Goal: Task Accomplishment & Management: Complete application form

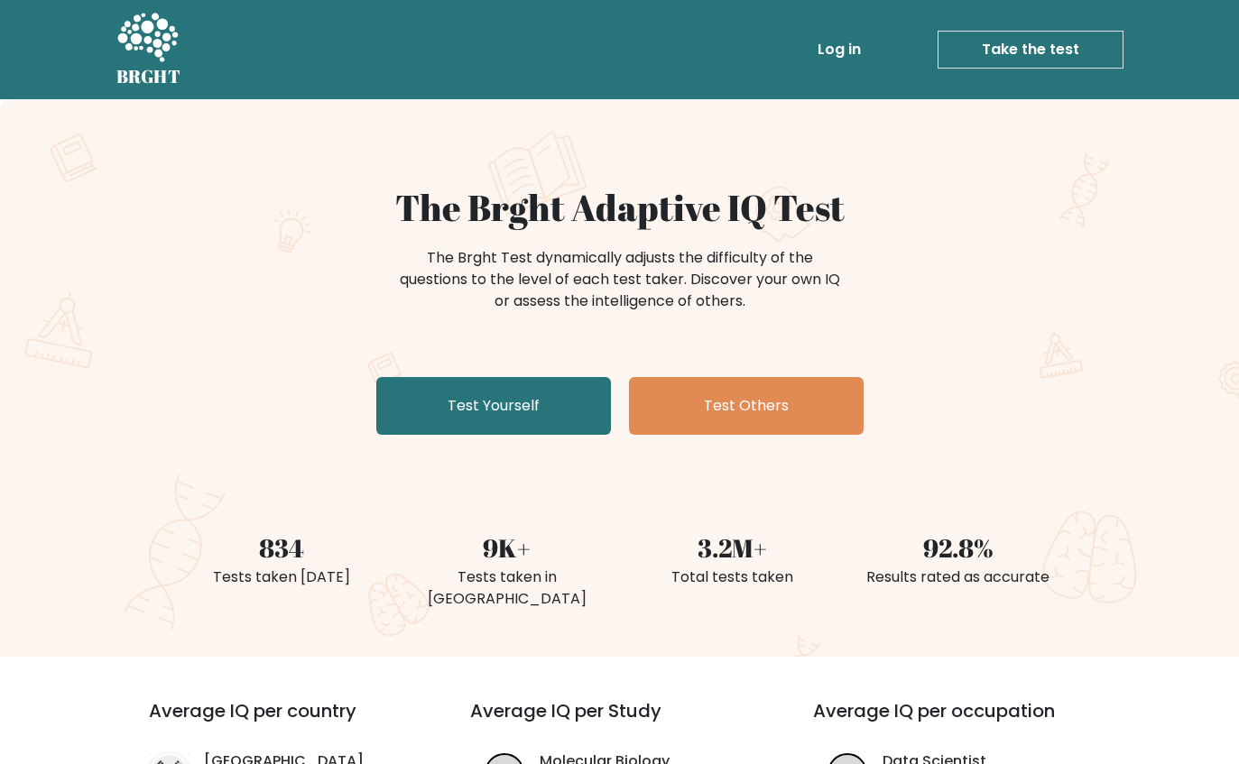
click at [838, 58] on link "Log in" at bounding box center [840, 50] width 58 height 36
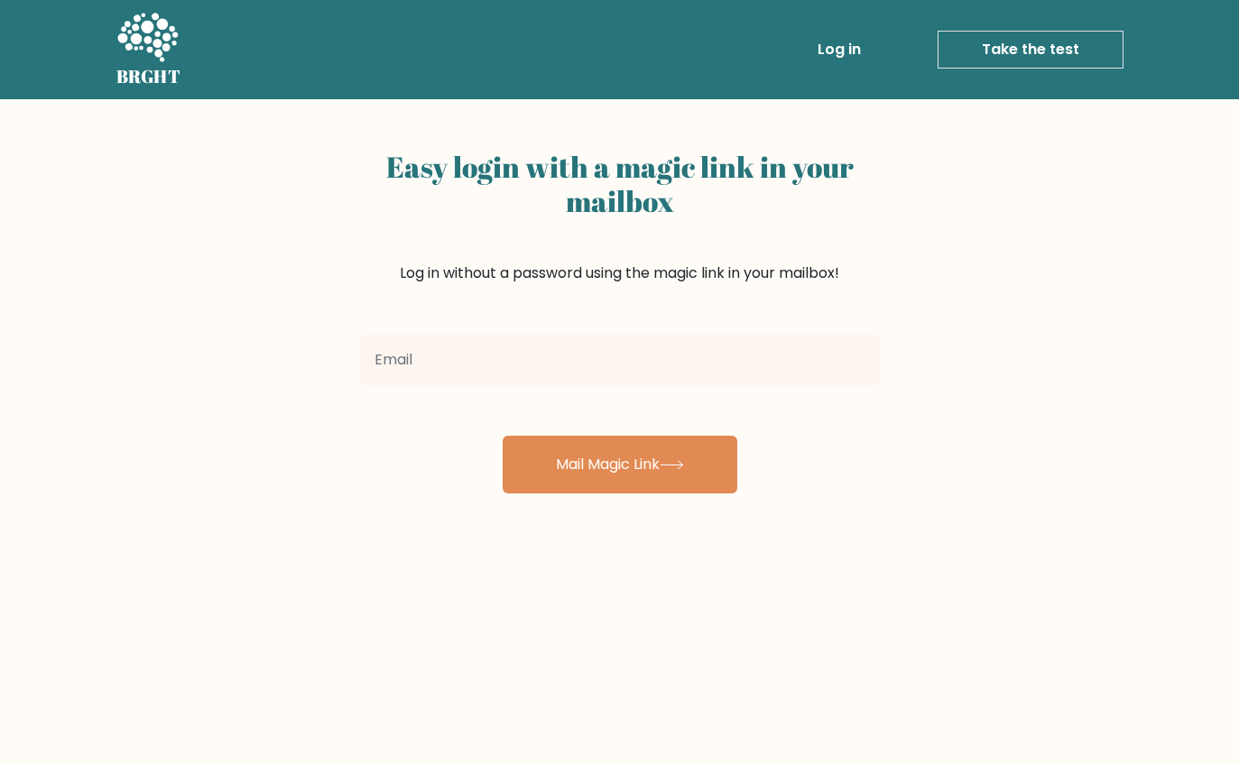
drag, startPoint x: 639, startPoint y: 401, endPoint x: 642, endPoint y: 391, distance: 10.3
click at [639, 400] on form "Mail Magic Link" at bounding box center [620, 411] width 520 height 166
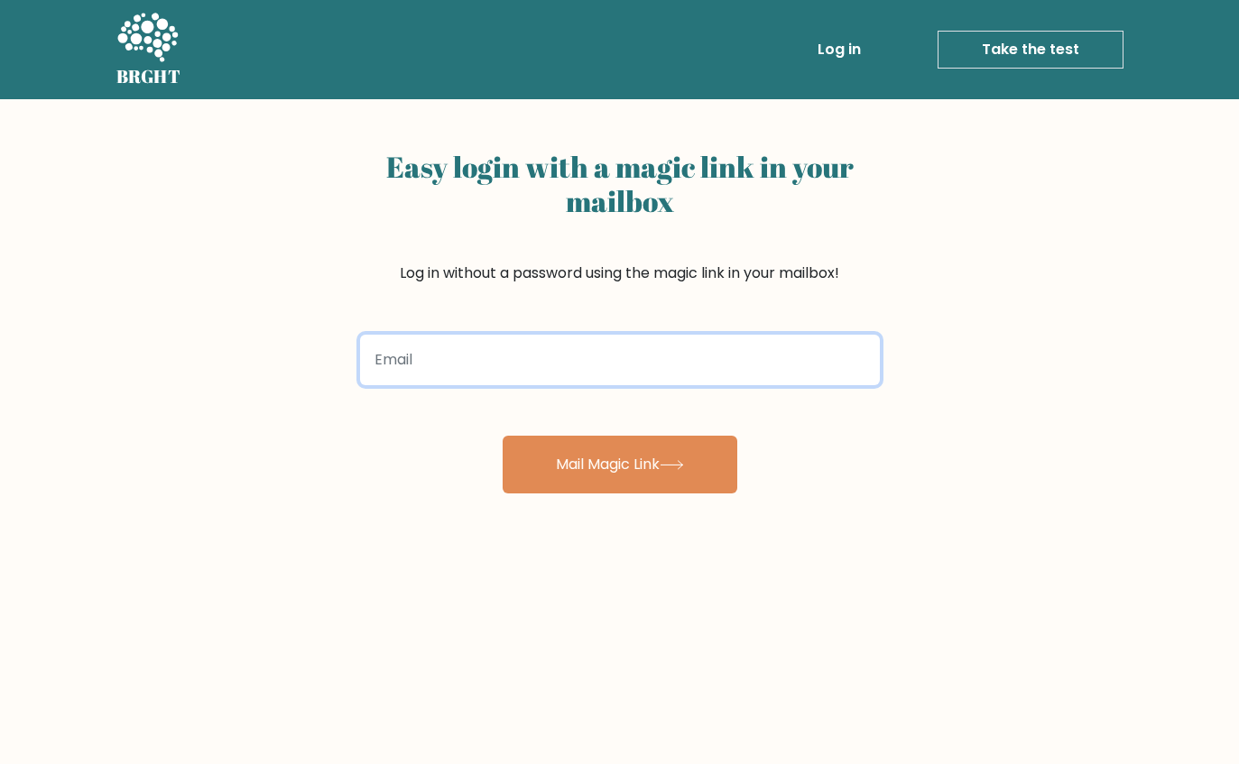
click at [648, 382] on input "email" at bounding box center [620, 360] width 520 height 51
type input "[EMAIL_ADDRESS][DOMAIN_NAME]"
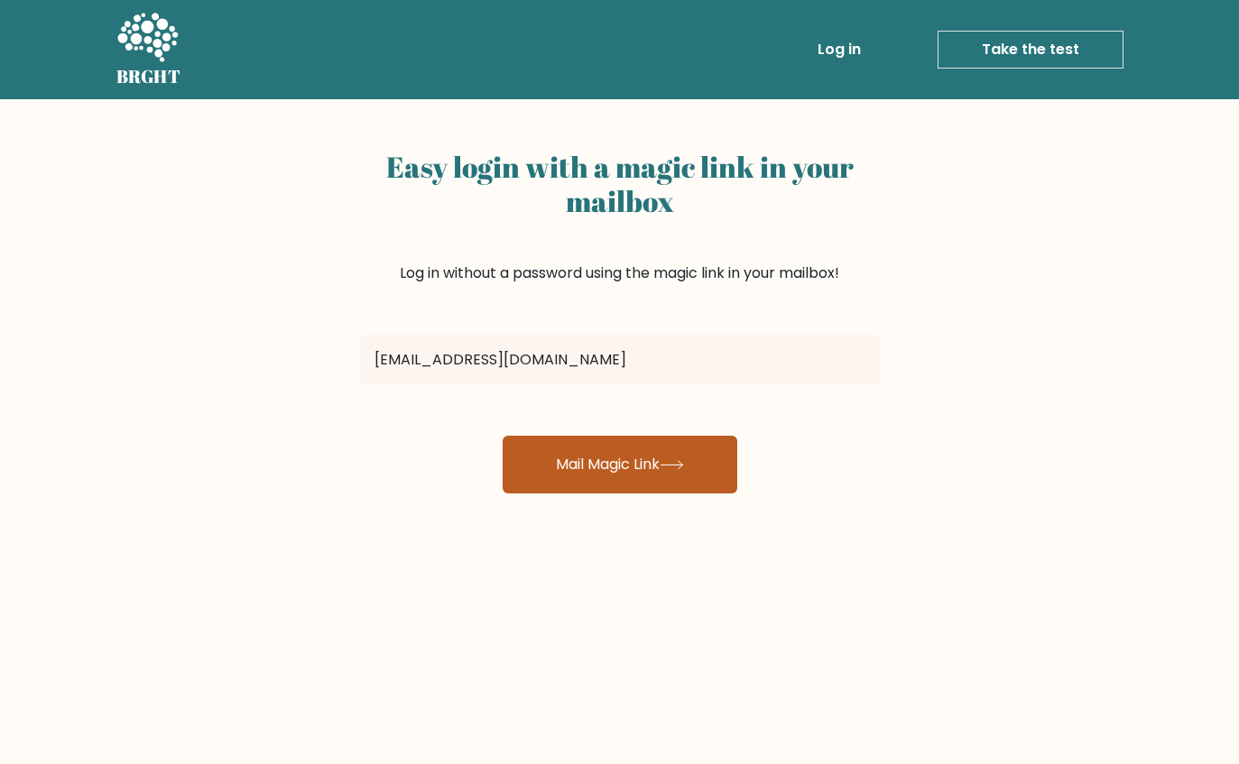
click at [647, 466] on button "Mail Magic Link" at bounding box center [620, 465] width 235 height 58
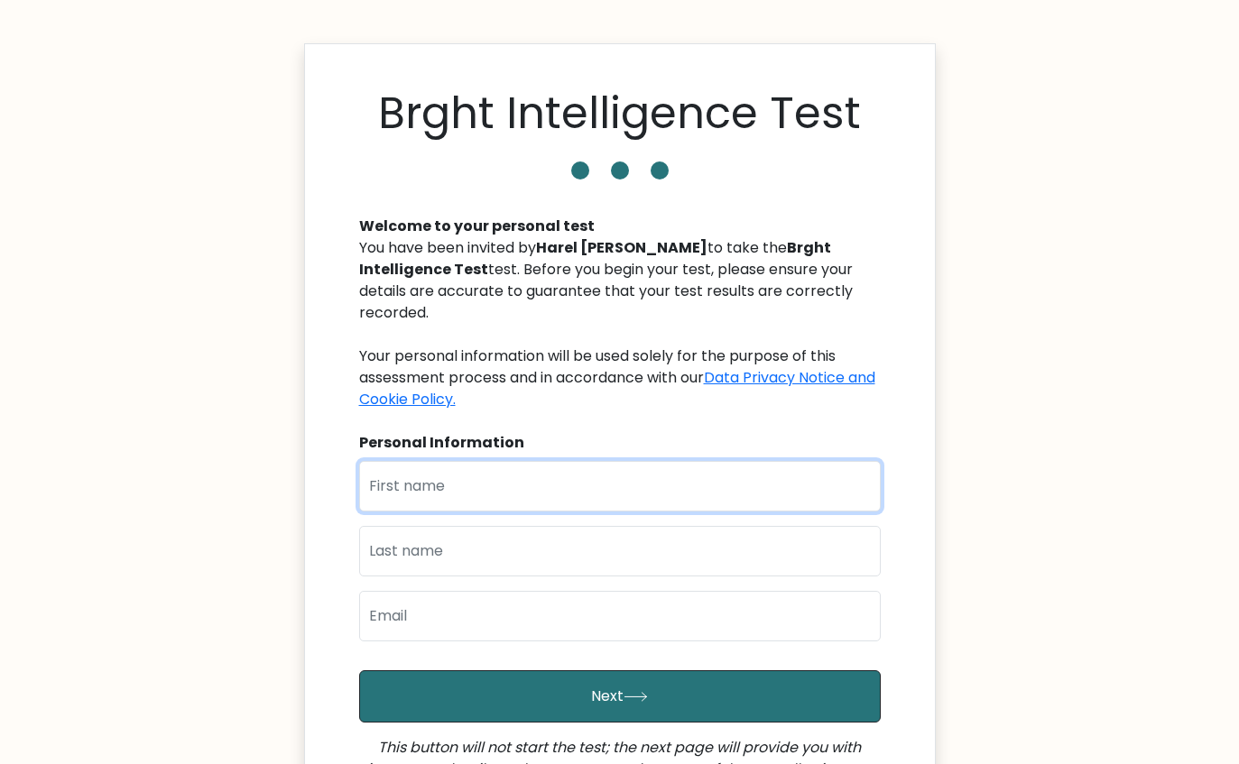
click at [505, 466] on input "text" at bounding box center [620, 486] width 522 height 51
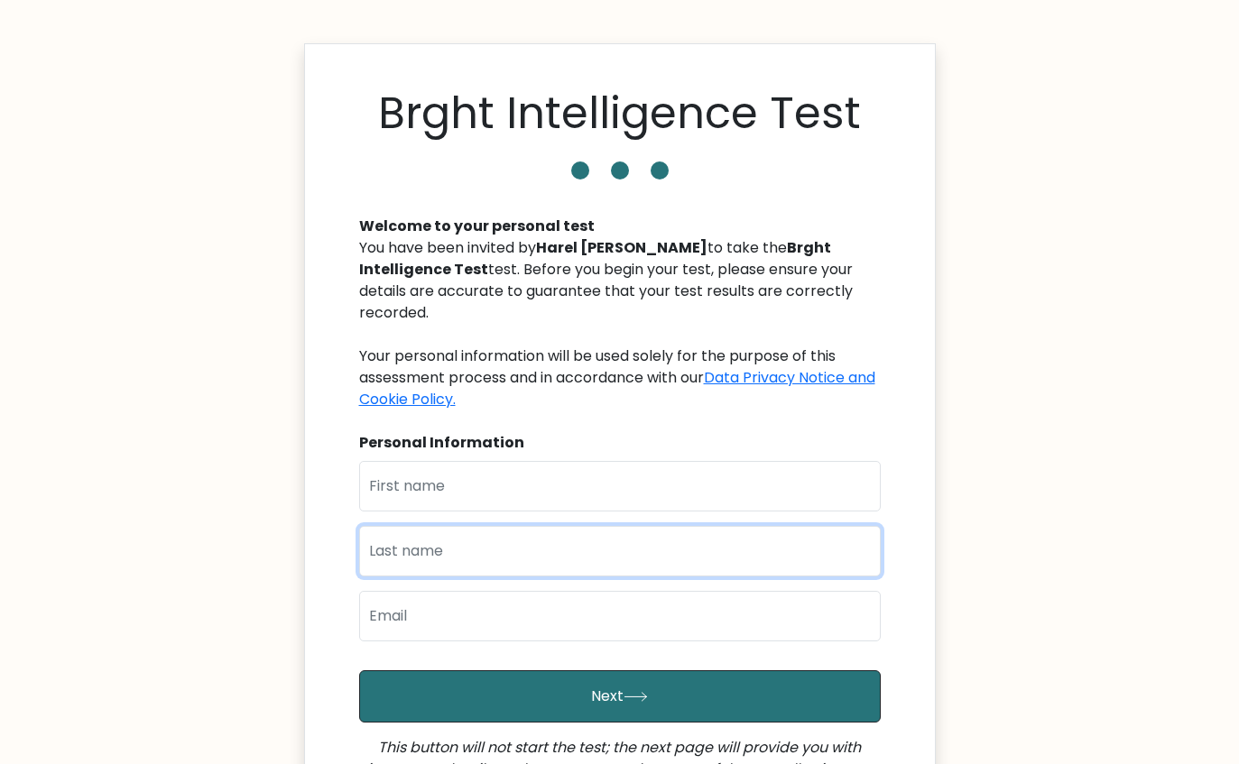
click at [636, 526] on input "text" at bounding box center [620, 551] width 522 height 51
type input "ben hamo"
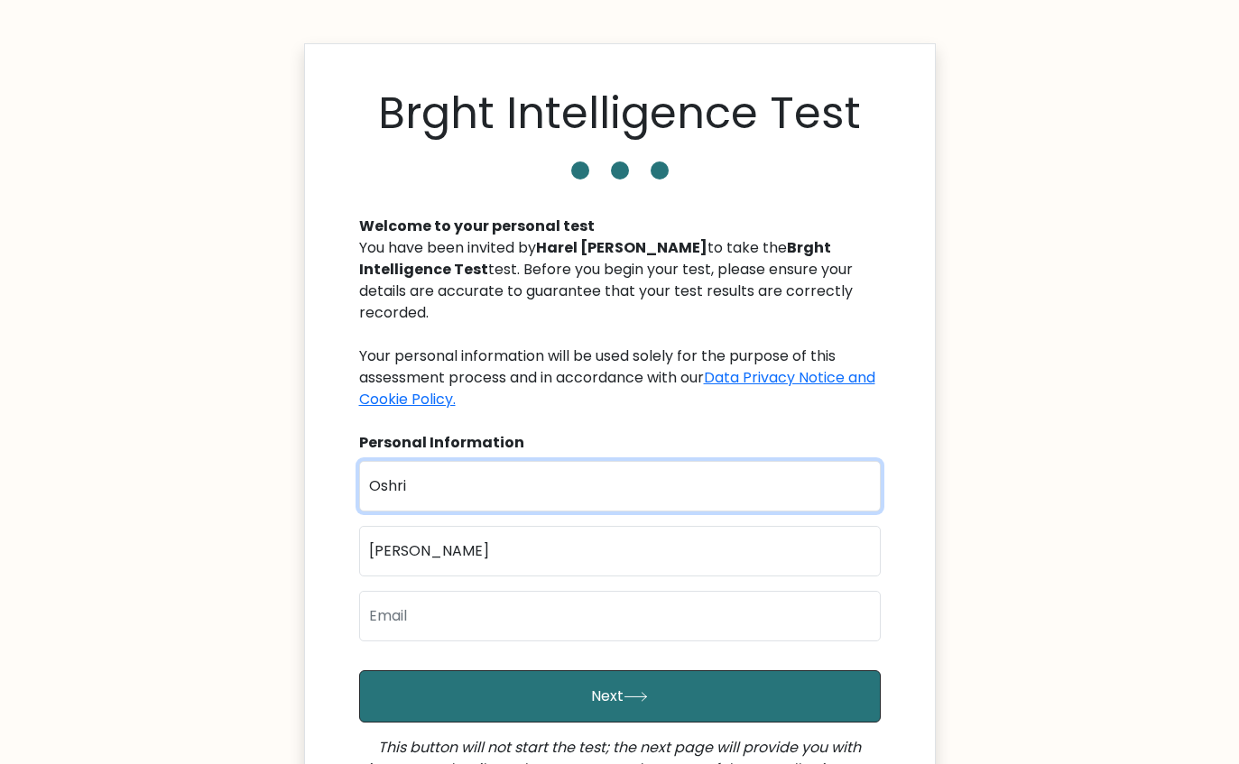
click at [588, 478] on input "Oshri" at bounding box center [620, 486] width 522 height 51
click at [552, 489] on input "Oshri" at bounding box center [620, 486] width 522 height 51
type input "O"
type input "Harel"
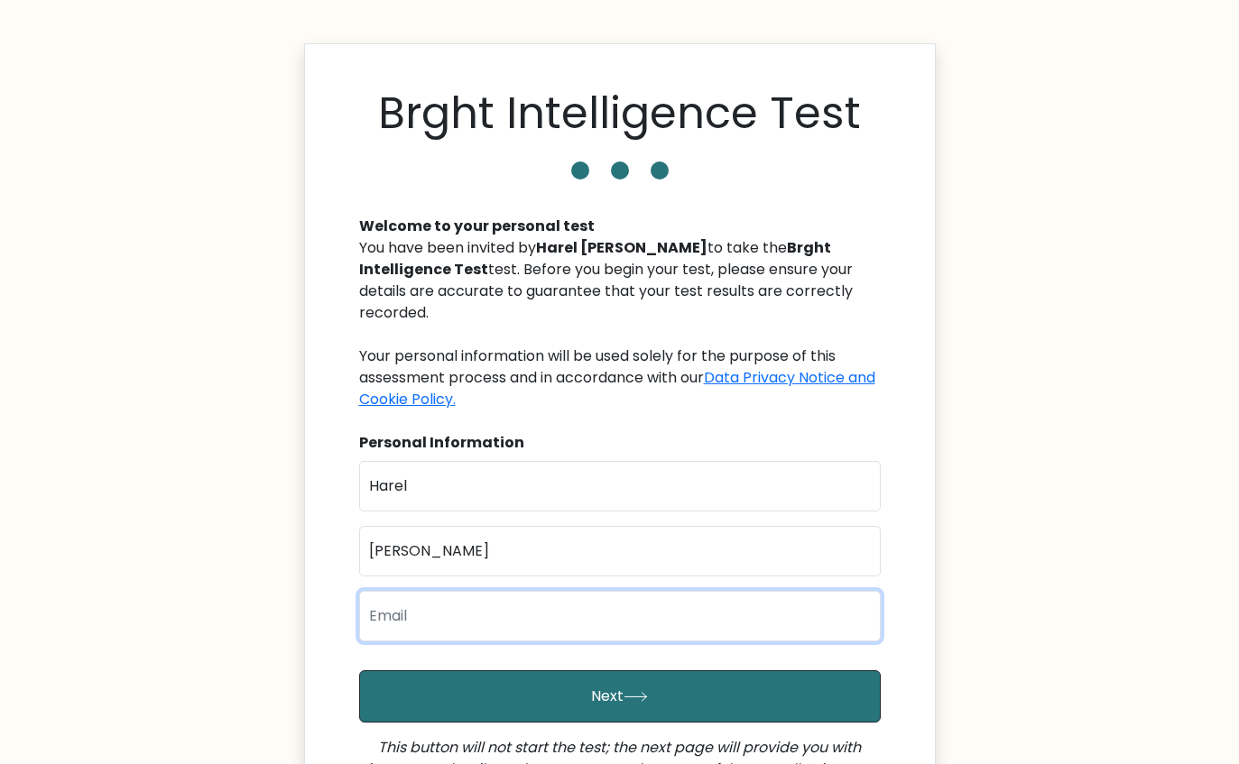
click at [523, 599] on input "email" at bounding box center [620, 616] width 522 height 51
type input "harel112244@gmail.com"
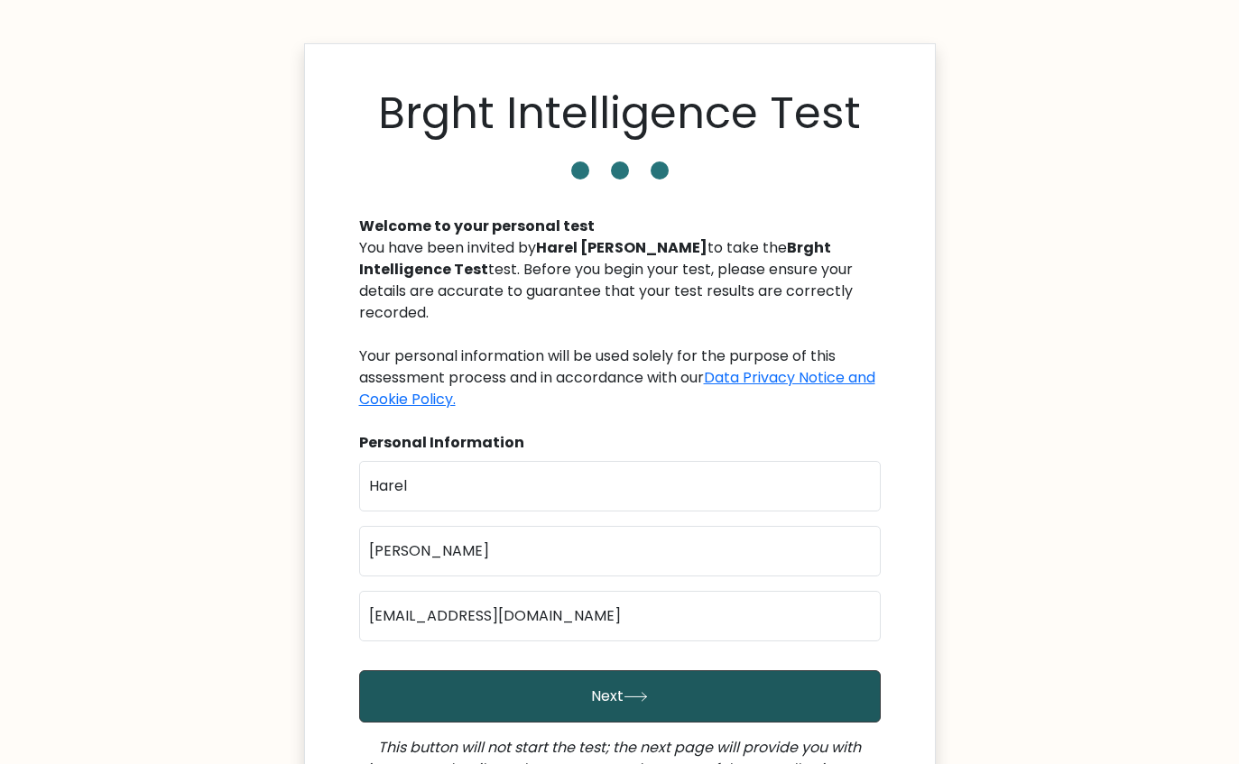
click at [569, 671] on button "Next" at bounding box center [620, 697] width 522 height 52
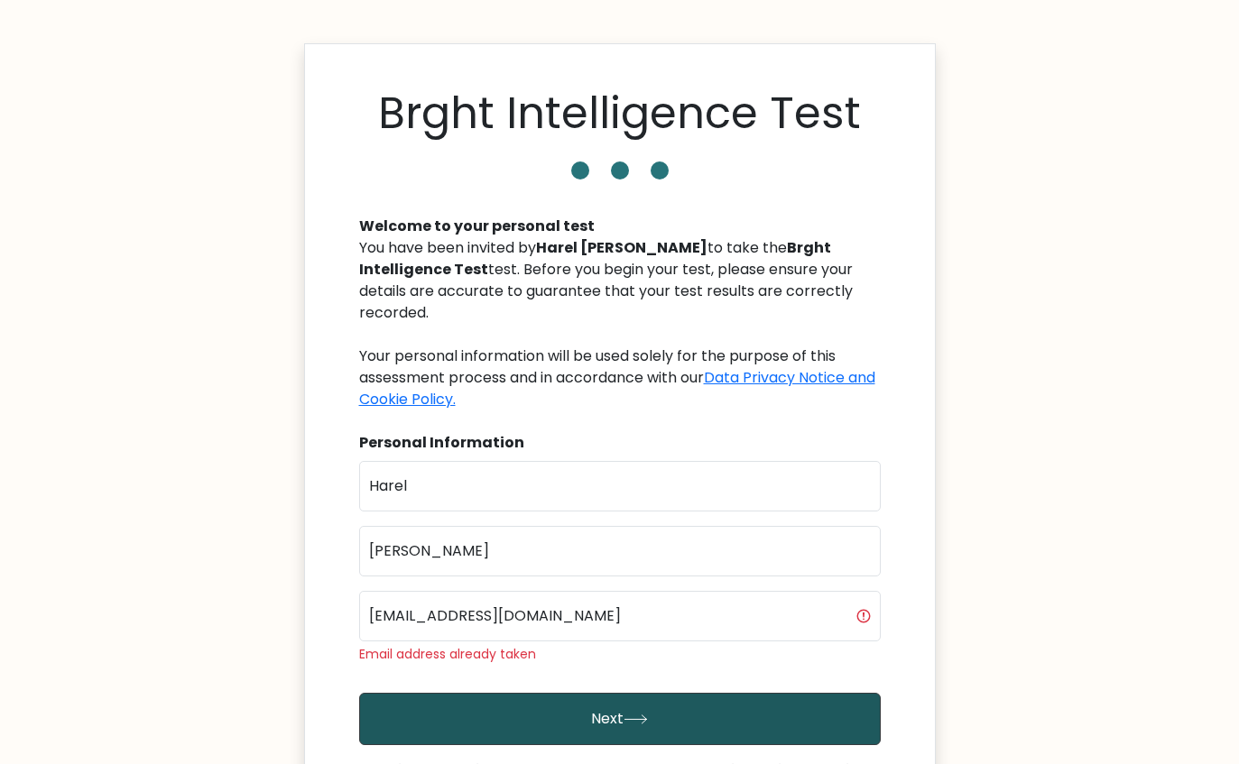
click at [553, 693] on button "Next" at bounding box center [620, 719] width 522 height 52
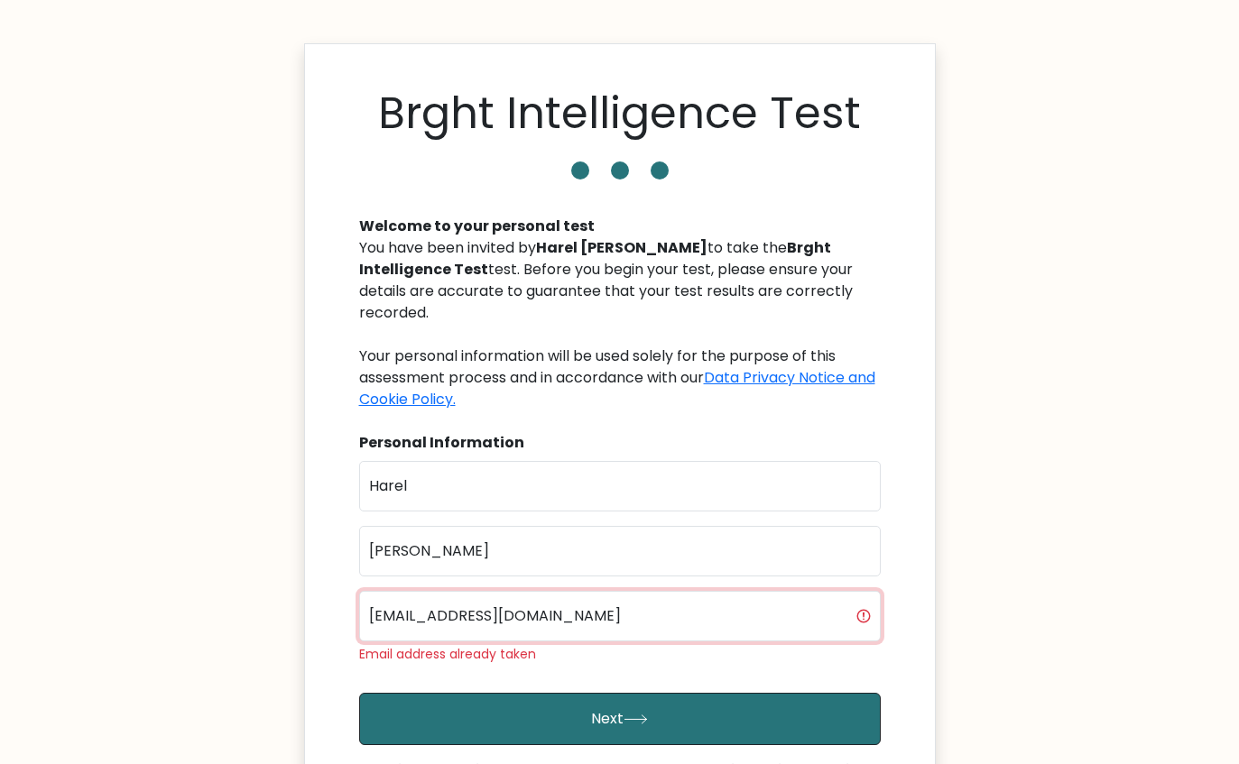
click at [699, 591] on input "harel112244@gmail.com" at bounding box center [620, 616] width 522 height 51
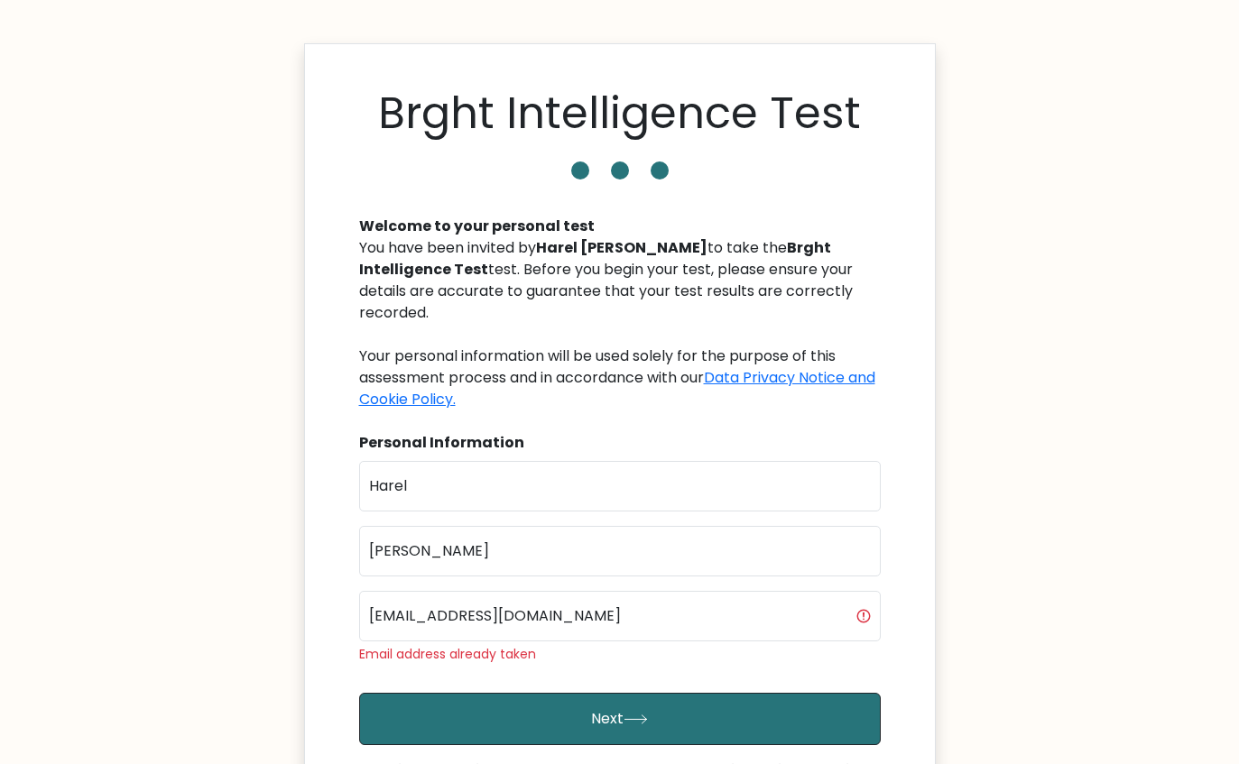
click at [598, 620] on div "Email harel112244@gmail.com Email address already taken" at bounding box center [620, 627] width 522 height 73
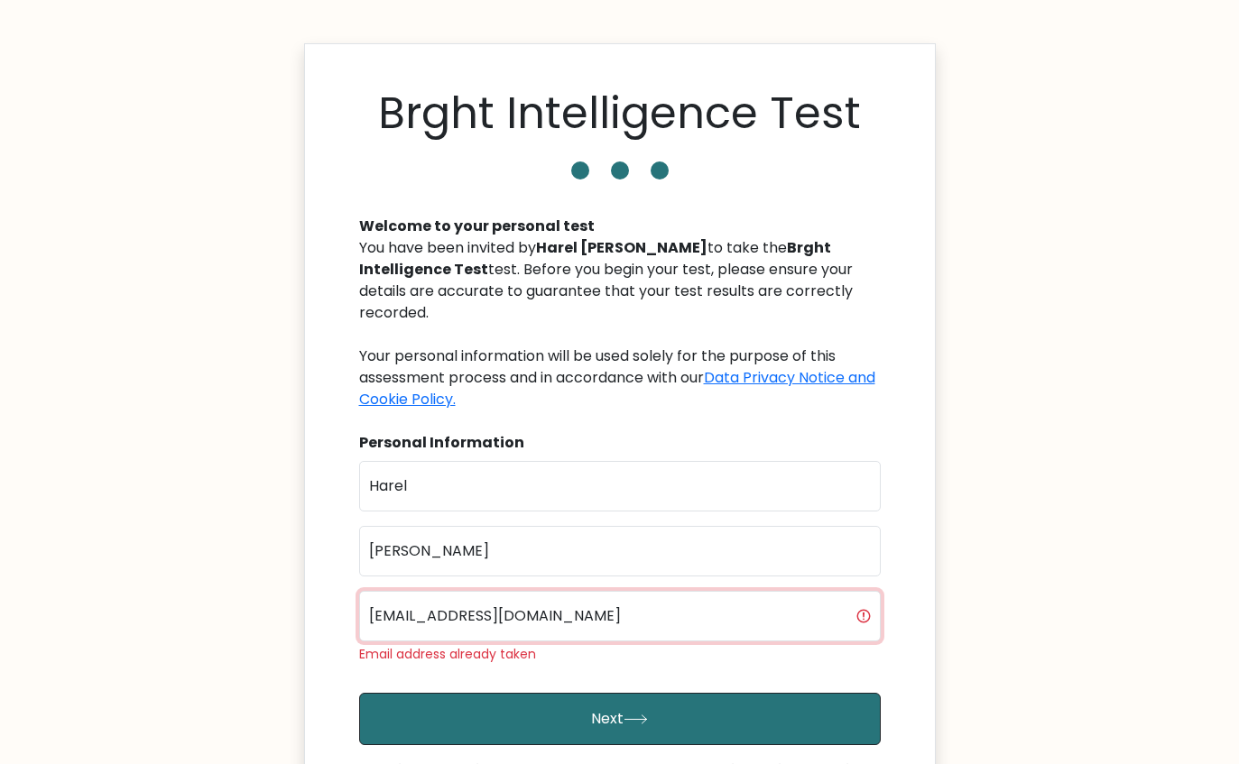
click at [604, 607] on input "harel112244@gmail.com" at bounding box center [620, 616] width 522 height 51
type input "h"
type input "g"
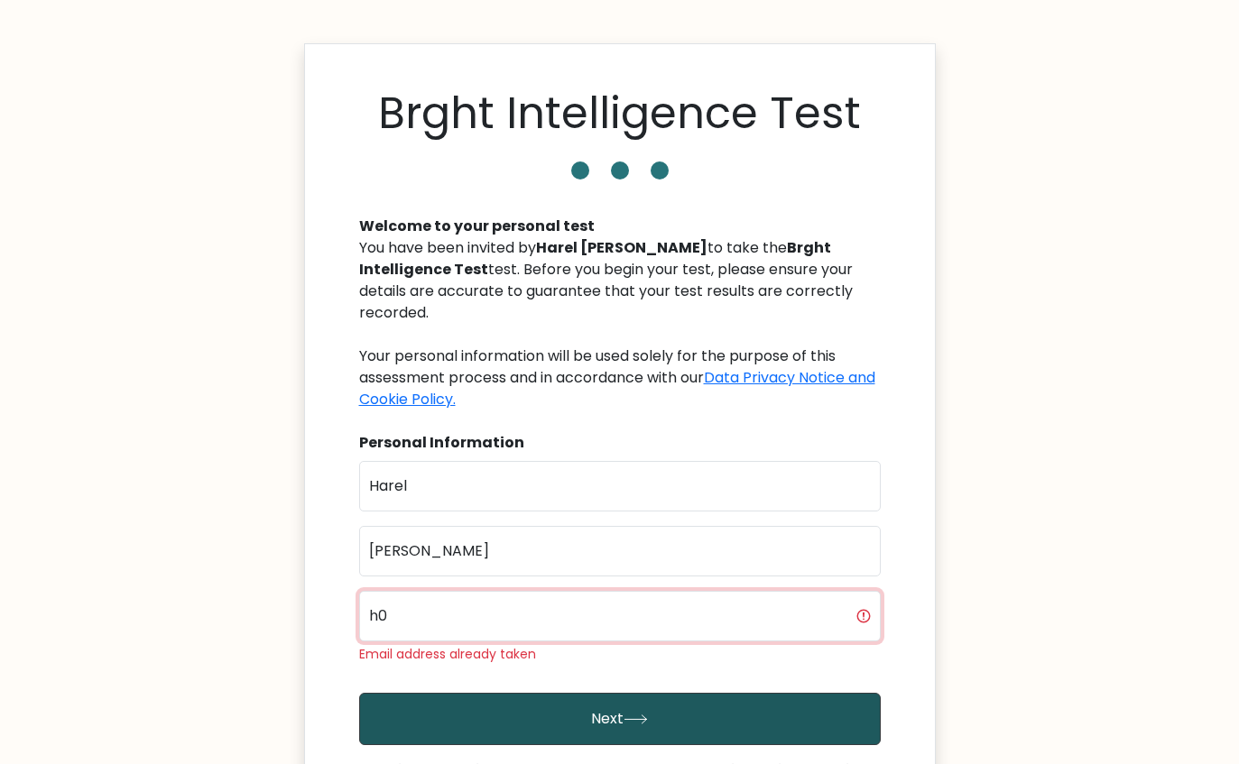
type input "h0"
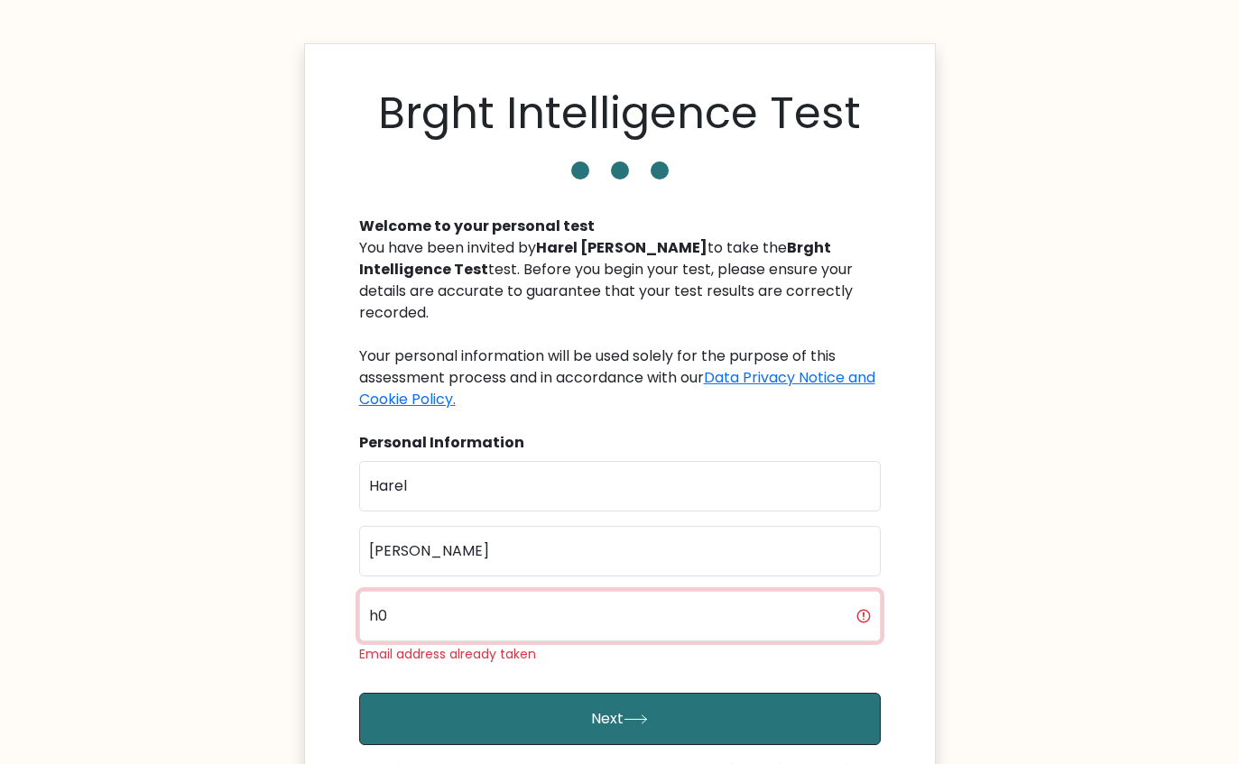
click at [550, 591] on input "h0" at bounding box center [620, 616] width 522 height 51
click at [544, 591] on input "h0" at bounding box center [620, 616] width 522 height 51
click at [540, 591] on input "h0" at bounding box center [620, 616] width 522 height 51
paste input "h1064976@gmail.com"
type input "h1064976@gmail.com"
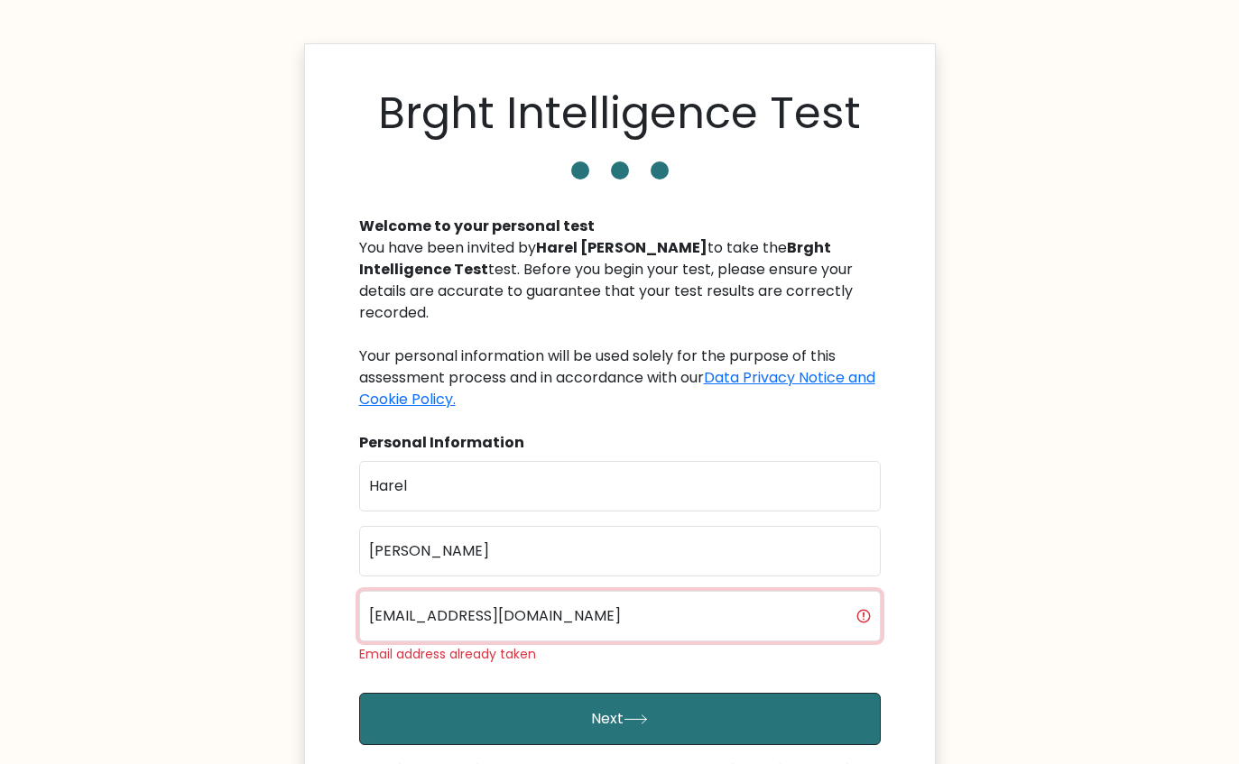
click at [359, 693] on button "Next" at bounding box center [620, 719] width 522 height 52
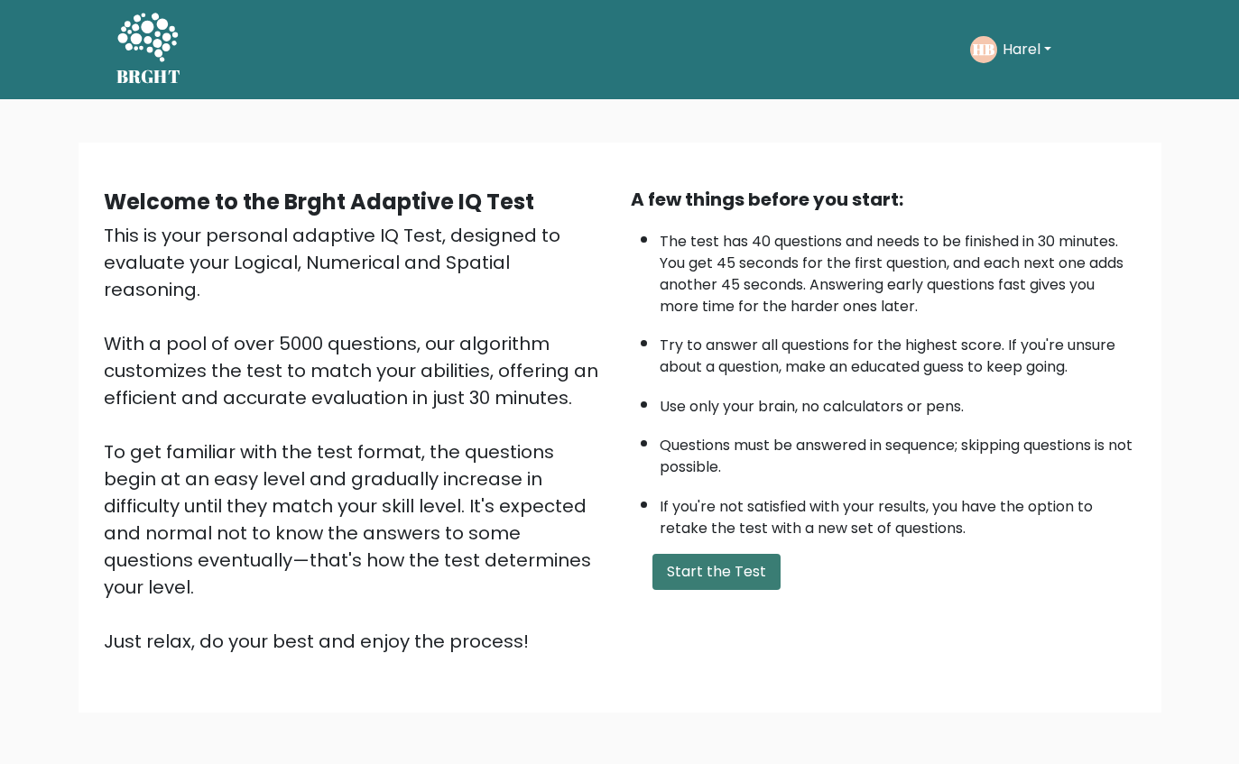
click at [727, 573] on button "Start the Test" at bounding box center [717, 572] width 128 height 36
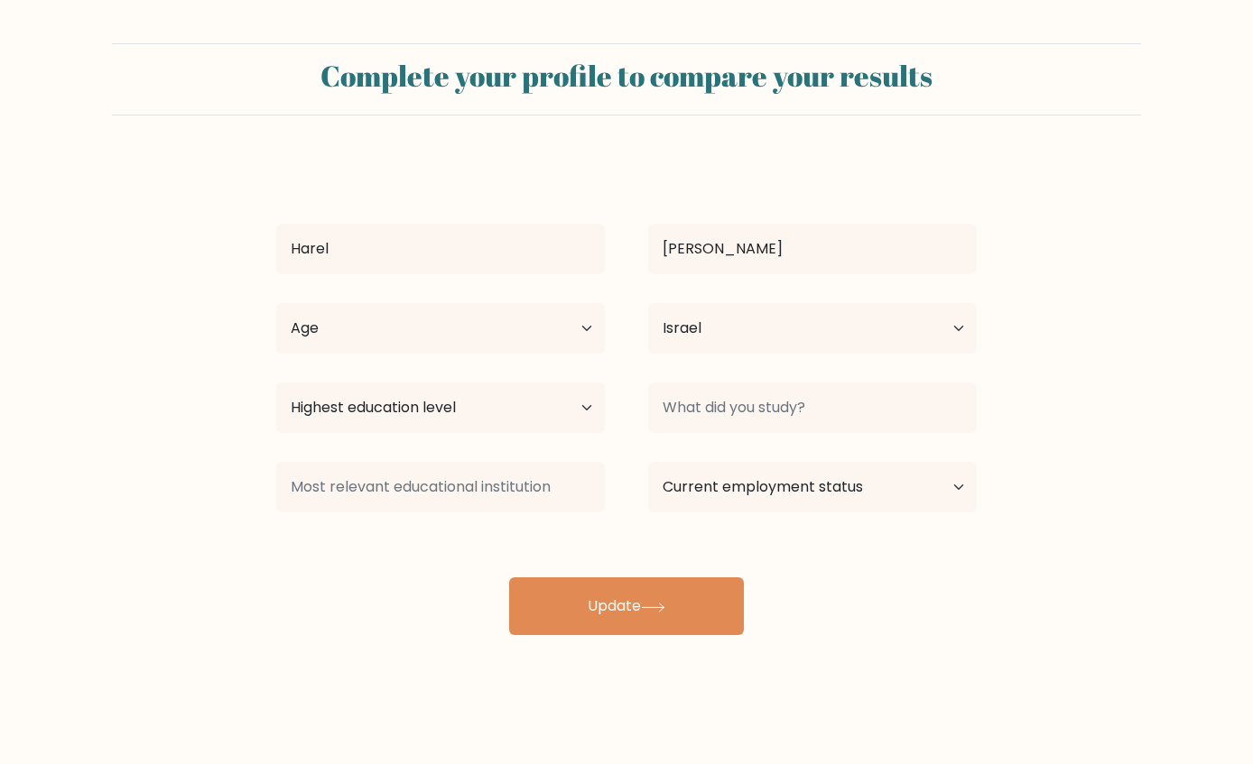
select select "IL"
click at [630, 574] on div "Harel ben hamo Age Under 18 years old 18-24 years old 25-34 years old 35-44 yea…" at bounding box center [626, 397] width 722 height 477
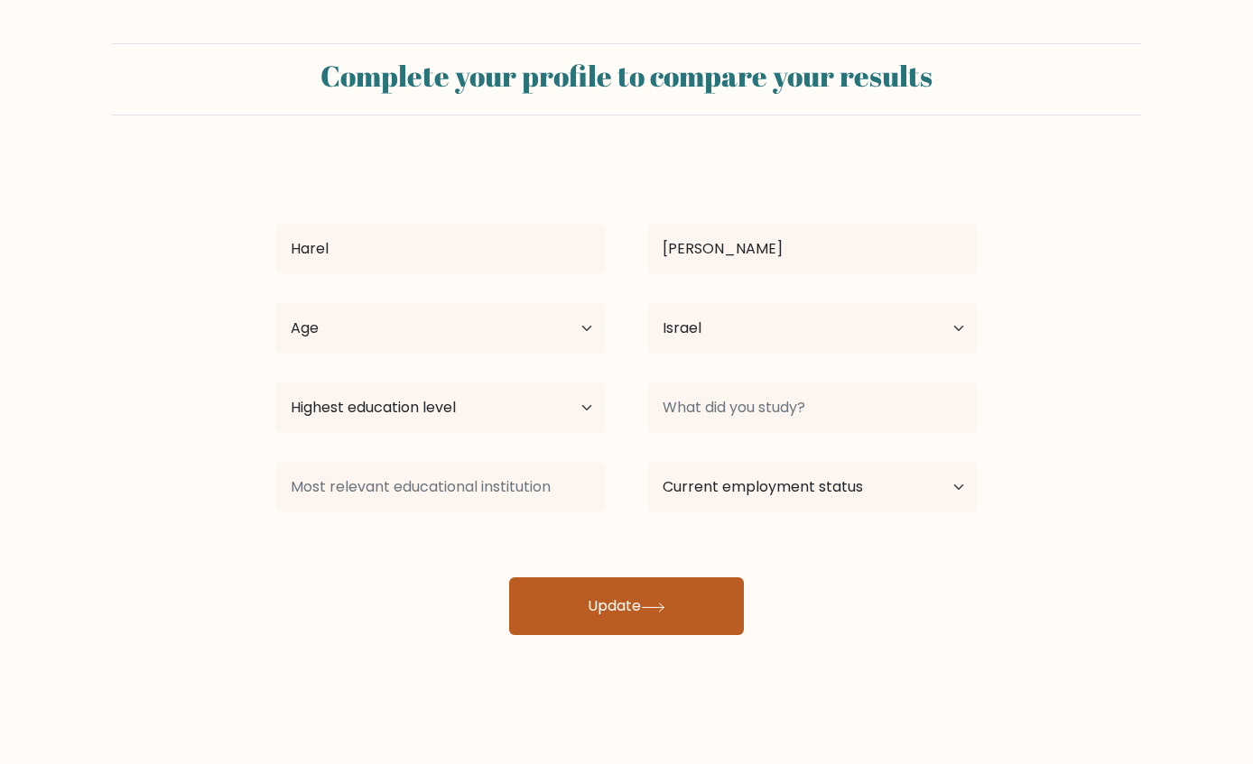
click at [635, 590] on button "Update" at bounding box center [626, 607] width 235 height 58
click at [640, 592] on button "Update" at bounding box center [626, 607] width 235 height 58
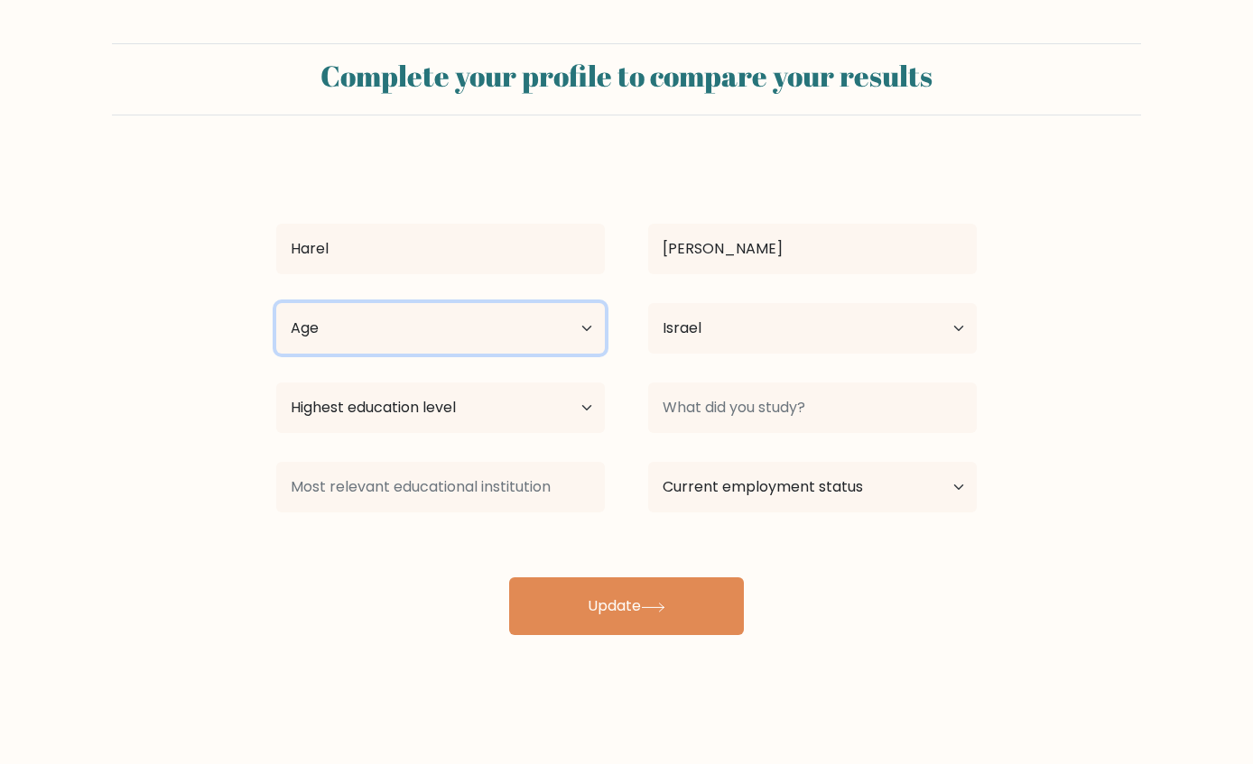
click at [521, 313] on select "Age Under 18 years old 18-24 years old 25-34 years old 35-44 years old 45-54 ye…" at bounding box center [440, 328] width 329 height 51
select select "min_18"
click at [276, 303] on select "Age Under 18 years old 18-24 years old 25-34 years old 35-44 years old 45-54 ye…" at bounding box center [440, 328] width 329 height 51
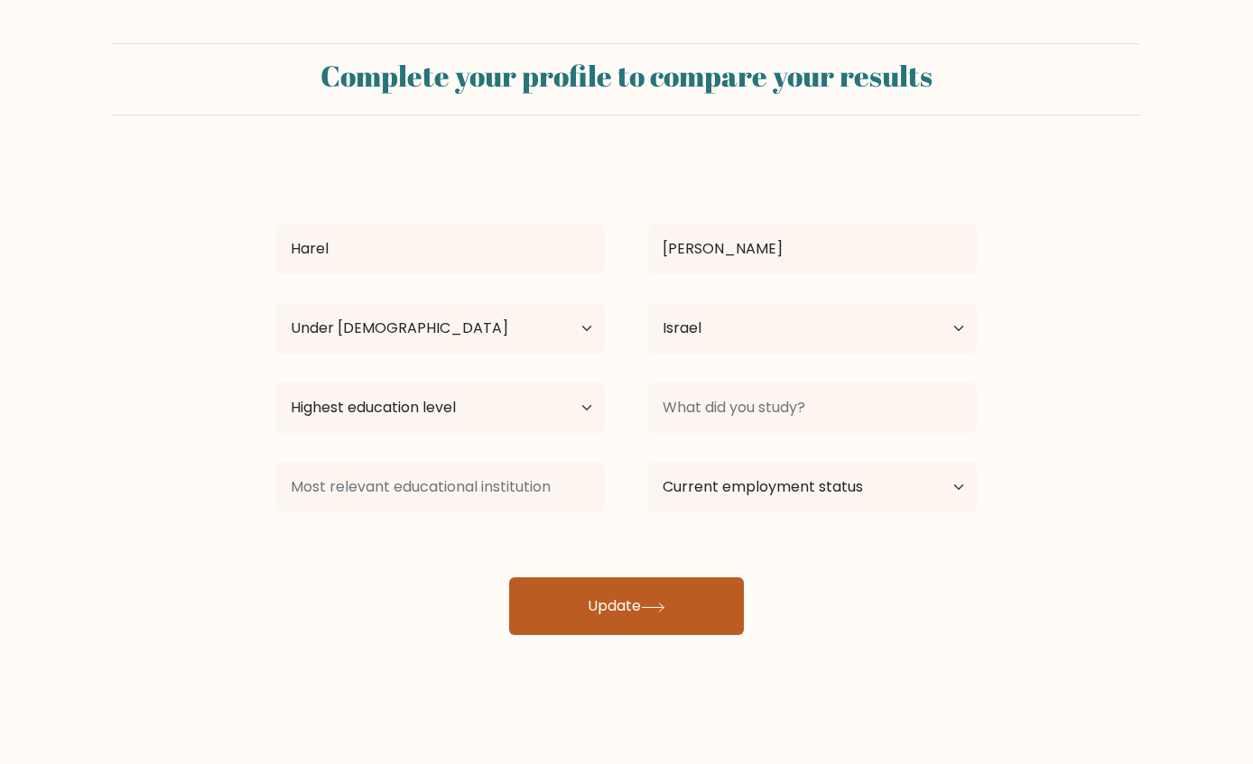
click at [647, 621] on button "Update" at bounding box center [626, 607] width 235 height 58
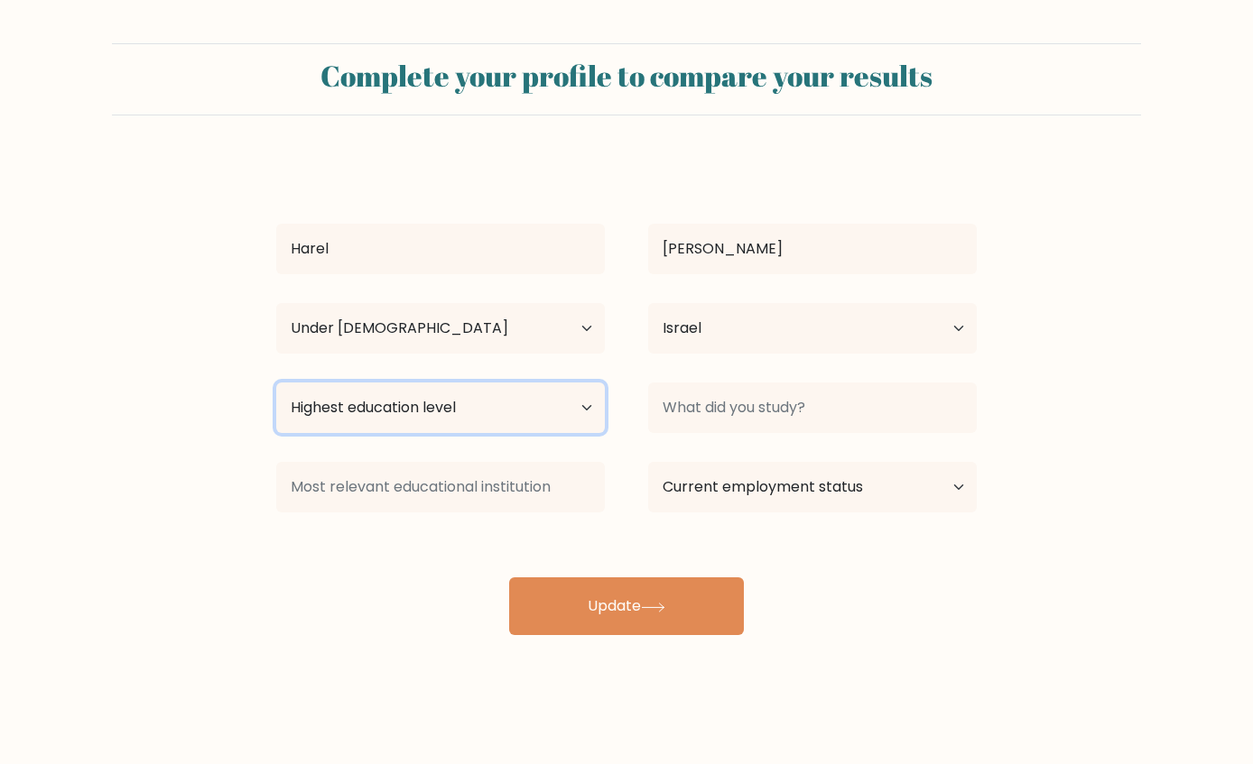
click at [513, 414] on select "Highest education level No schooling Primary Lower Secondary Upper Secondary Oc…" at bounding box center [440, 408] width 329 height 51
select select "primary"
click at [276, 383] on select "Highest education level No schooling Primary Lower Secondary Upper Secondary Oc…" at bounding box center [440, 408] width 329 height 51
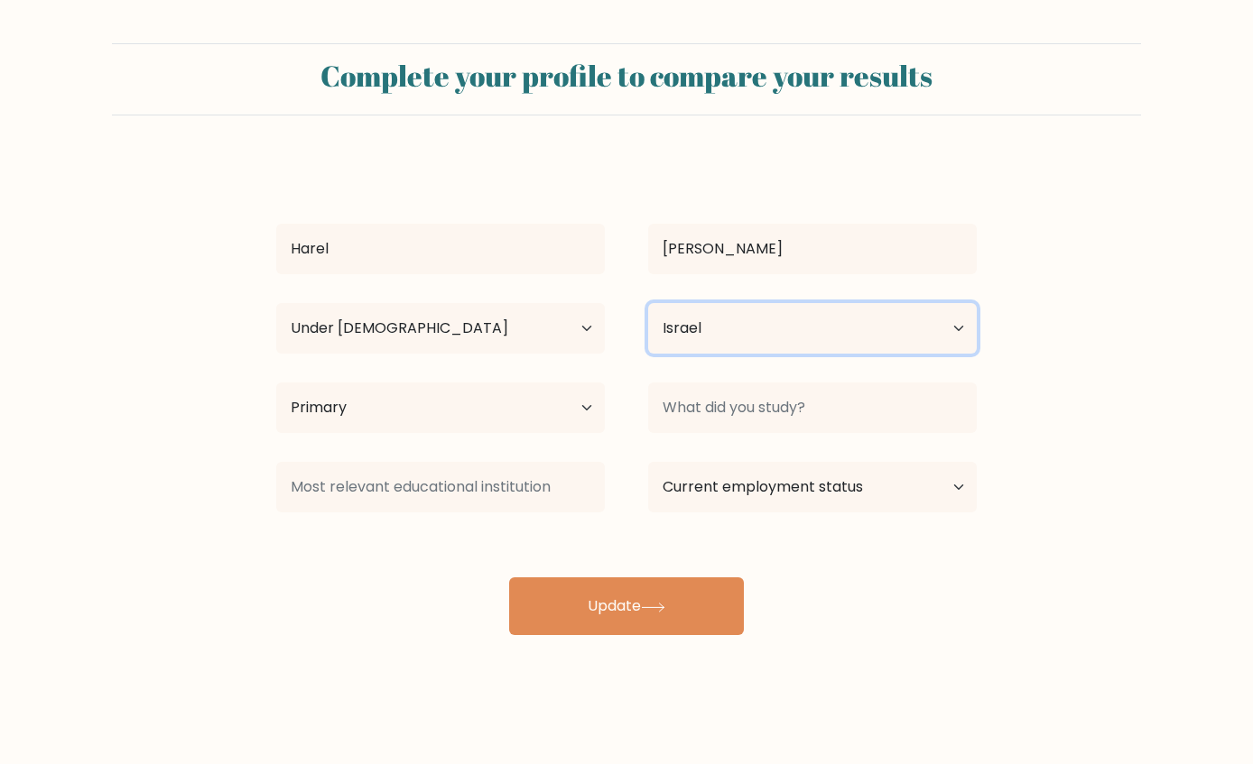
drag, startPoint x: 786, startPoint y: 345, endPoint x: 774, endPoint y: 414, distance: 70.6
click at [783, 357] on div "Country Afghanistan Albania Algeria American Samoa Andorra Angola Anguilla Anta…" at bounding box center [812, 328] width 372 height 65
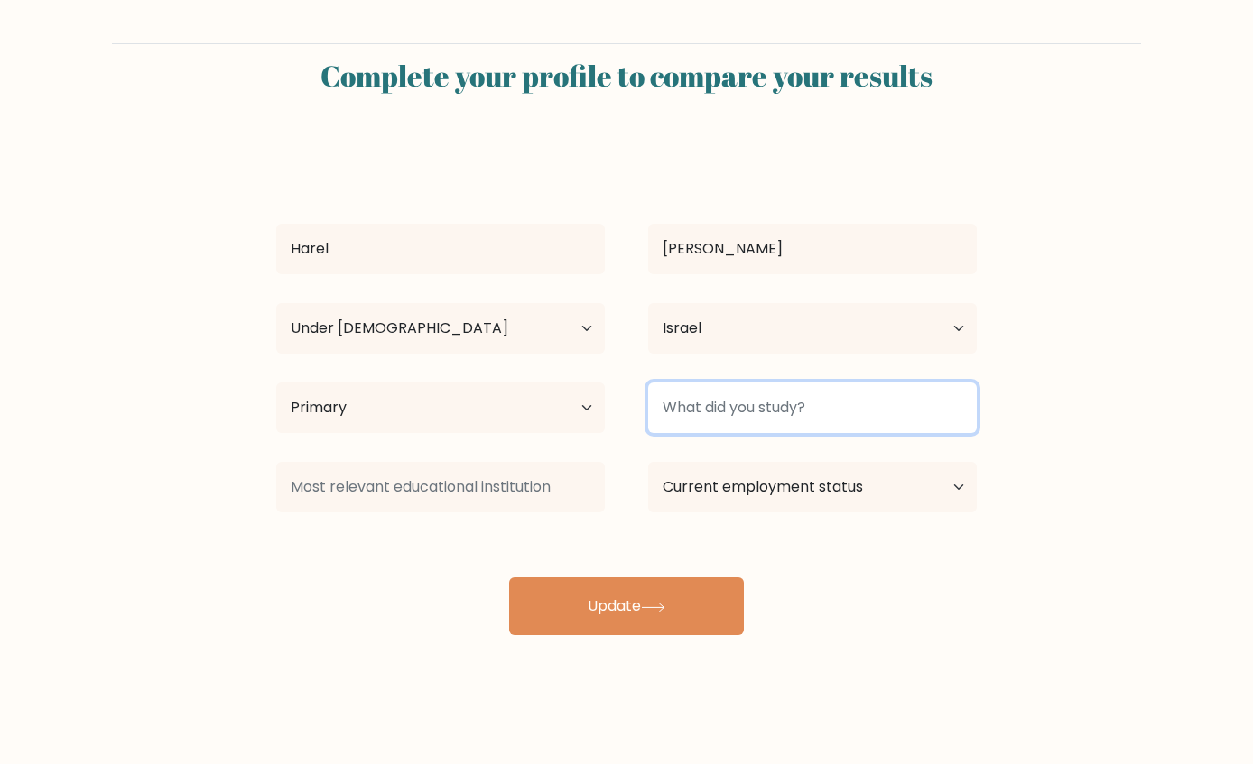
click at [774, 415] on input at bounding box center [812, 408] width 329 height 51
type input "s"
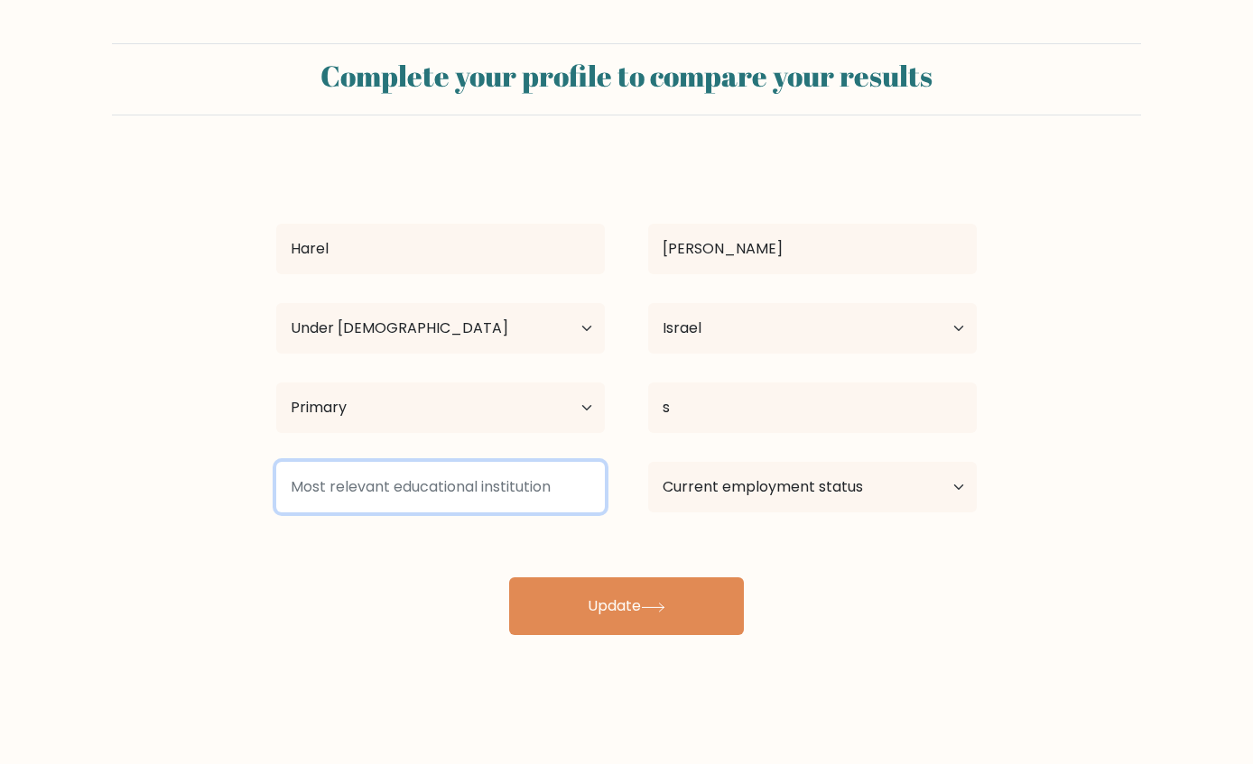
click at [427, 466] on input at bounding box center [440, 487] width 329 height 51
click at [460, 490] on input at bounding box center [440, 487] width 329 height 51
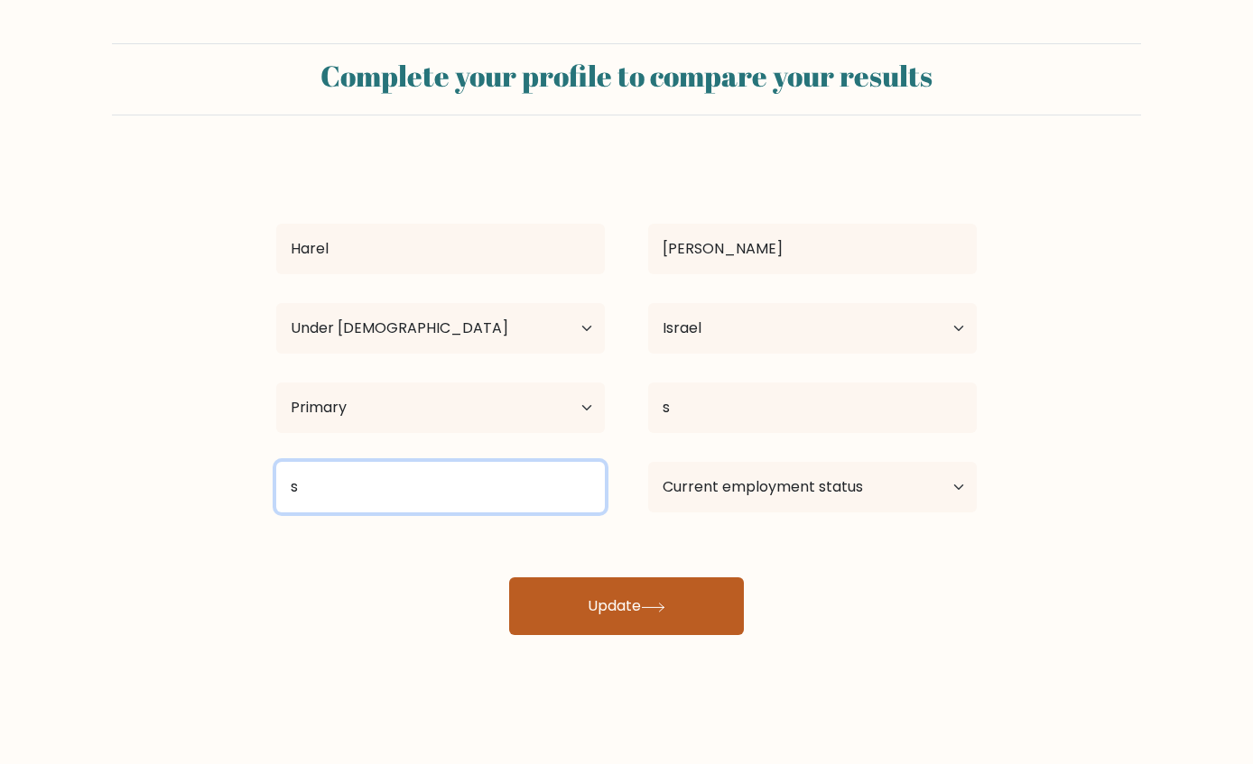
type input "s"
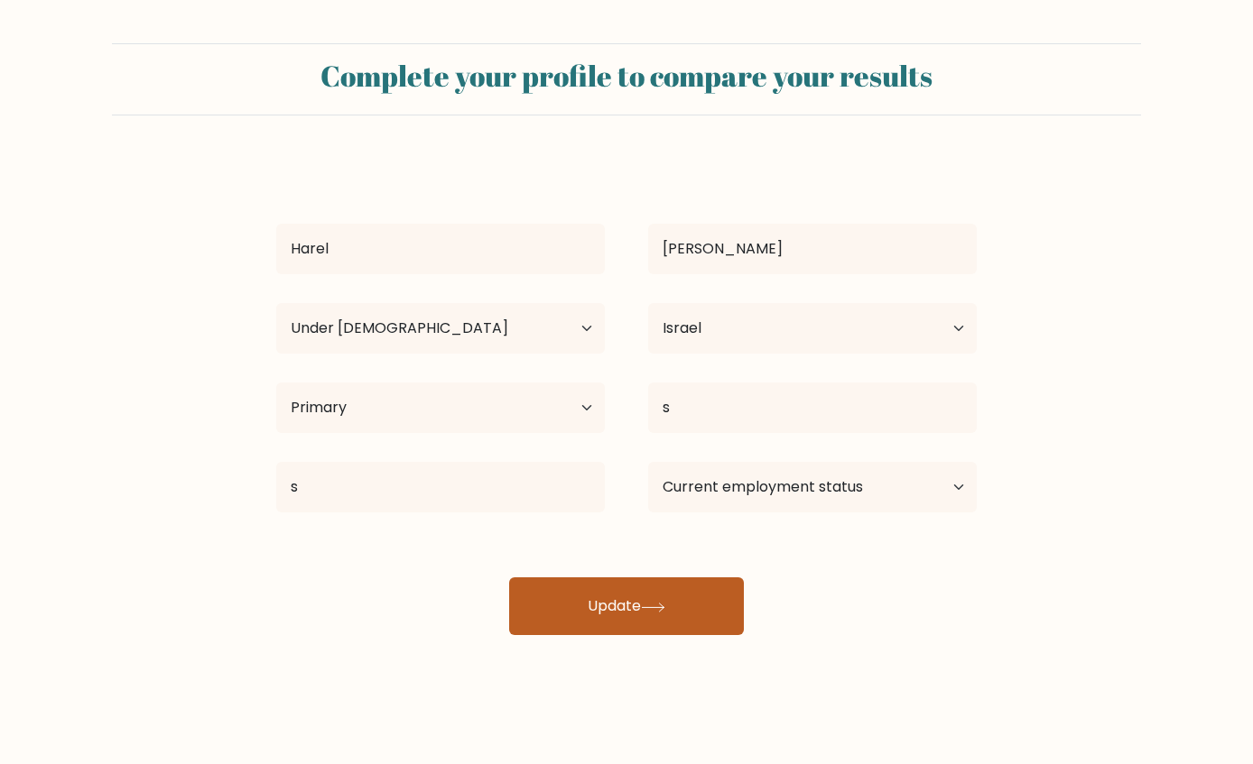
click at [615, 601] on button "Update" at bounding box center [626, 607] width 235 height 58
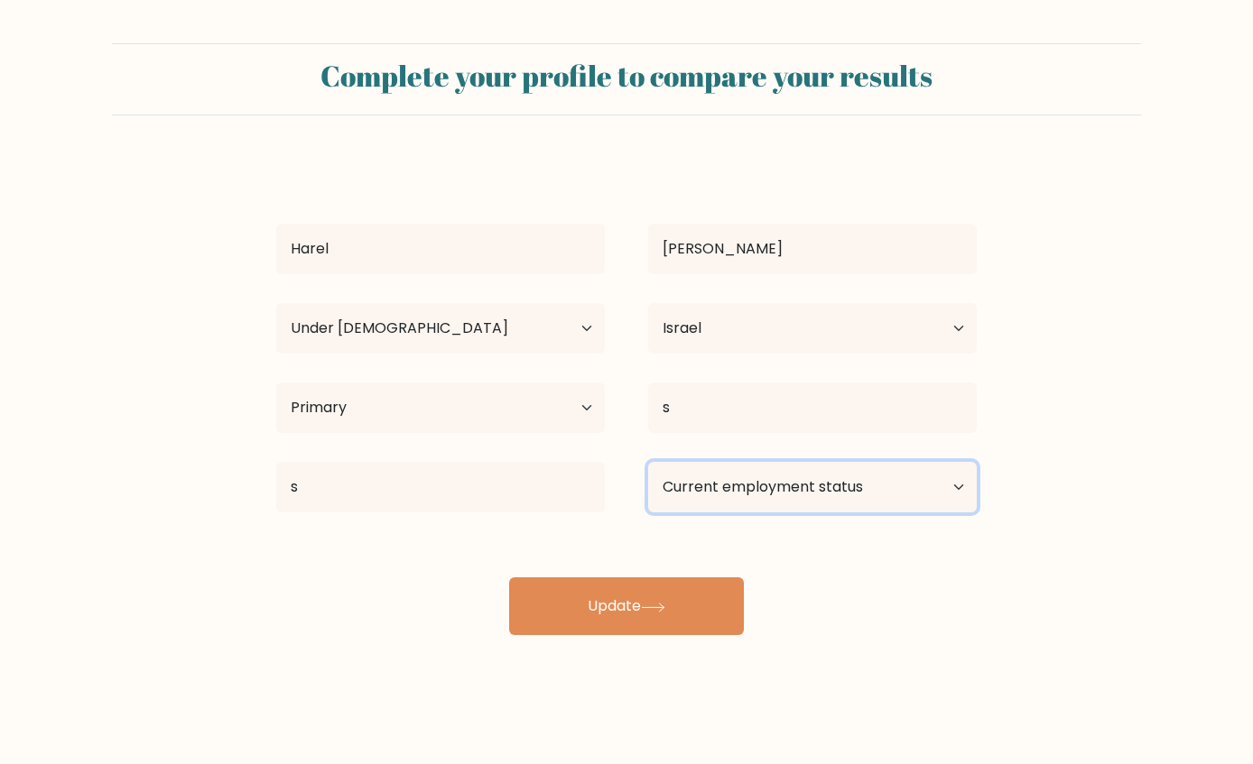
click at [768, 496] on select "Current employment status Employed Student Retired Other / prefer not to answer" at bounding box center [812, 487] width 329 height 51
select select "student"
click at [648, 462] on select "Current employment status Employed Student Retired Other / prefer not to answer" at bounding box center [812, 487] width 329 height 51
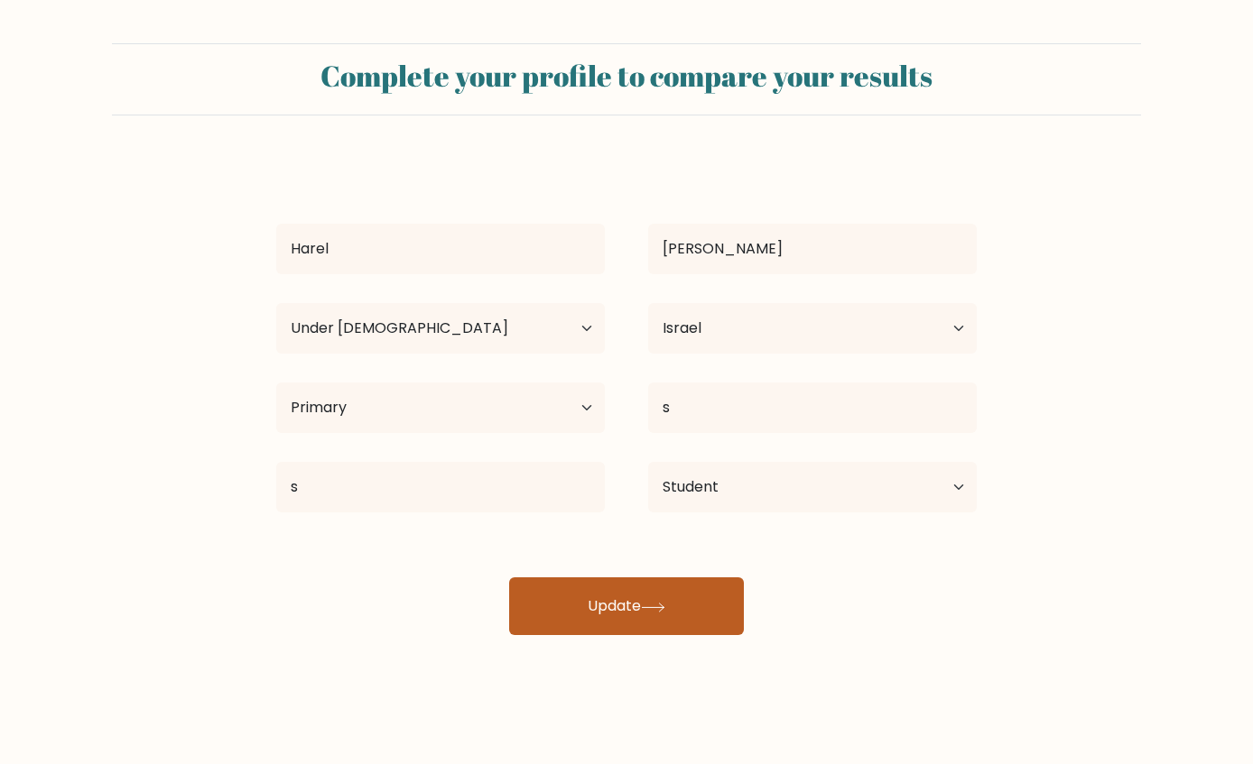
click at [679, 584] on button "Update" at bounding box center [626, 607] width 235 height 58
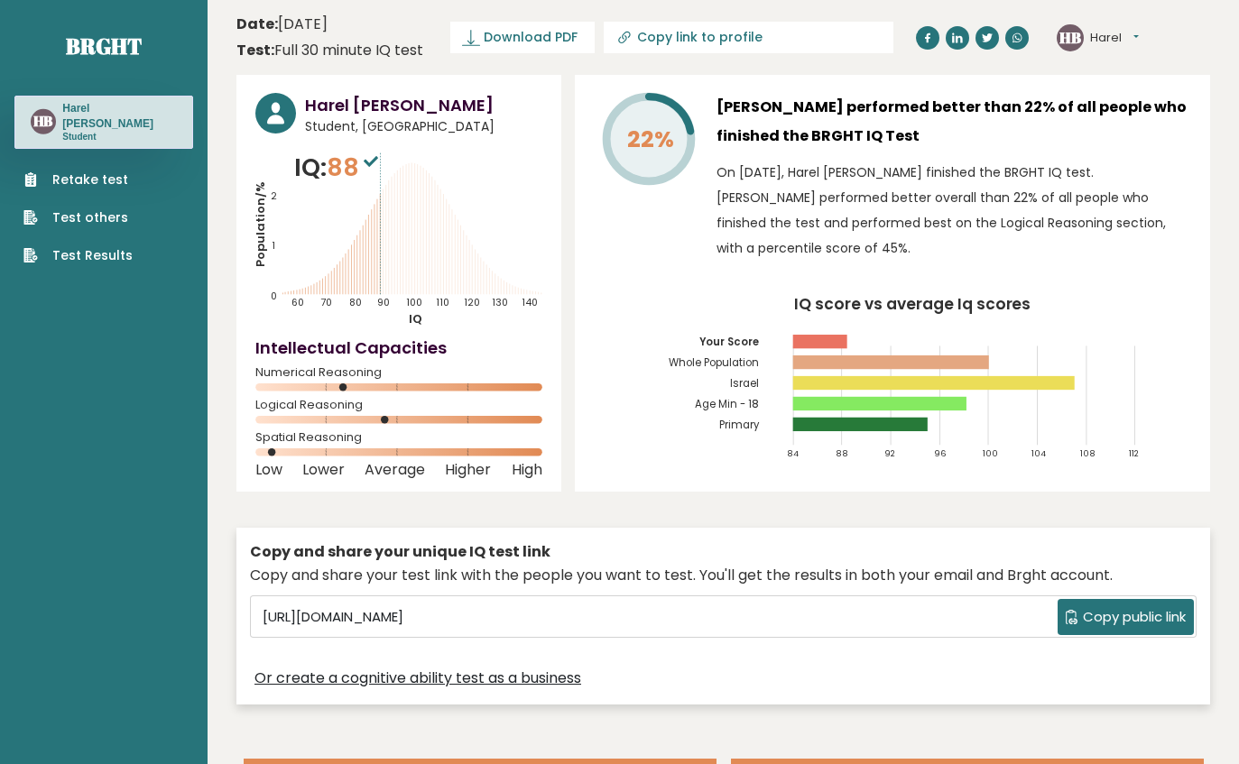
click at [347, 159] on span "88" at bounding box center [355, 167] width 56 height 33
drag, startPoint x: 334, startPoint y: 161, endPoint x: 357, endPoint y: 171, distance: 25.8
click at [357, 171] on span "88" at bounding box center [355, 167] width 56 height 33
click at [76, 154] on div "Retake test Test others Test Results" at bounding box center [103, 207] width 179 height 116
click at [78, 171] on link "Retake test" at bounding box center [77, 180] width 109 height 19
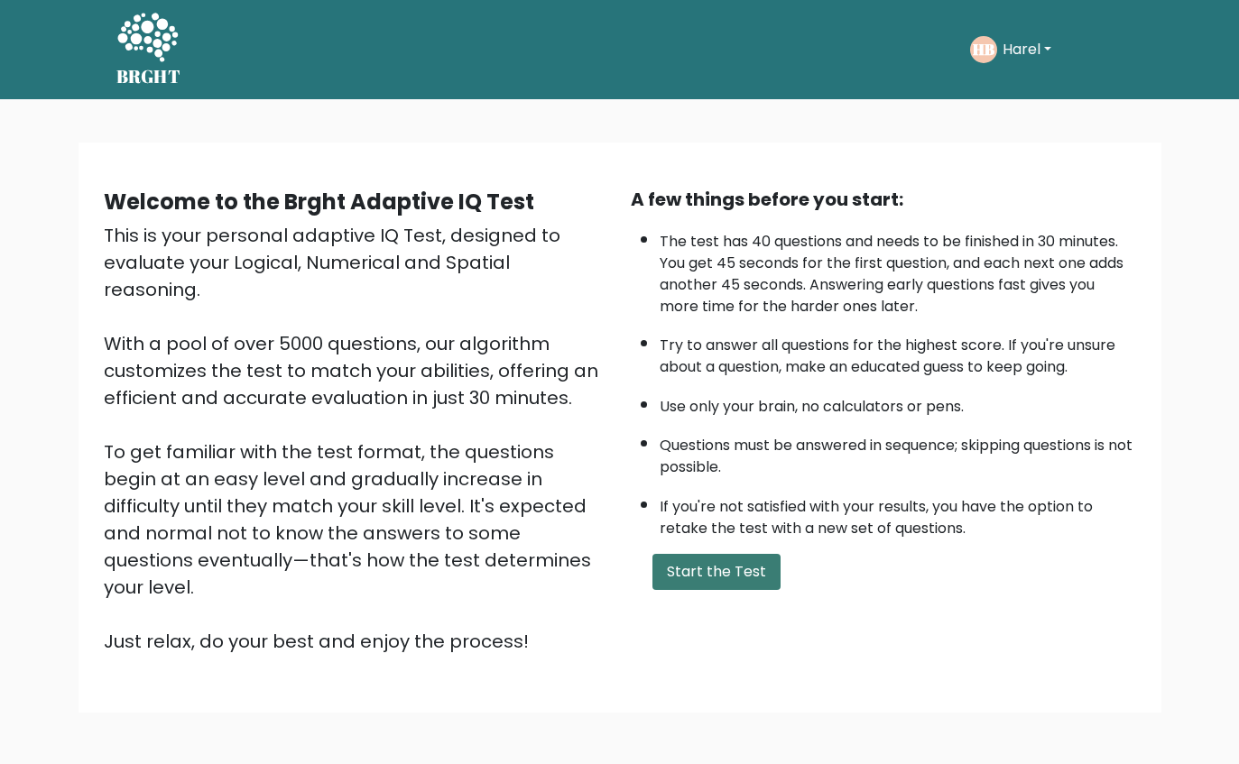
click at [686, 570] on button "Start the Test" at bounding box center [717, 572] width 128 height 36
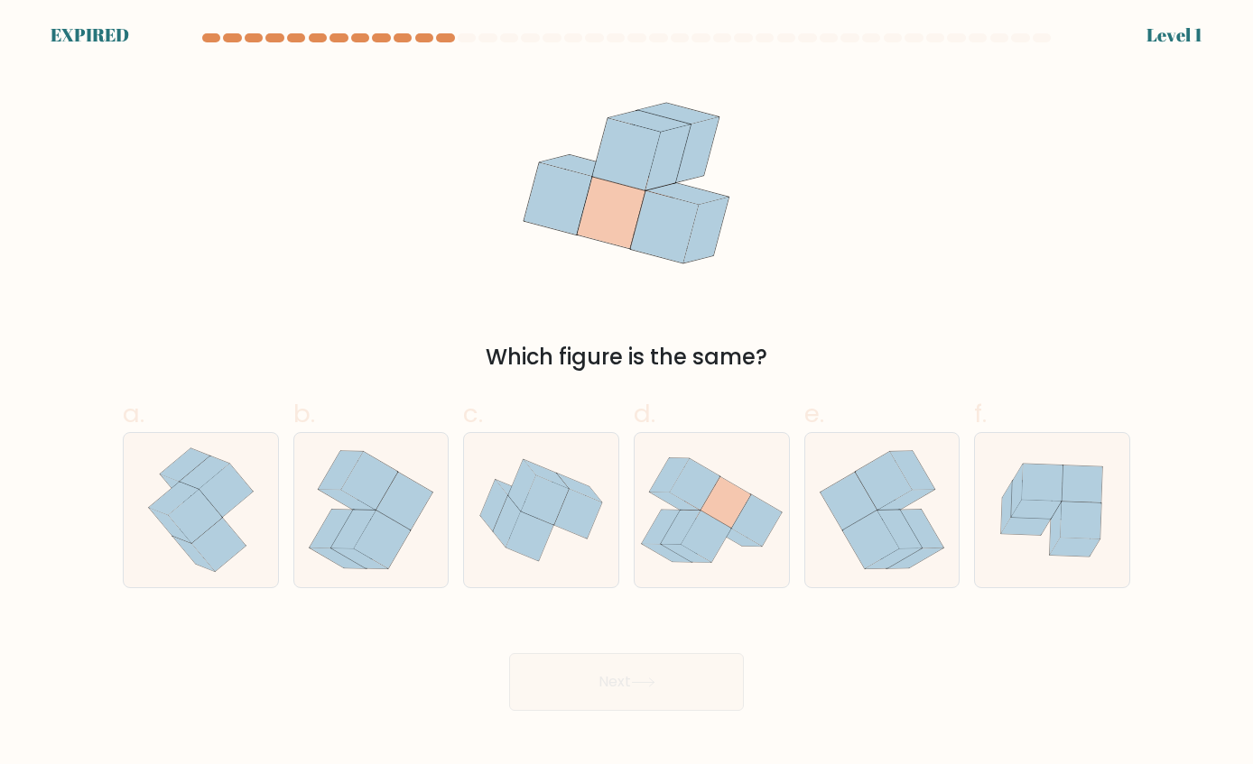
drag, startPoint x: 433, startPoint y: 208, endPoint x: 496, endPoint y: 208, distance: 62.3
click at [436, 208] on div "Which figure is the same?" at bounding box center [626, 221] width 1029 height 305
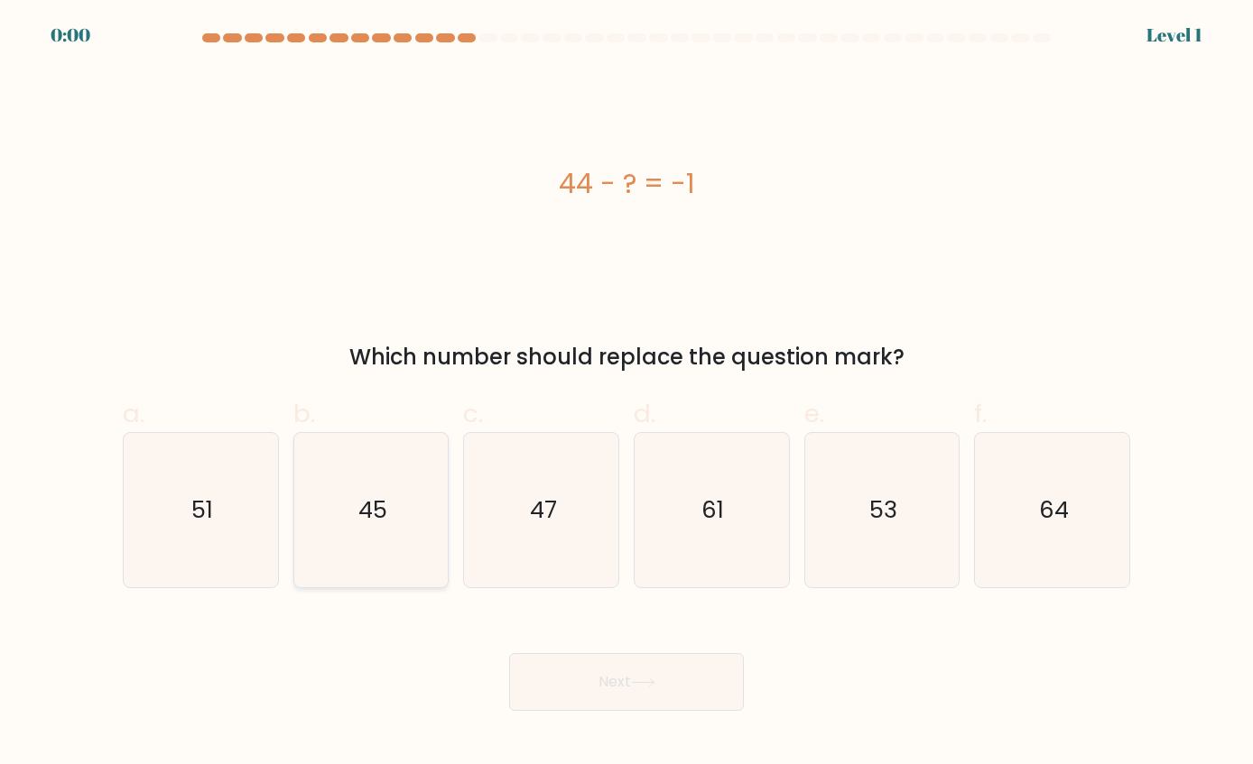
click at [366, 501] on text "45" at bounding box center [372, 510] width 29 height 32
click at [626, 394] on input "b. 45" at bounding box center [626, 389] width 1 height 12
radio input "true"
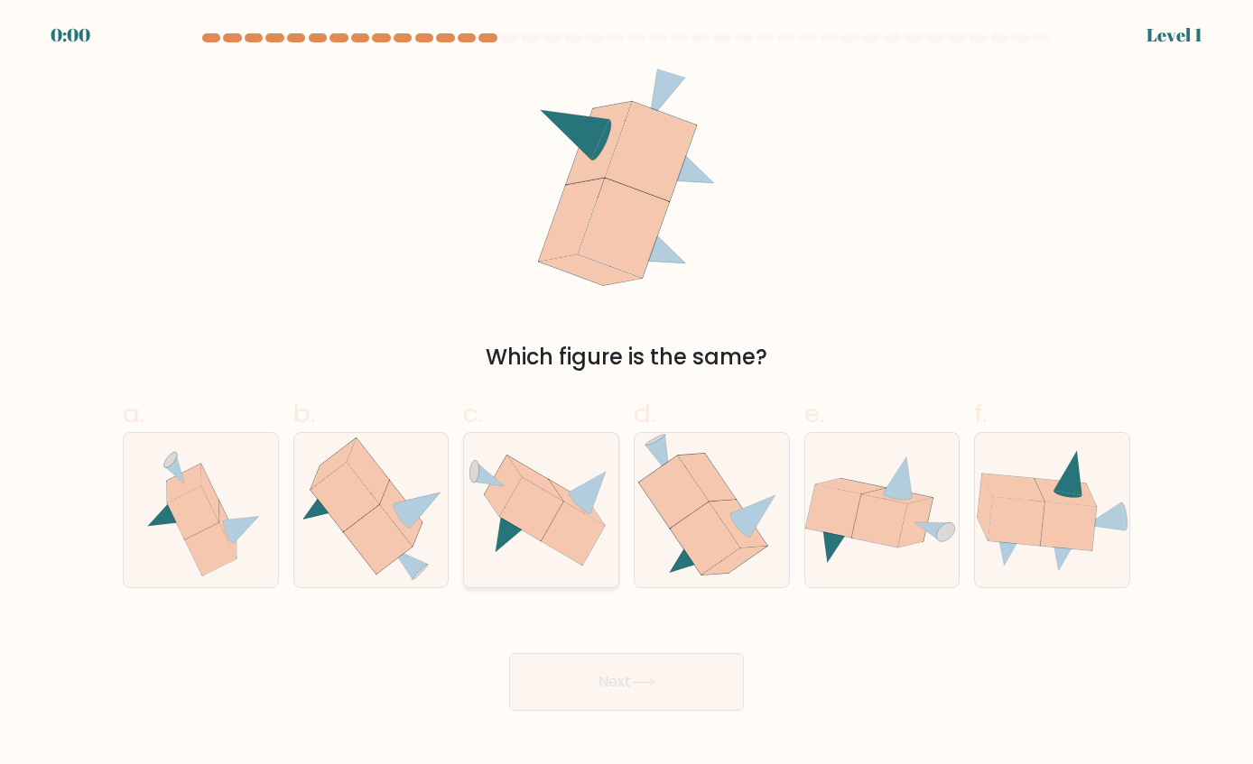
click at [505, 496] on icon at bounding box center [503, 485] width 37 height 61
click at [626, 394] on input "c." at bounding box center [626, 389] width 1 height 12
radio input "true"
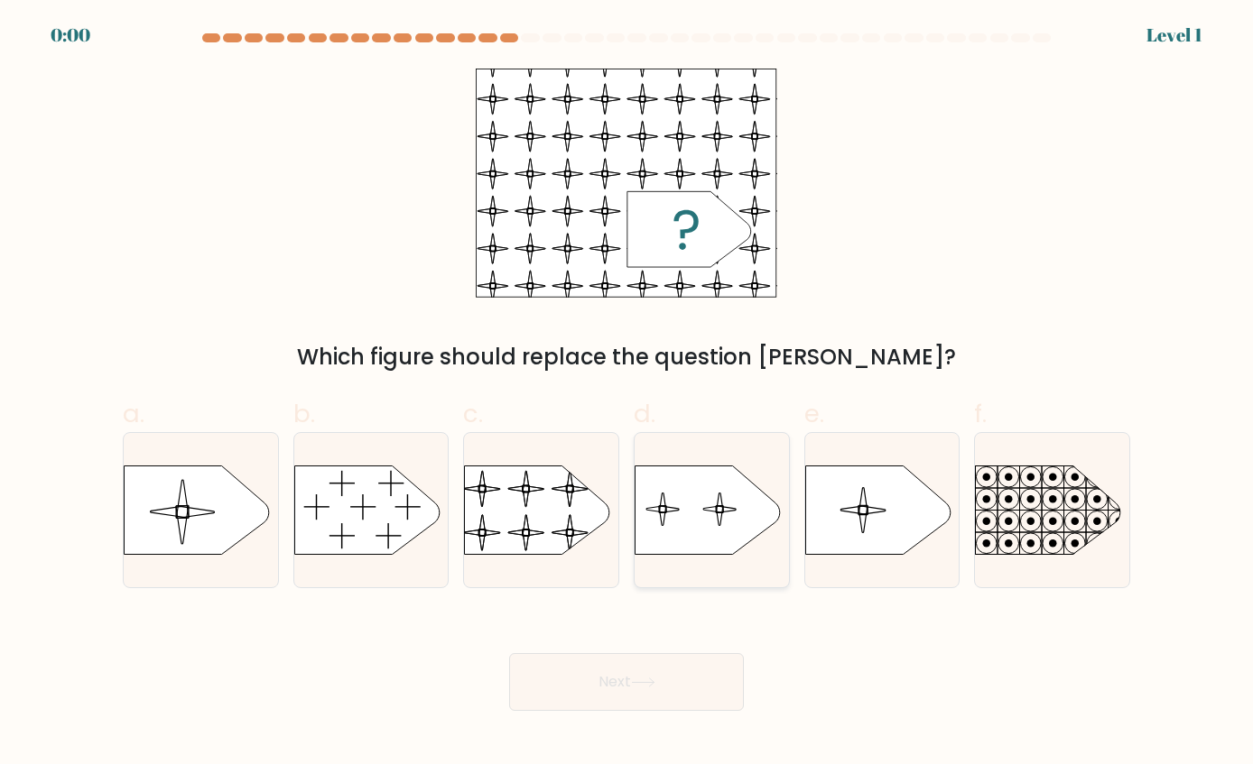
drag, startPoint x: 746, startPoint y: 502, endPoint x: 619, endPoint y: 501, distance: 126.4
click at [743, 503] on icon at bounding box center [707, 510] width 145 height 88
click at [627, 394] on input "d." at bounding box center [626, 389] width 1 height 12
radio input "true"
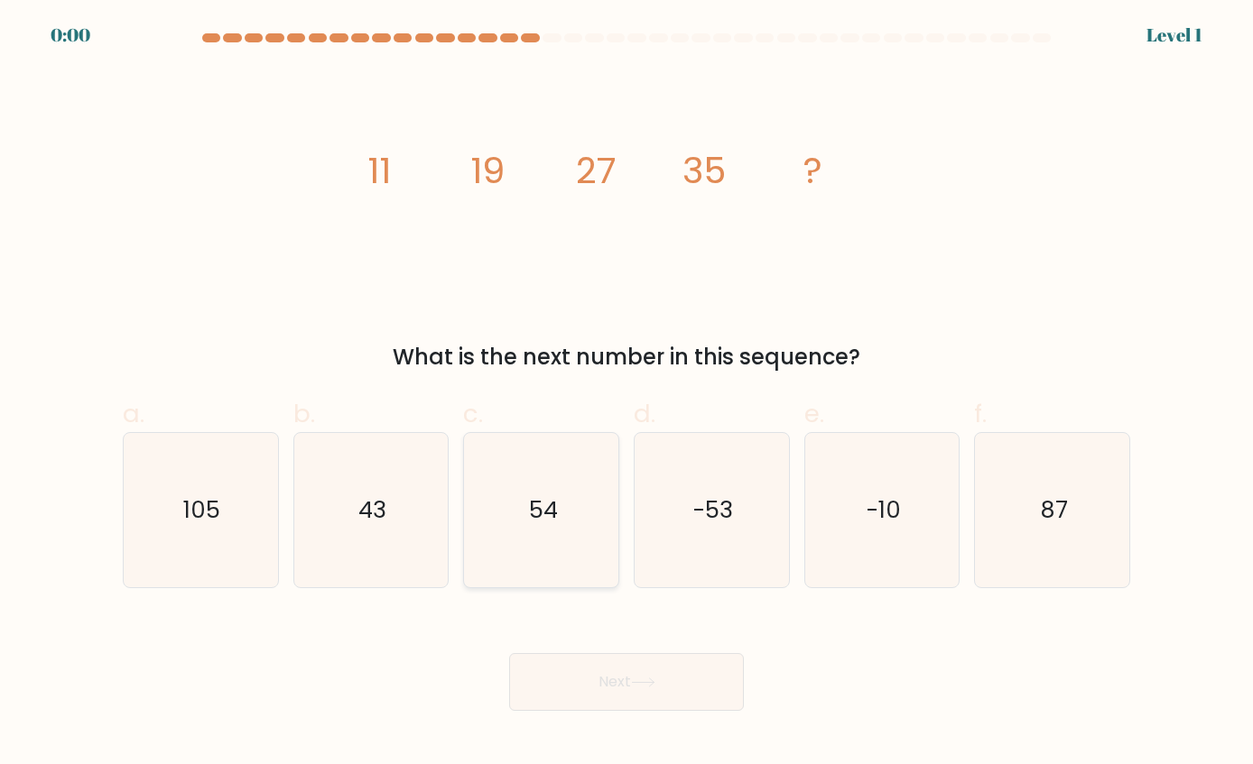
click at [468, 506] on icon "54" at bounding box center [541, 509] width 153 height 153
click at [626, 394] on input "c. 54" at bounding box center [626, 389] width 1 height 12
radio input "true"
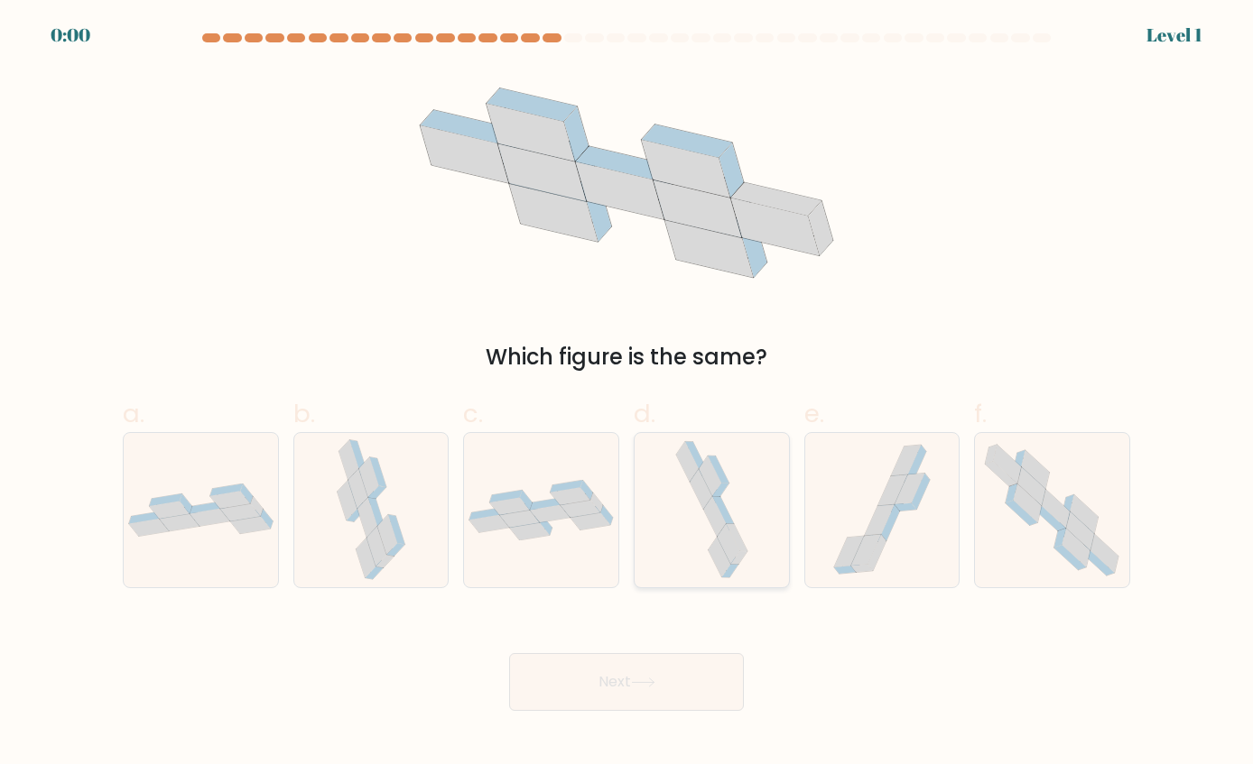
click at [704, 521] on icon at bounding box center [712, 509] width 80 height 153
click at [627, 394] on input "d." at bounding box center [626, 389] width 1 height 12
radio input "true"
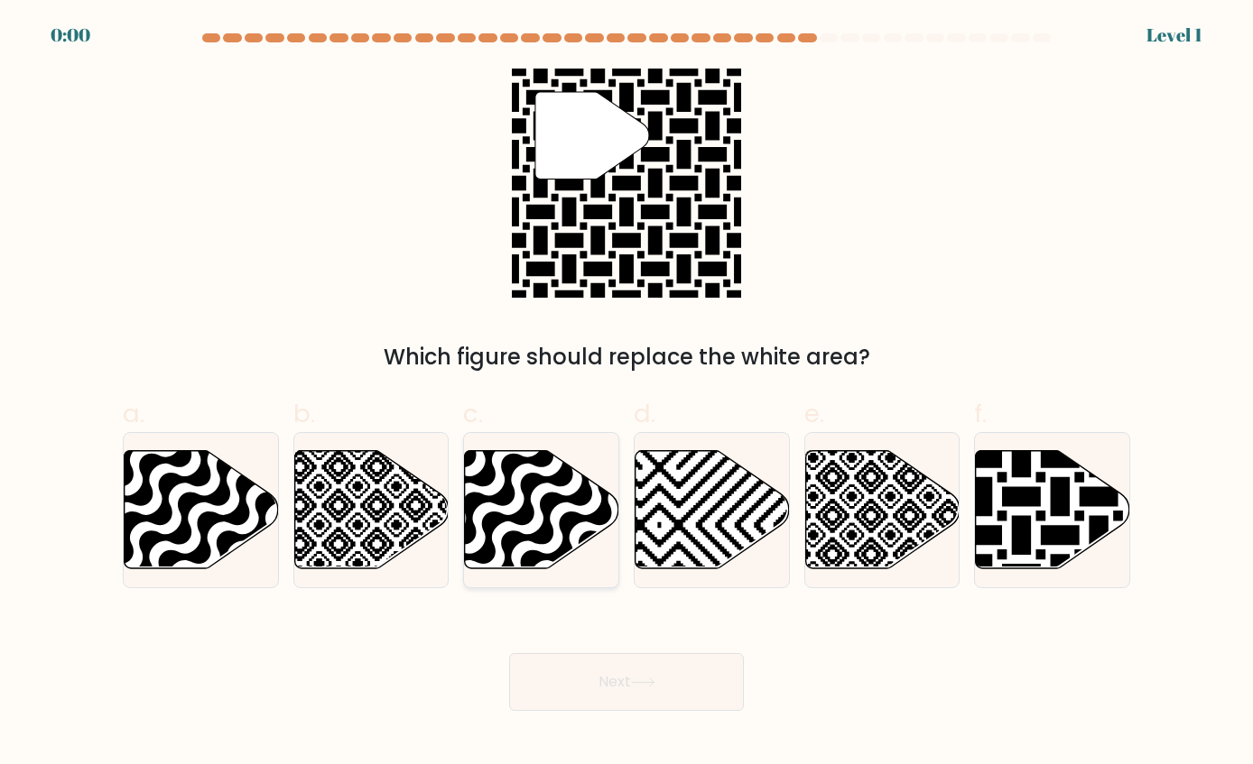
click at [514, 503] on icon at bounding box center [542, 509] width 154 height 118
click at [626, 394] on input "c." at bounding box center [626, 389] width 1 height 12
radio input "true"
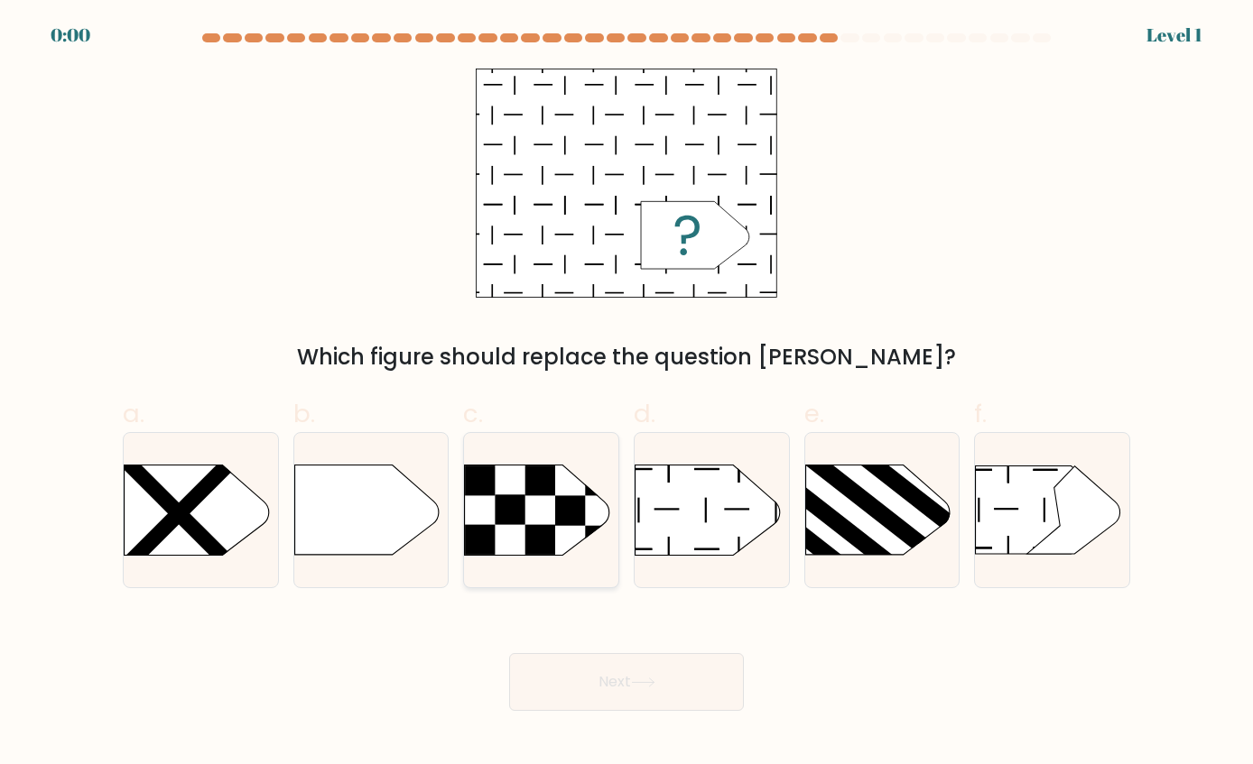
drag, startPoint x: 662, startPoint y: 499, endPoint x: 485, endPoint y: 498, distance: 177.8
click at [662, 499] on icon at bounding box center [707, 511] width 144 height 90
click at [627, 394] on input "d." at bounding box center [626, 389] width 1 height 12
radio input "true"
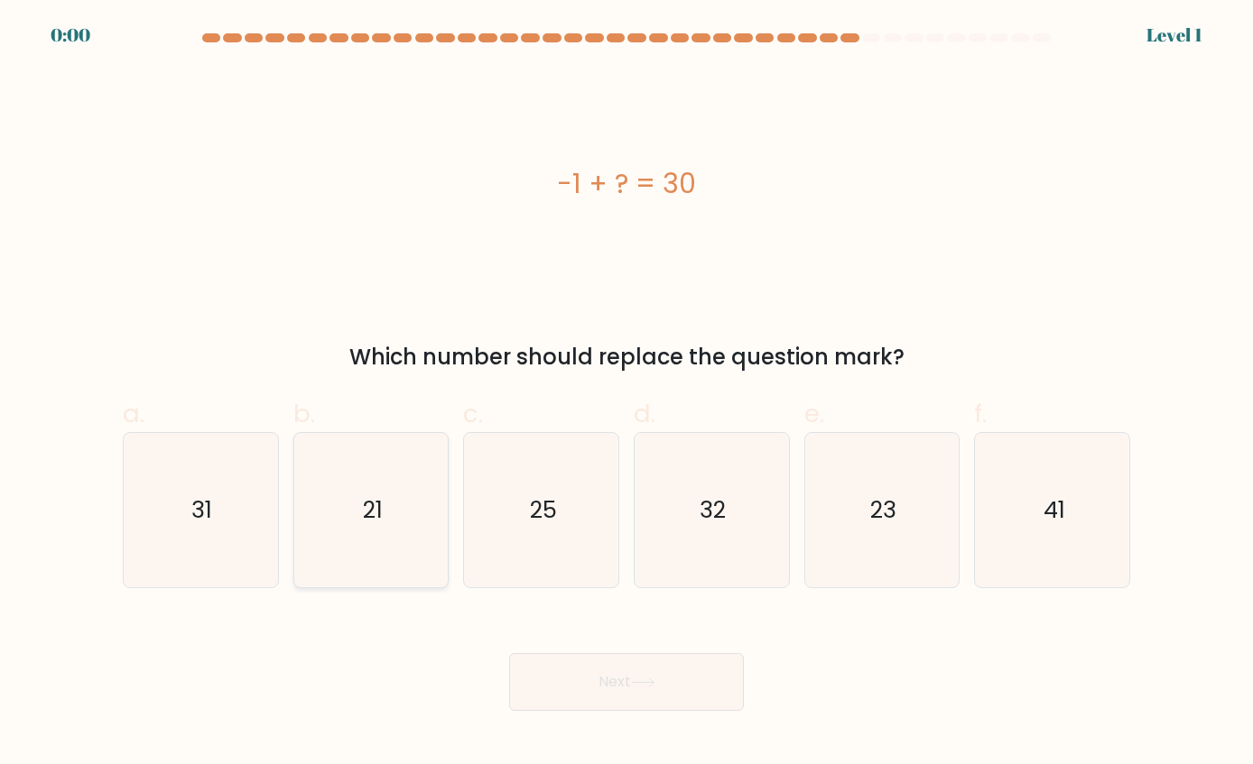
click at [337, 498] on icon "21" at bounding box center [370, 509] width 153 height 153
click at [626, 394] on input "b. 21" at bounding box center [626, 389] width 1 height 12
radio input "true"
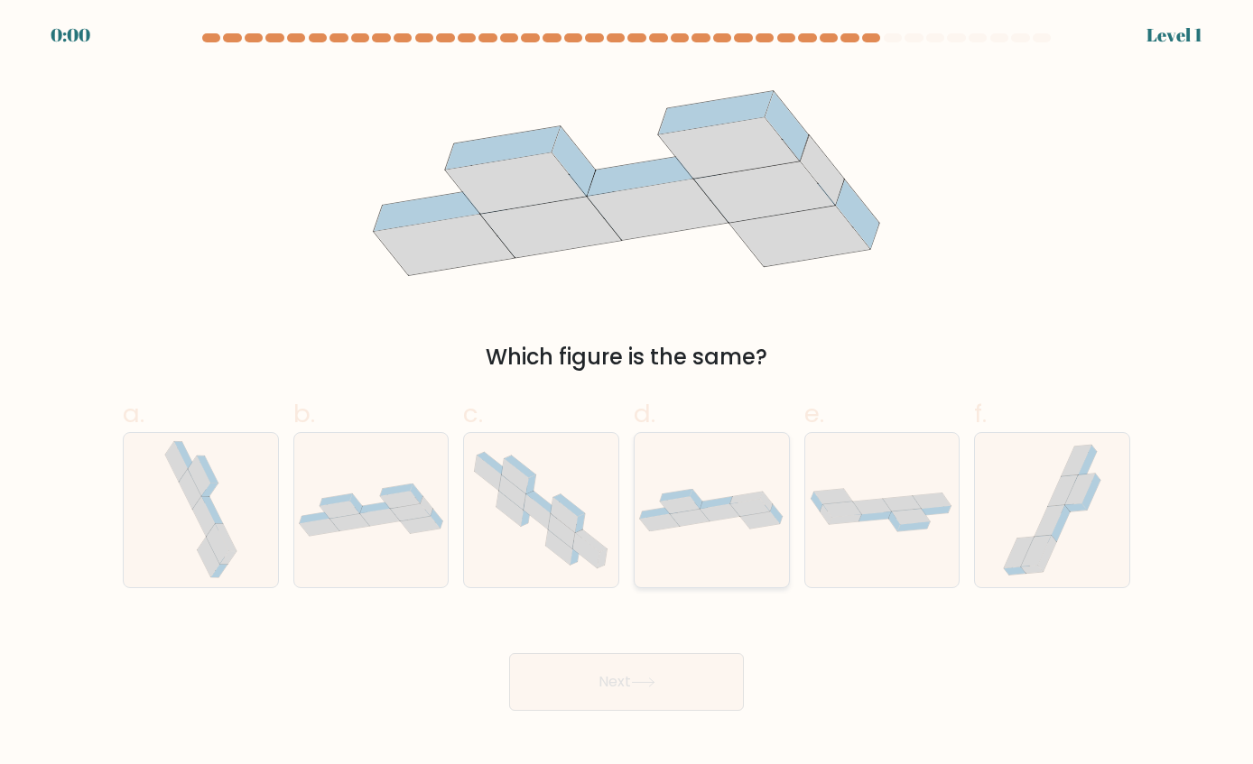
click at [776, 493] on icon at bounding box center [712, 510] width 154 height 42
click at [627, 394] on input "d." at bounding box center [626, 389] width 1 height 12
radio input "true"
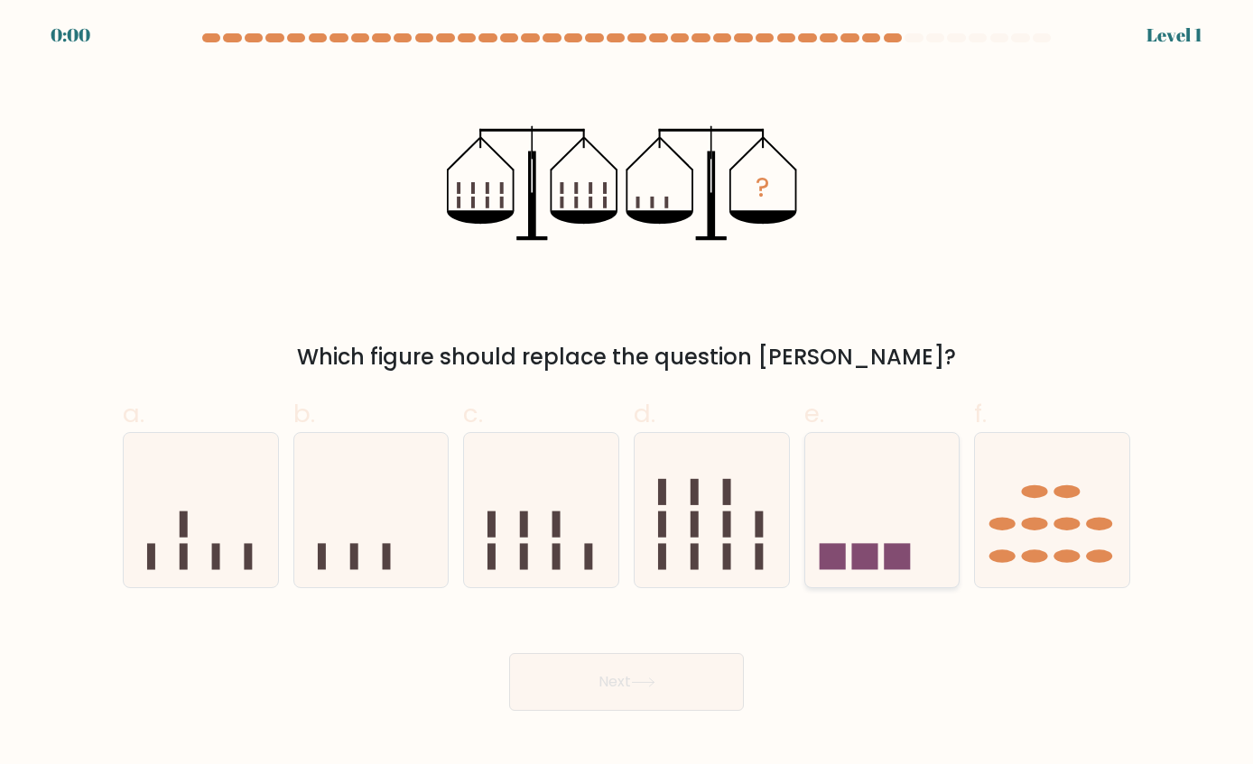
click at [857, 494] on icon at bounding box center [882, 510] width 154 height 127
click at [627, 394] on input "e." at bounding box center [626, 389] width 1 height 12
radio input "true"
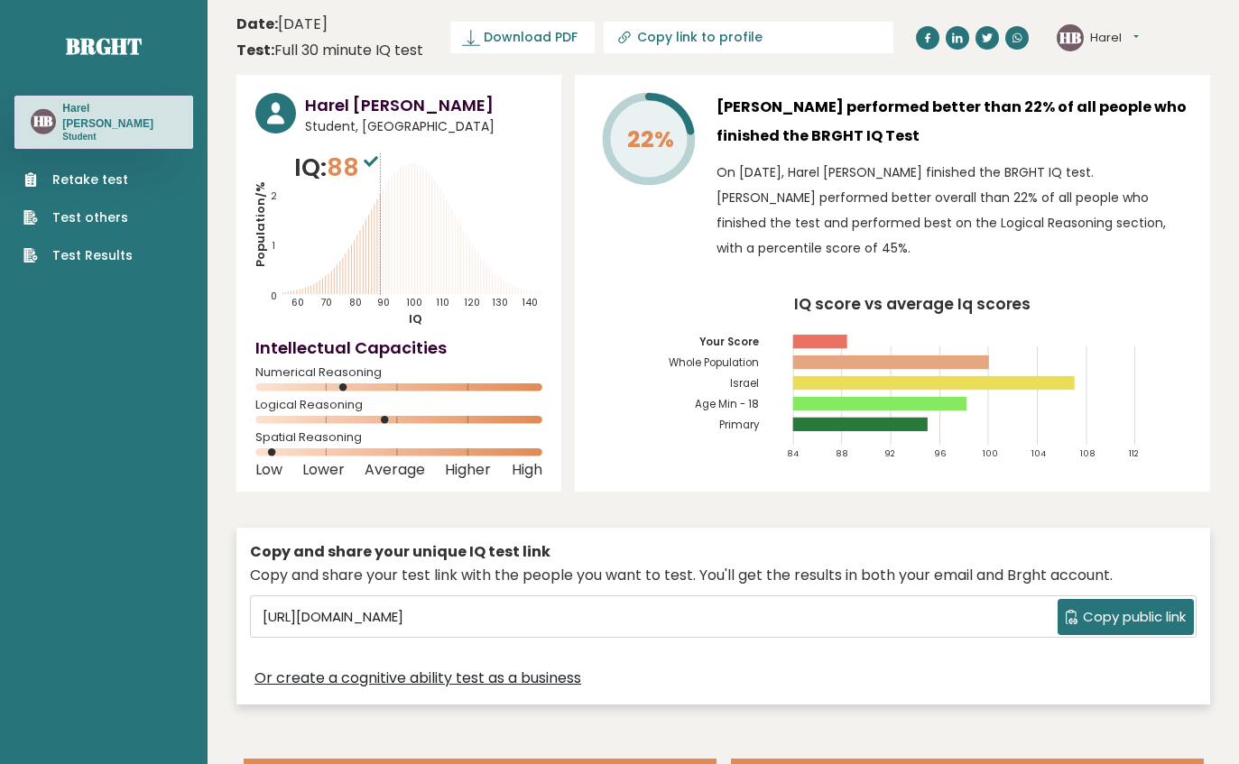
click at [90, 171] on link "Retake test" at bounding box center [77, 180] width 109 height 19
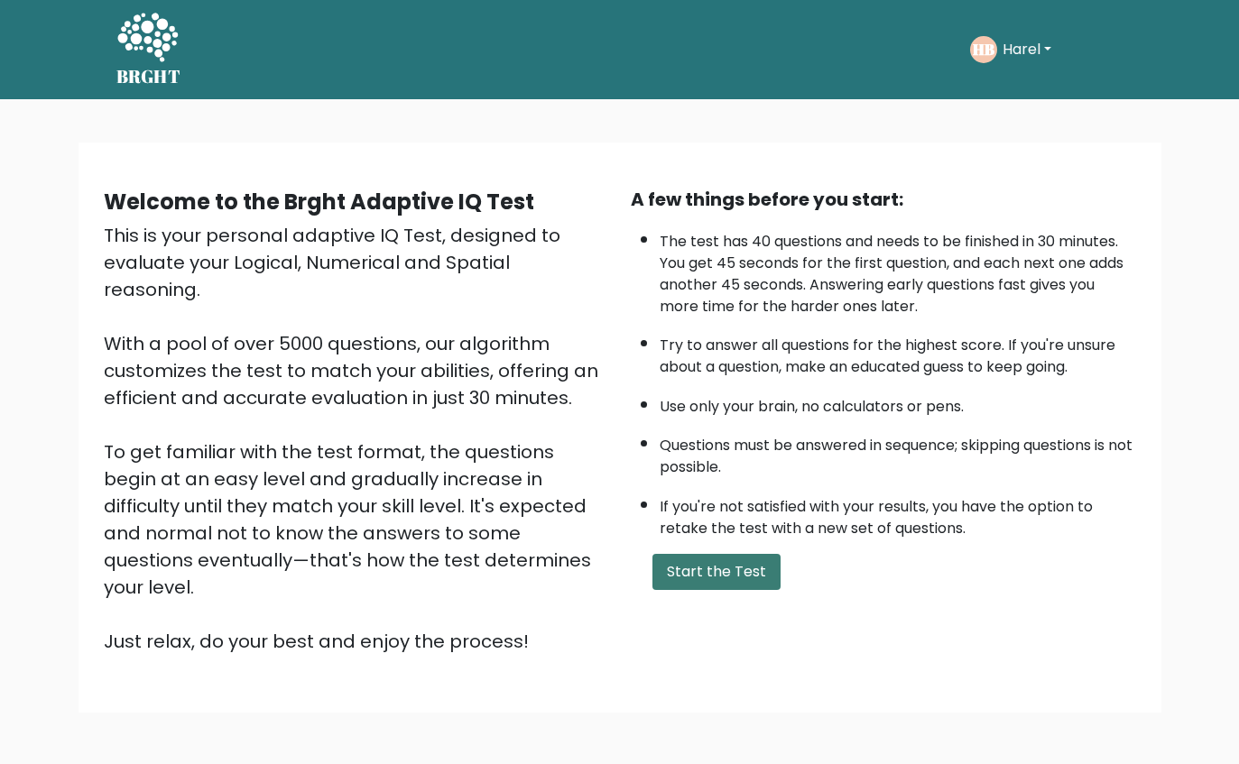
click at [700, 578] on button "Start the Test" at bounding box center [717, 572] width 128 height 36
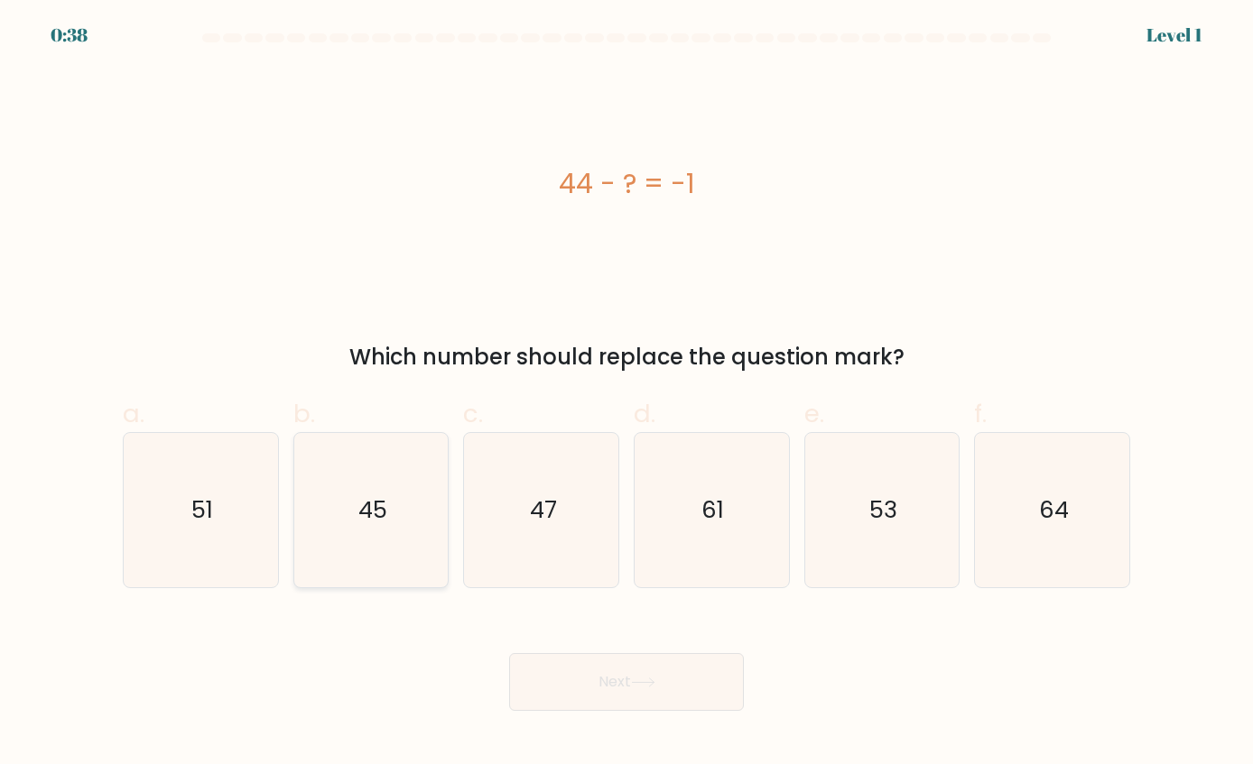
click at [393, 502] on icon "45" at bounding box center [370, 509] width 153 height 153
click at [626, 394] on input "b. 45" at bounding box center [626, 389] width 1 height 12
radio input "true"
click at [555, 665] on button "Next" at bounding box center [626, 682] width 235 height 58
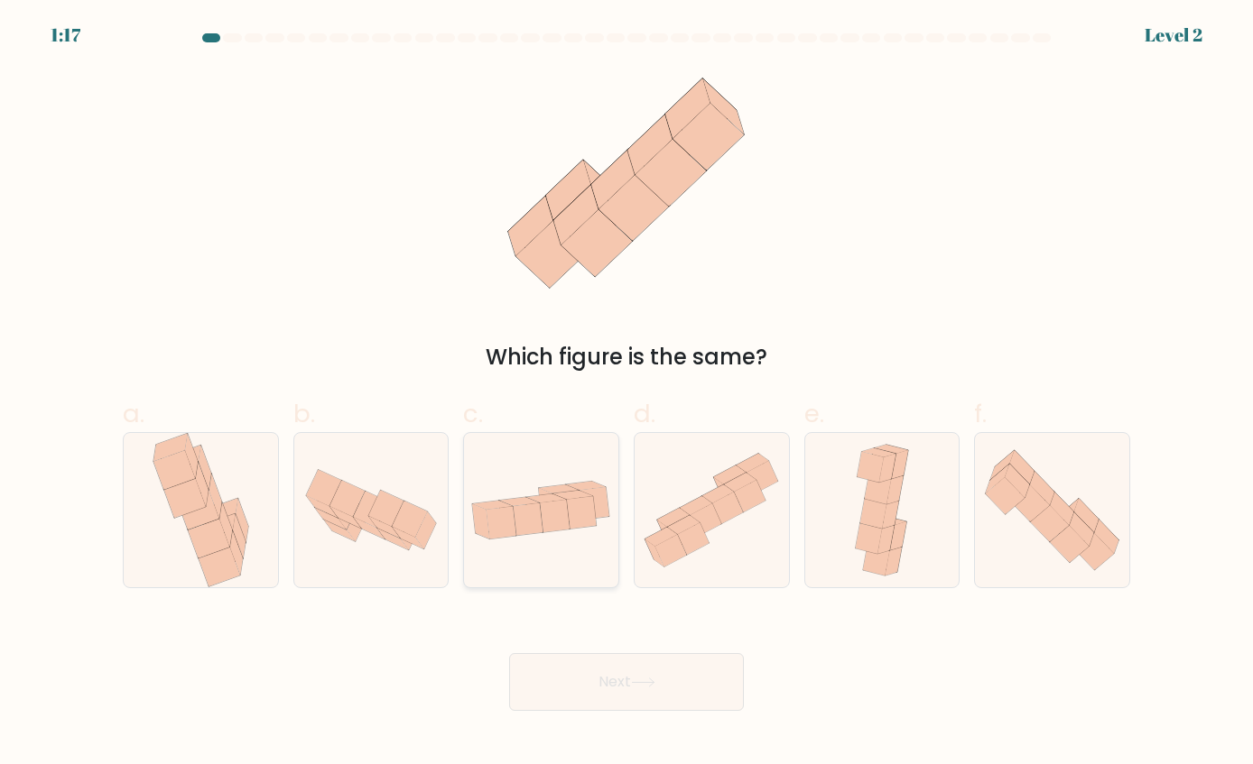
click at [560, 505] on icon at bounding box center [556, 516] width 30 height 32
click at [626, 394] on input "c." at bounding box center [626, 389] width 1 height 12
radio input "true"
click at [631, 666] on button "Next" at bounding box center [626, 682] width 235 height 58
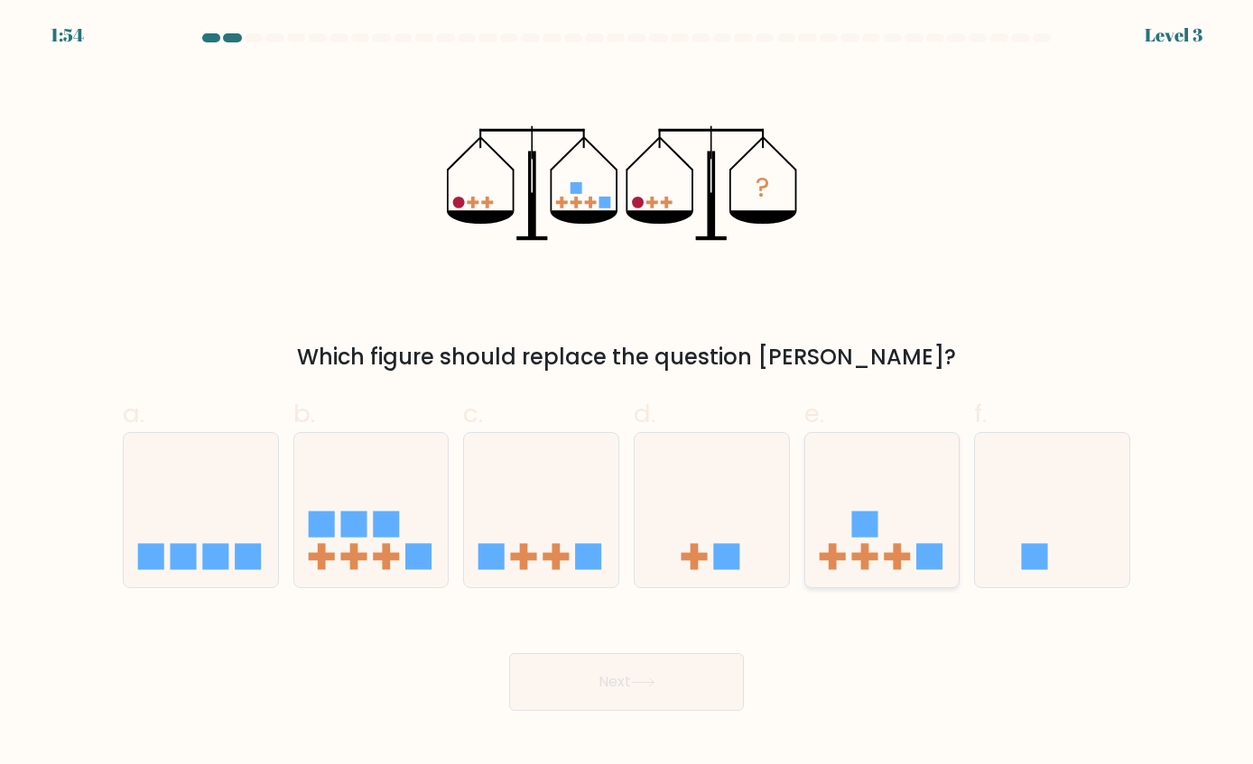
click at [912, 573] on icon at bounding box center [882, 510] width 154 height 127
click at [627, 394] on input "e." at bounding box center [626, 389] width 1 height 12
radio input "true"
click at [665, 681] on button "Next" at bounding box center [626, 682] width 235 height 58
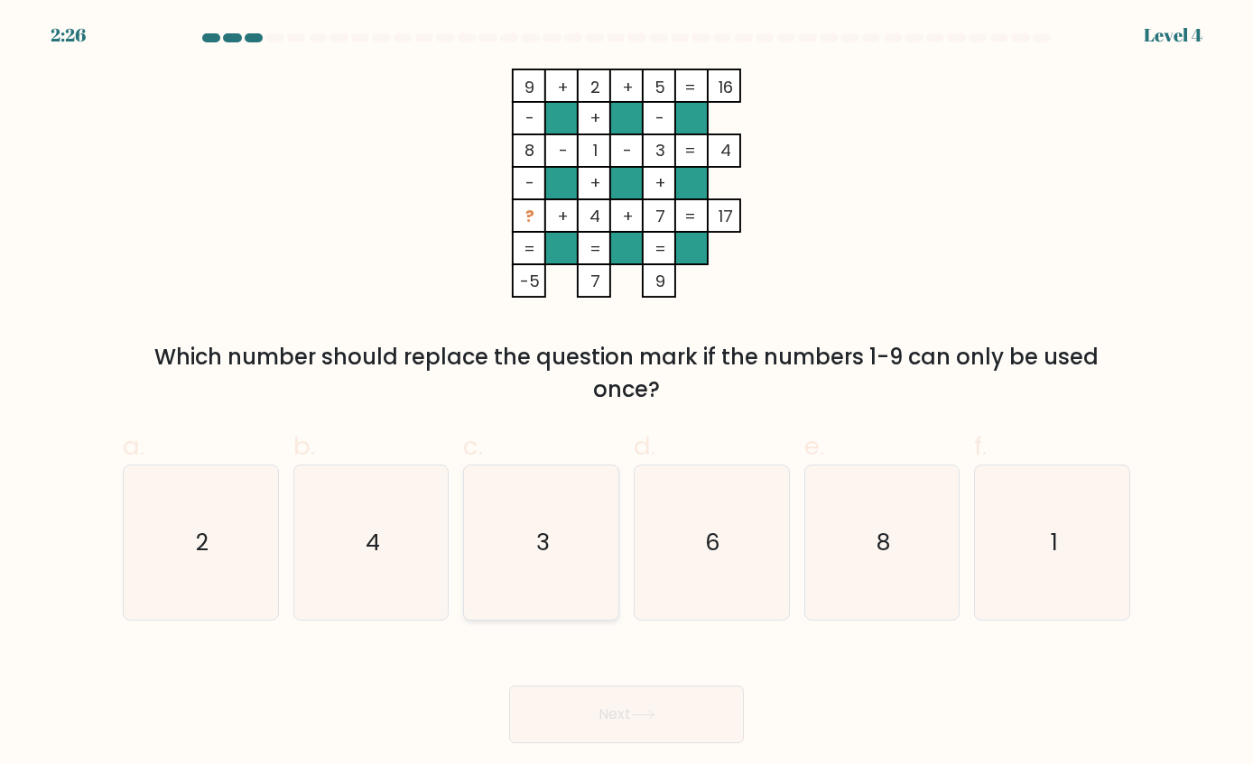
drag, startPoint x: 379, startPoint y: 545, endPoint x: 533, endPoint y: 579, distance: 157.9
click at [384, 545] on icon "4" at bounding box center [370, 542] width 153 height 153
click at [626, 394] on input "b. 4" at bounding box center [626, 389] width 1 height 12
radio input "true"
drag, startPoint x: 744, startPoint y: 561, endPoint x: 724, endPoint y: 582, distance: 28.7
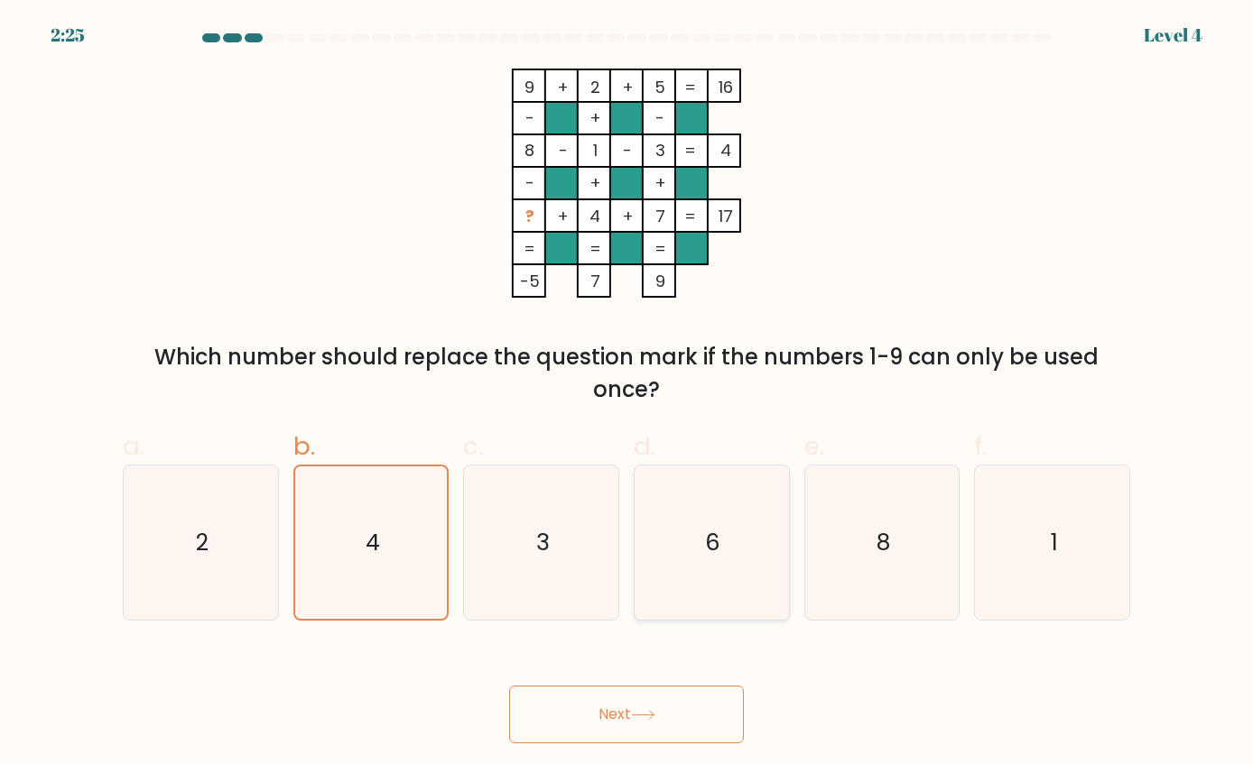
click at [742, 559] on icon "6" at bounding box center [711, 542] width 153 height 153
click at [627, 394] on input "d. 6" at bounding box center [626, 389] width 1 height 12
radio input "true"
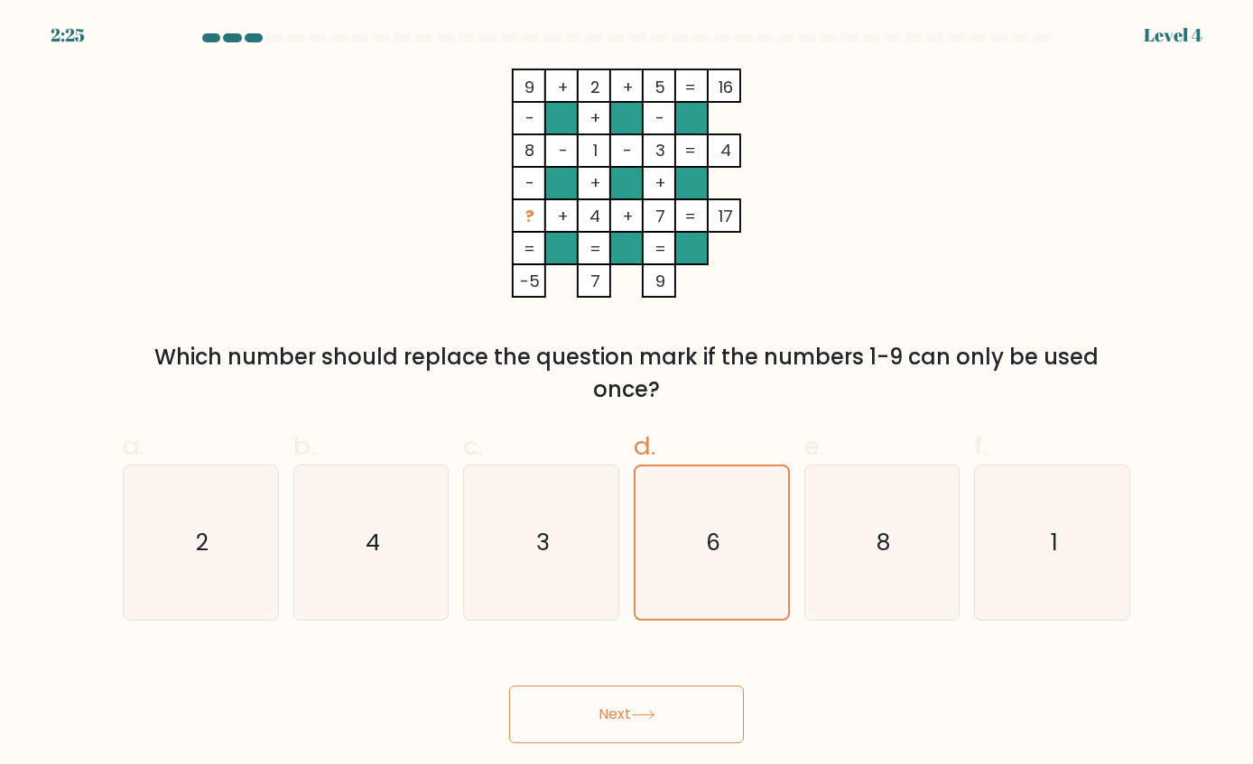
click at [640, 699] on button "Next" at bounding box center [626, 715] width 235 height 58
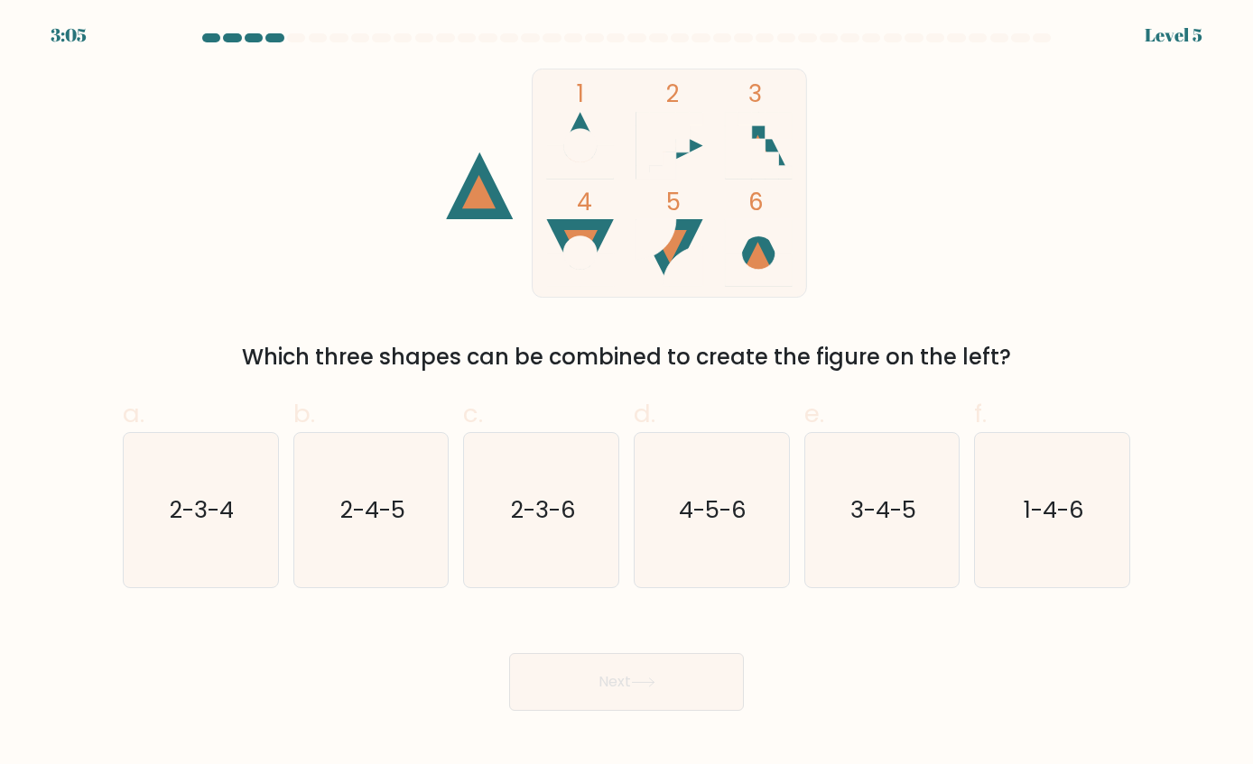
click at [763, 244] on icon at bounding box center [758, 252] width 67 height 67
click at [1055, 513] on text "1-4-6" at bounding box center [1054, 510] width 60 height 32
click at [627, 394] on input "f. 1-4-6" at bounding box center [626, 389] width 1 height 12
radio input "true"
click at [613, 675] on button "Next" at bounding box center [626, 682] width 235 height 58
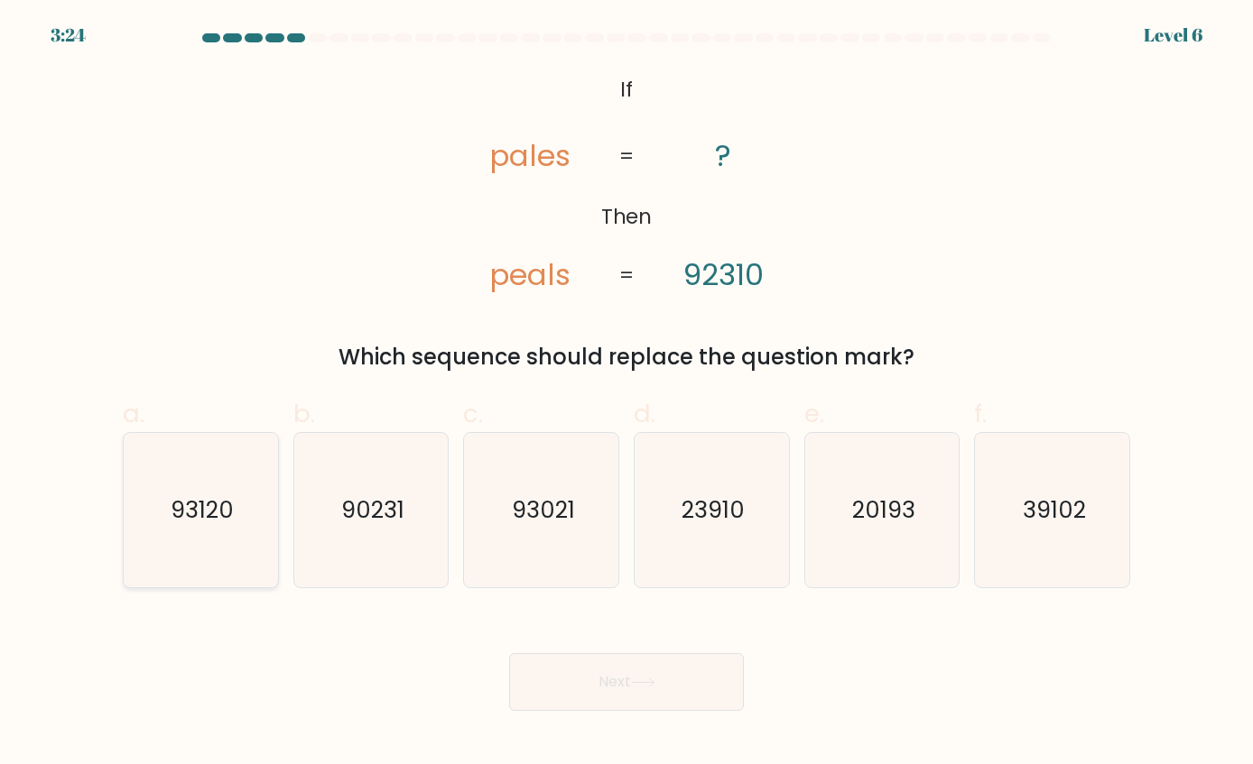
drag, startPoint x: 214, startPoint y: 519, endPoint x: 521, endPoint y: 617, distance: 322.3
click at [216, 519] on text "93120" at bounding box center [202, 510] width 63 height 32
click at [626, 394] on input "a. 93120" at bounding box center [626, 389] width 1 height 12
radio input "true"
drag, startPoint x: 607, startPoint y: 683, endPoint x: 572, endPoint y: 672, distance: 36.2
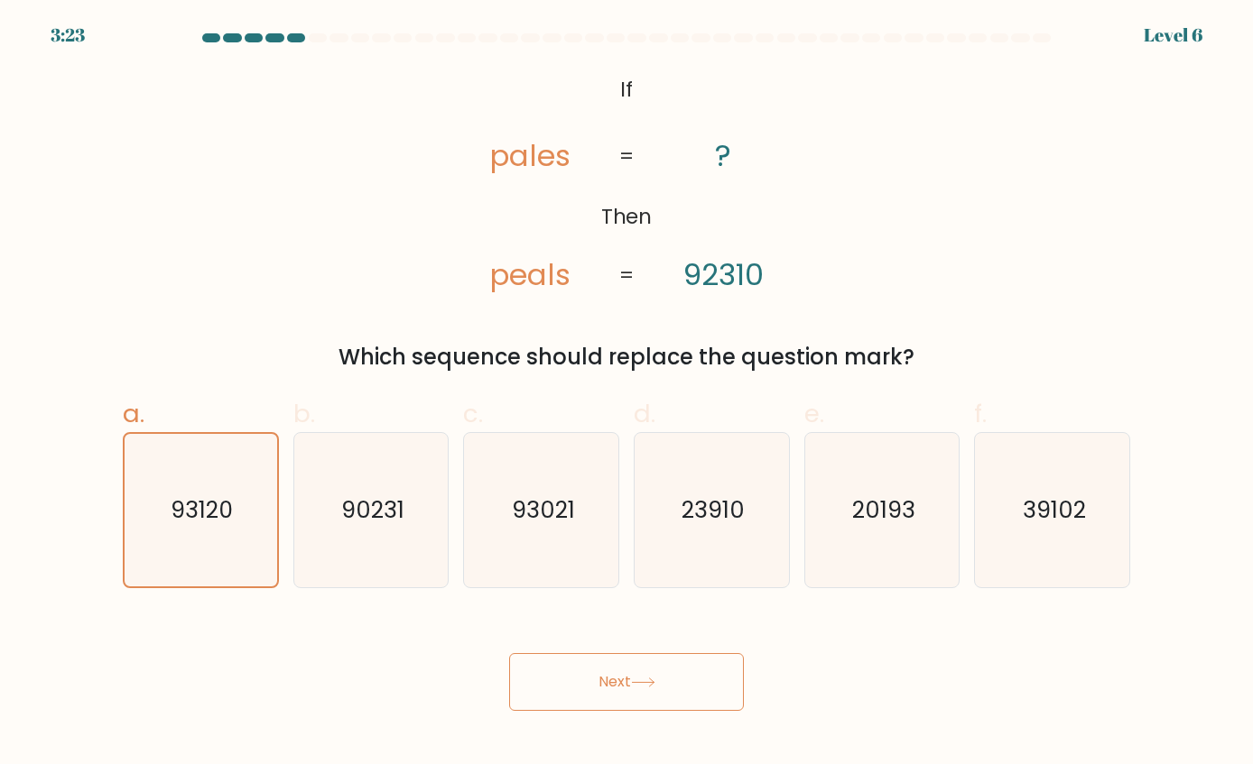
click at [606, 682] on button "Next" at bounding box center [626, 682] width 235 height 58
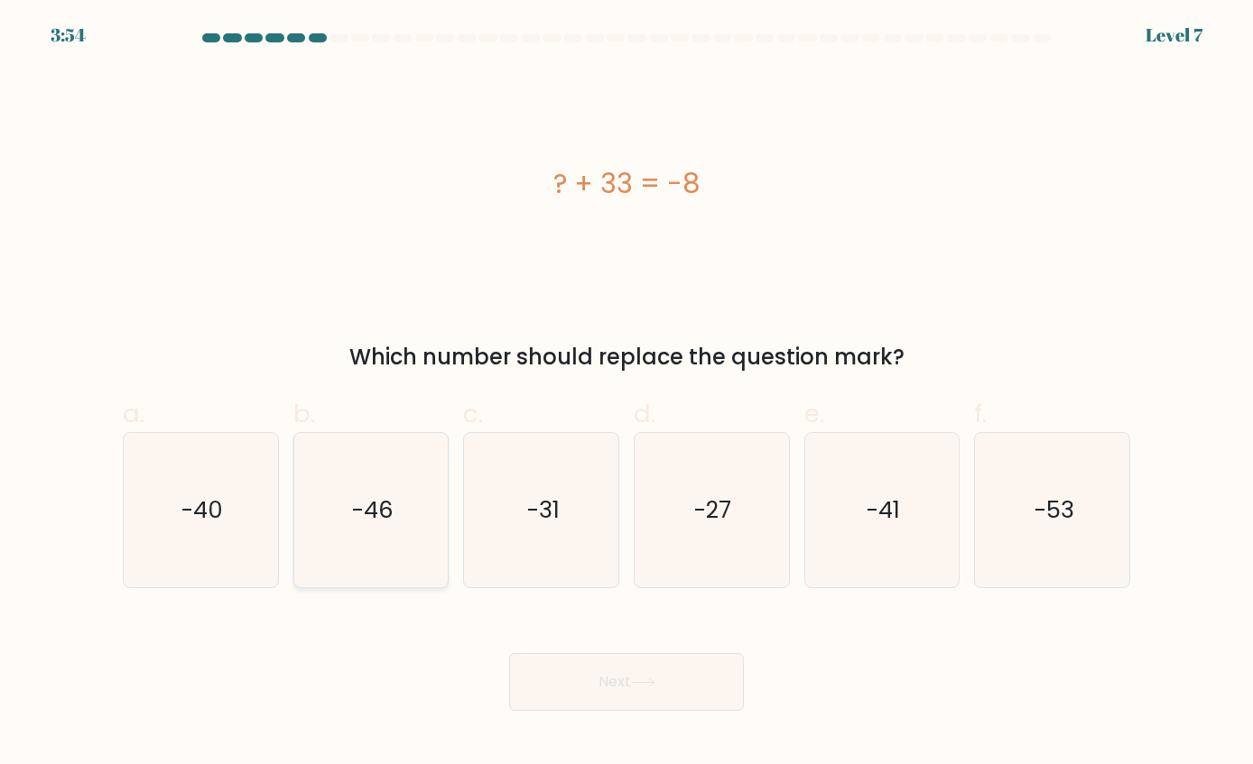
click at [424, 506] on icon "-46" at bounding box center [370, 509] width 153 height 153
click at [626, 394] on input "b. -46" at bounding box center [626, 389] width 1 height 12
radio input "true"
drag, startPoint x: 690, startPoint y: 682, endPoint x: 610, endPoint y: 648, distance: 87.3
click at [684, 684] on button "Next" at bounding box center [626, 682] width 235 height 58
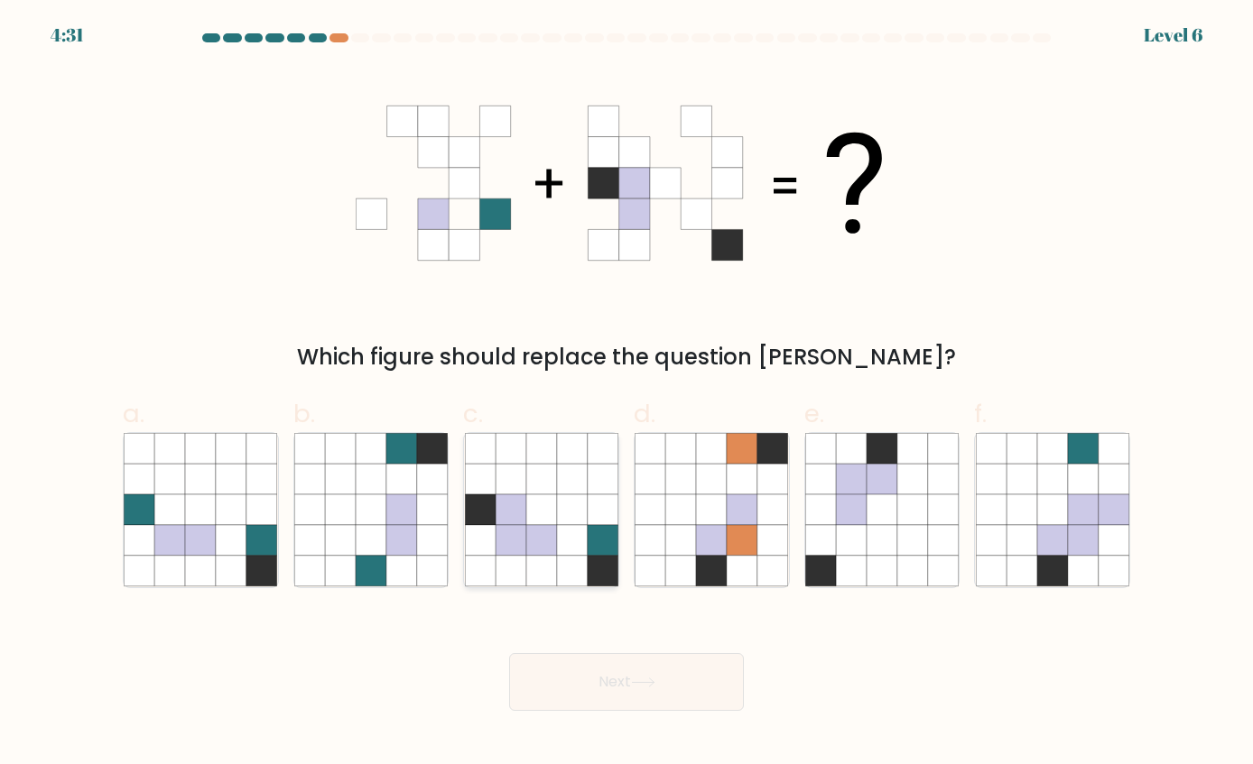
drag, startPoint x: 599, startPoint y: 566, endPoint x: 592, endPoint y: 581, distance: 17.0
click at [598, 566] on icon at bounding box center [602, 571] width 31 height 31
click at [626, 394] on input "c." at bounding box center [626, 389] width 1 height 12
radio input "true"
click at [614, 704] on button "Next" at bounding box center [626, 682] width 235 height 58
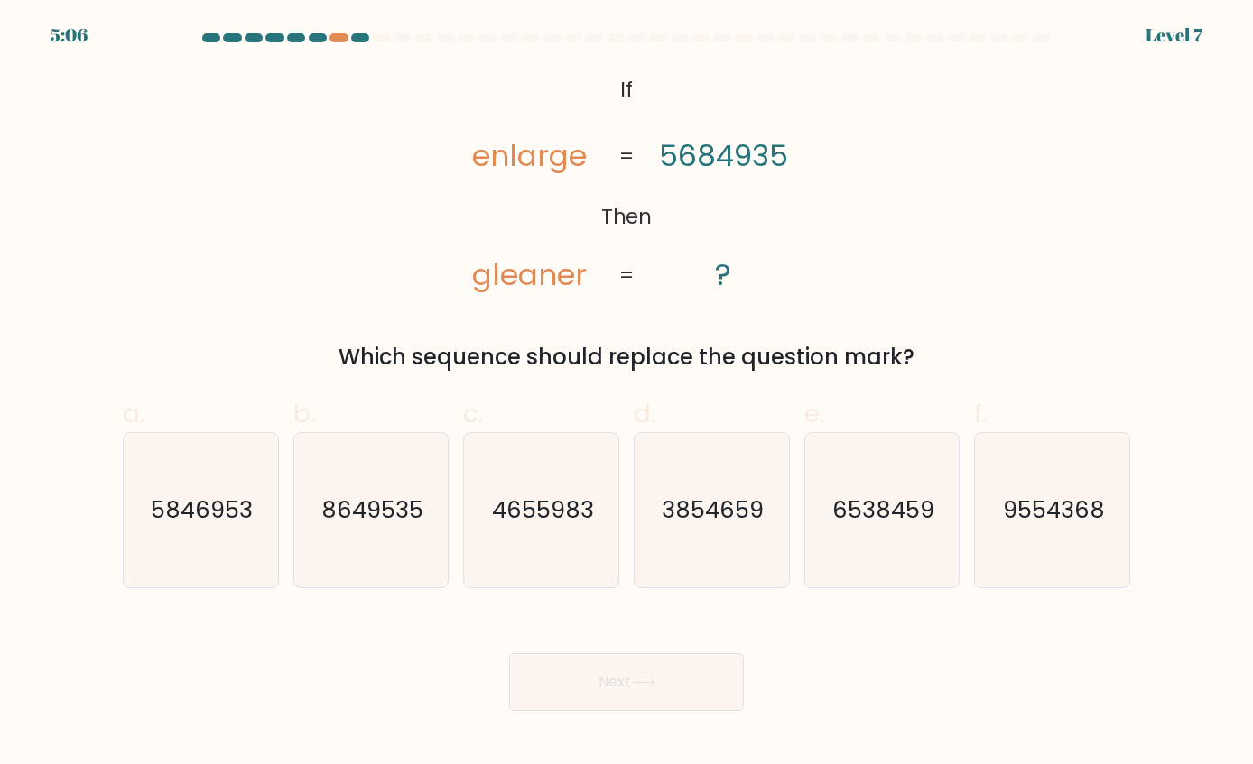
click at [772, 161] on tspan "5684935" at bounding box center [723, 155] width 129 height 42
click at [702, 514] on text "3854659" at bounding box center [713, 510] width 102 height 32
click at [627, 394] on input "d. 3854659" at bounding box center [626, 389] width 1 height 12
radio input "true"
click at [630, 666] on button "Next" at bounding box center [626, 682] width 235 height 58
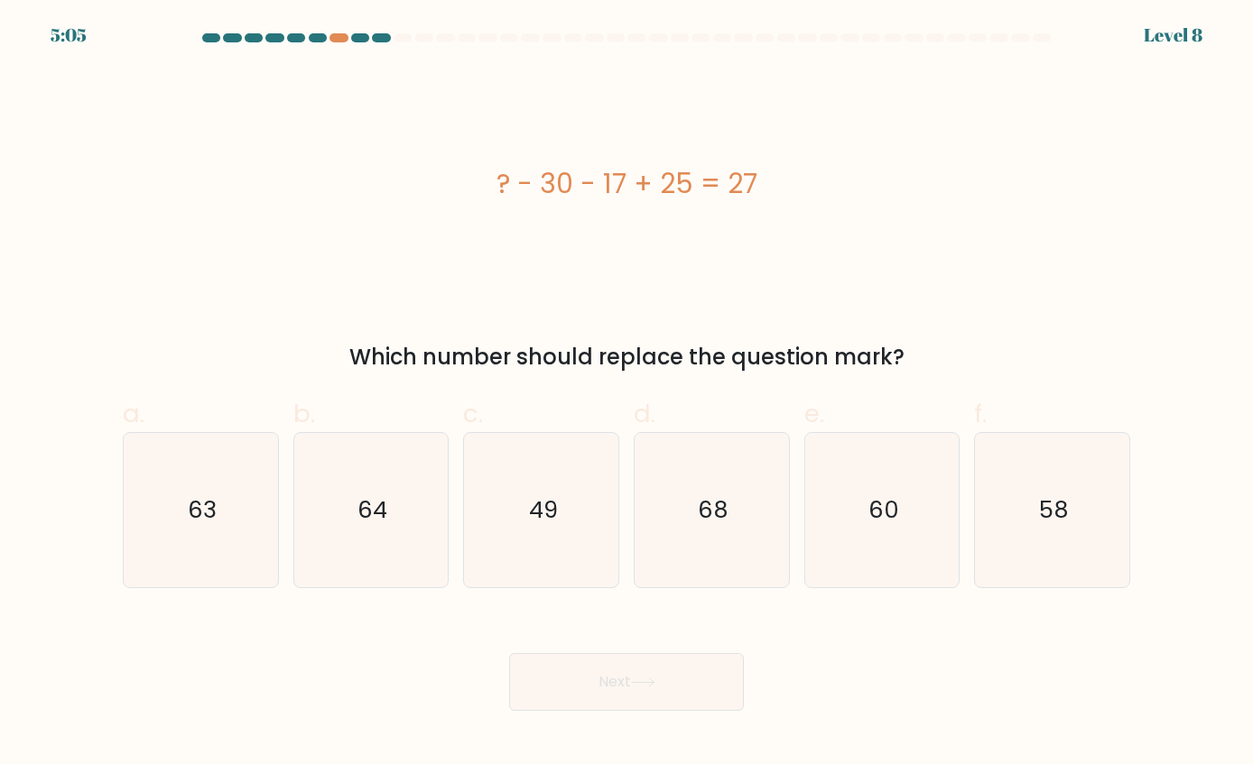
drag, startPoint x: 397, startPoint y: 526, endPoint x: 549, endPoint y: 598, distance: 167.6
click at [400, 527] on icon "64" at bounding box center [370, 509] width 153 height 153
click at [626, 394] on input "b. 64" at bounding box center [626, 389] width 1 height 12
radio input "true"
click at [675, 675] on button "Next" at bounding box center [626, 682] width 235 height 58
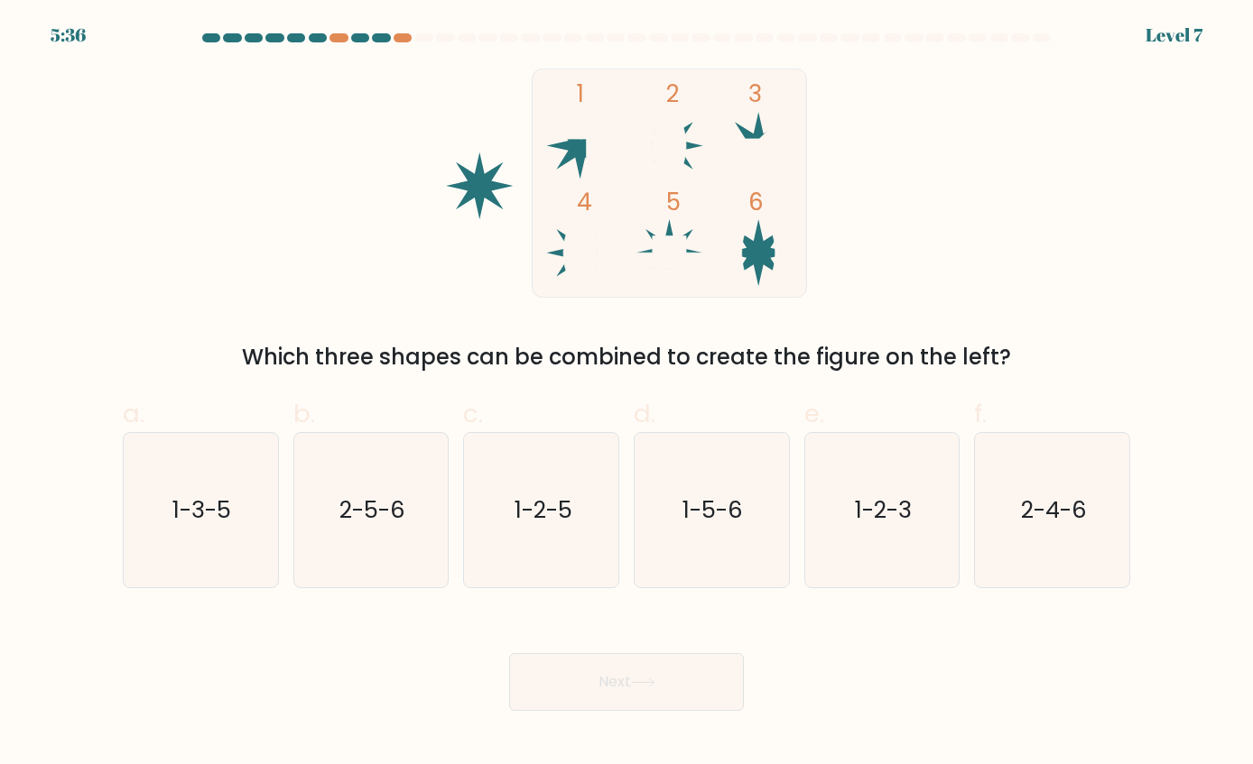
drag, startPoint x: 1051, startPoint y: 511, endPoint x: 699, endPoint y: 700, distance: 399.8
click at [1049, 513] on text "2-4-6" at bounding box center [1054, 510] width 66 height 32
click at [627, 394] on input "f. 2-4-6" at bounding box center [626, 389] width 1 height 12
radio input "true"
drag, startPoint x: 658, startPoint y: 669, endPoint x: 634, endPoint y: 668, distance: 24.4
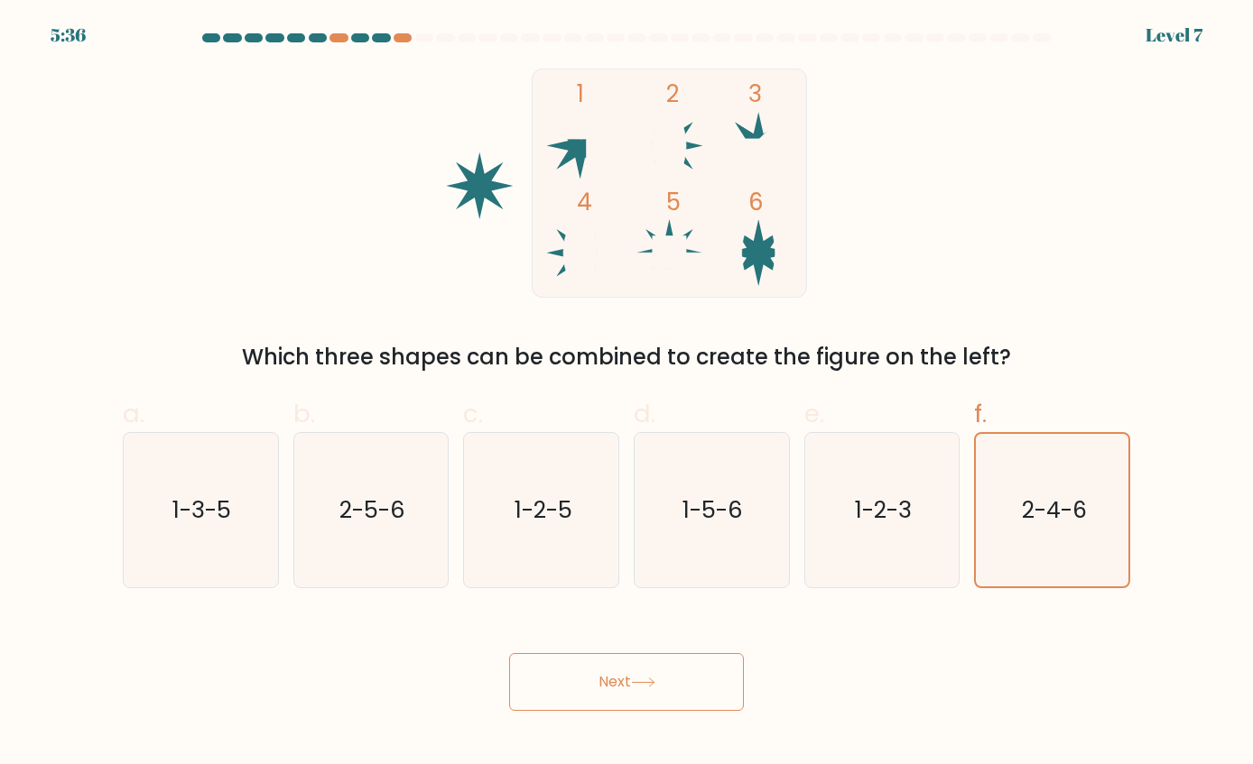
click at [656, 669] on button "Next" at bounding box center [626, 682] width 235 height 58
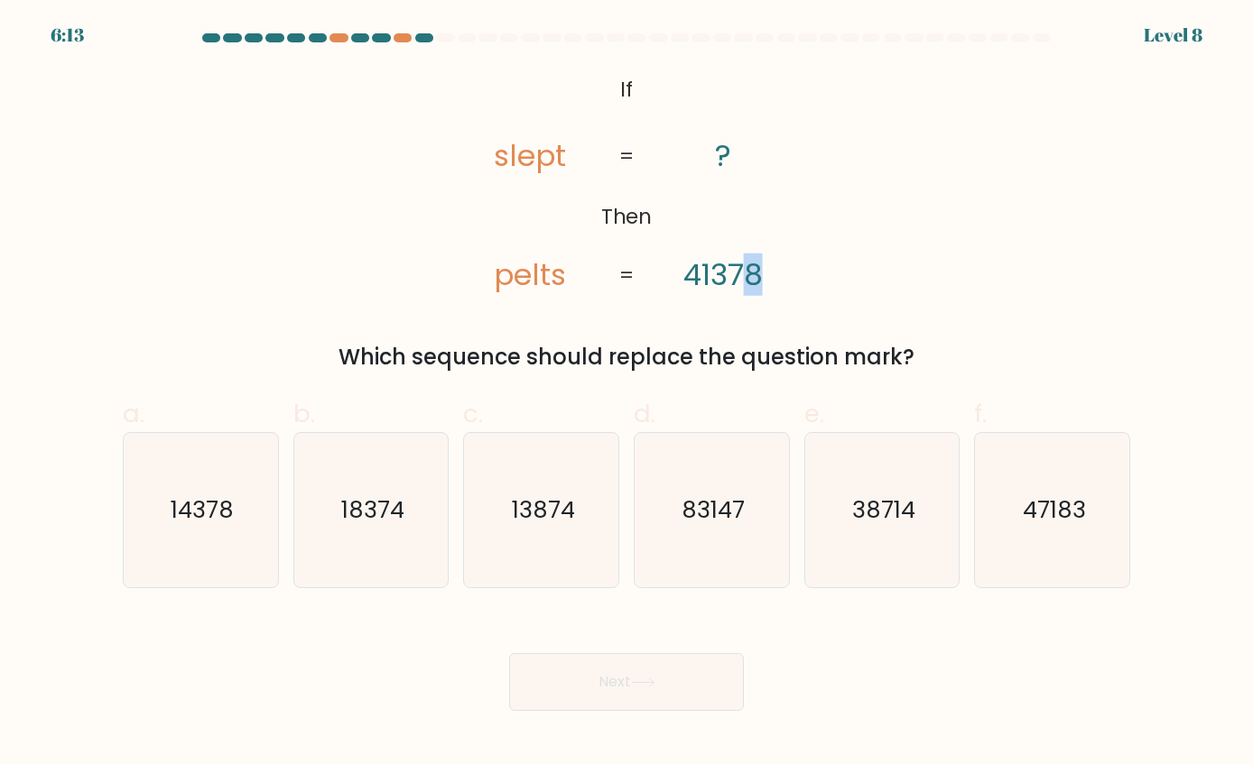
drag, startPoint x: 753, startPoint y: 275, endPoint x: 773, endPoint y: 278, distance: 20.0
click at [773, 278] on icon "@import url('https://fonts.googleapis.com/css?family=Abril+Fatface:400,100,100i…" at bounding box center [626, 183] width 372 height 229
click at [782, 281] on icon "@import url('https://fonts.googleapis.com/css?family=Abril+Fatface:400,100,100i…" at bounding box center [626, 183] width 372 height 229
click at [722, 279] on tspan "41378" at bounding box center [722, 275] width 79 height 42
click at [703, 521] on text "83147" at bounding box center [712, 510] width 63 height 32
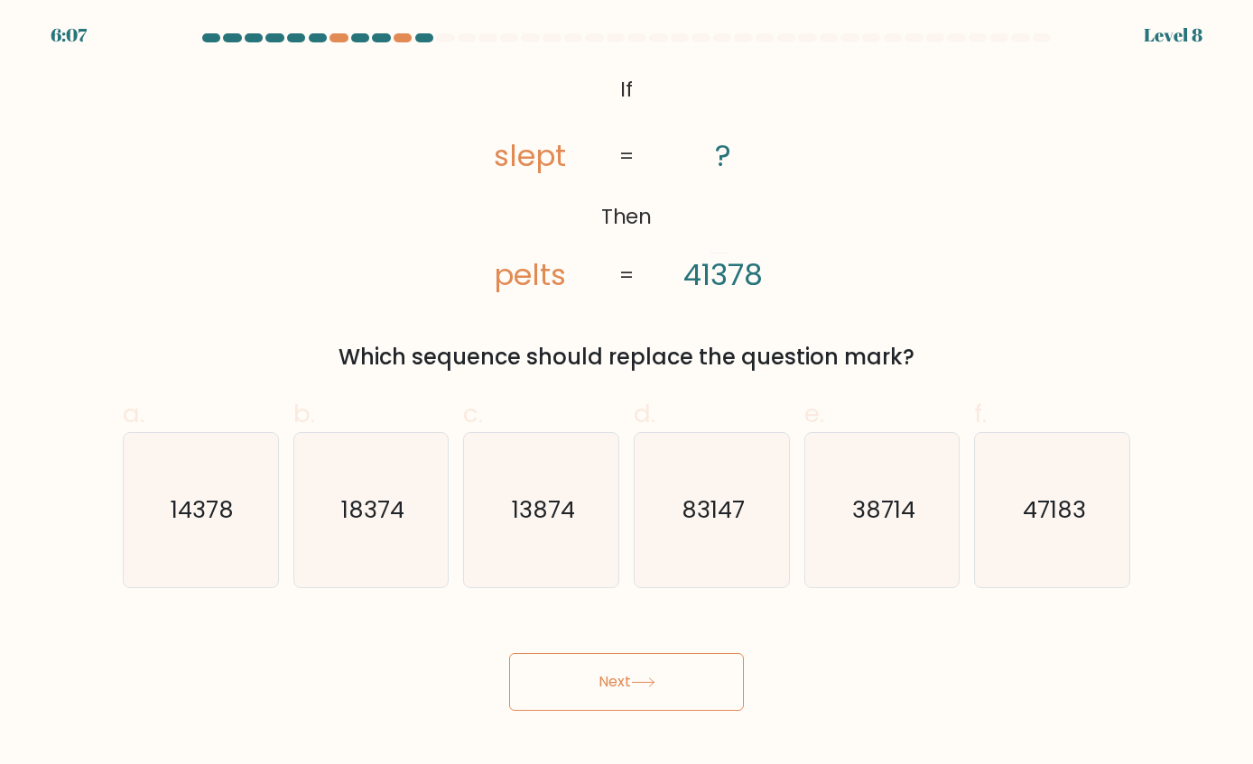
click at [565, 637] on div "Next" at bounding box center [626, 660] width 1029 height 101
click at [581, 675] on button "Next" at bounding box center [626, 682] width 235 height 58
click at [570, 682] on button "Next" at bounding box center [626, 682] width 235 height 58
click at [566, 375] on form "If ?" at bounding box center [626, 372] width 1253 height 678
click at [716, 527] on icon "83147" at bounding box center [711, 509] width 153 height 153
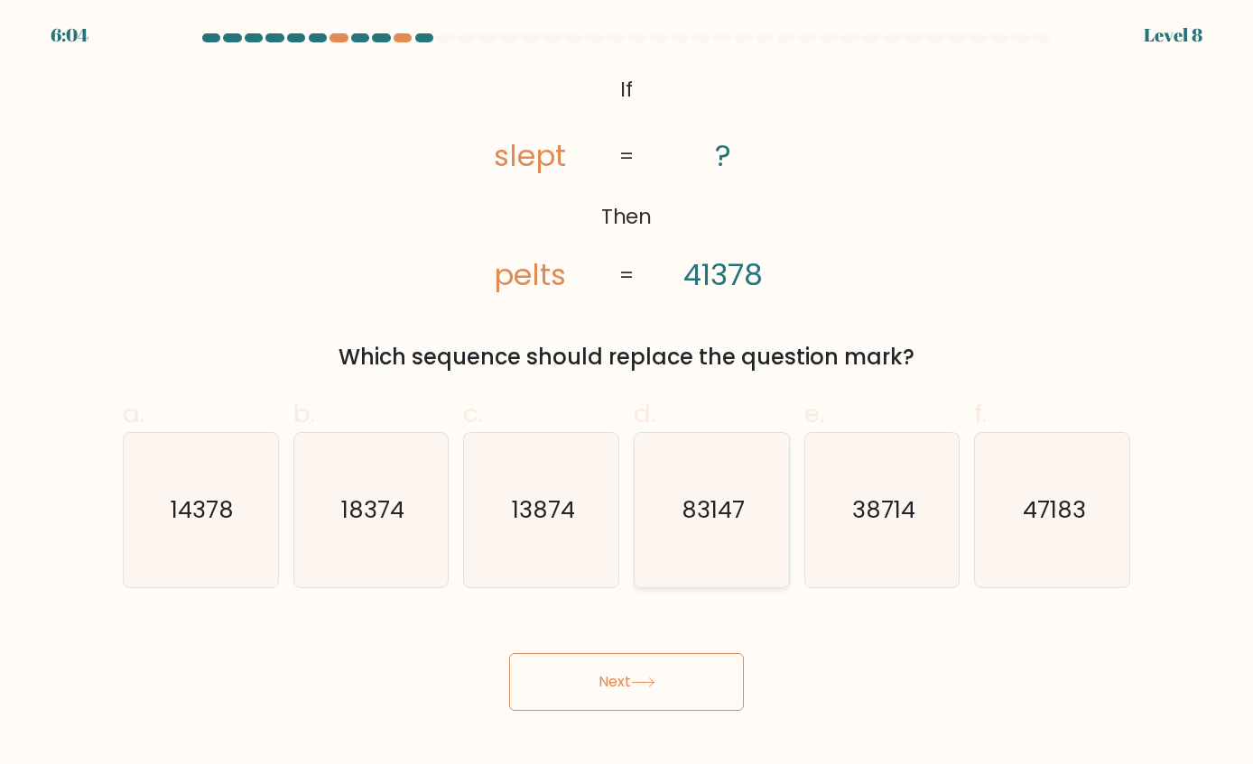
click at [627, 394] on input "d. 83147" at bounding box center [626, 389] width 1 height 12
radio input "true"
click at [610, 672] on button "Next" at bounding box center [626, 682] width 235 height 58
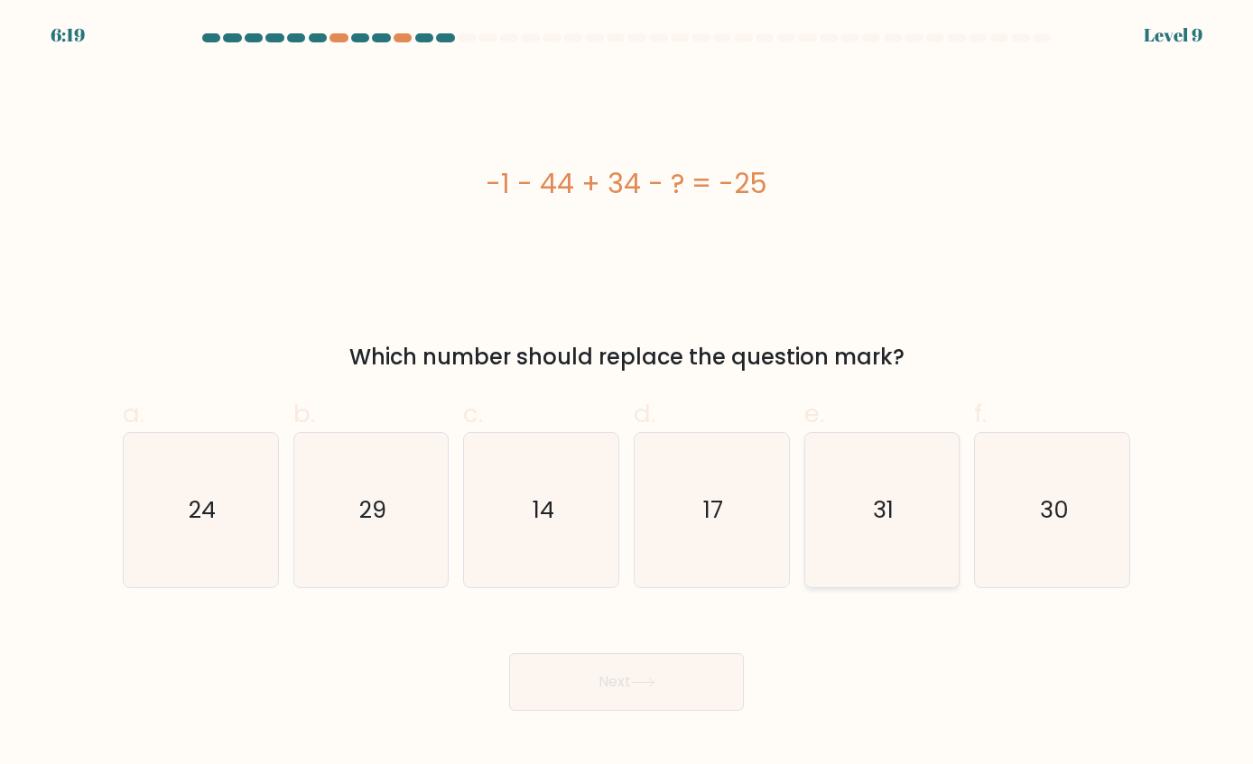
click at [896, 535] on icon "31" at bounding box center [881, 509] width 153 height 153
click at [627, 394] on input "e. 31" at bounding box center [626, 389] width 1 height 12
radio input "true"
click at [607, 665] on div "Next" at bounding box center [626, 660] width 1029 height 101
drag, startPoint x: 596, startPoint y: 672, endPoint x: 505, endPoint y: 653, distance: 92.0
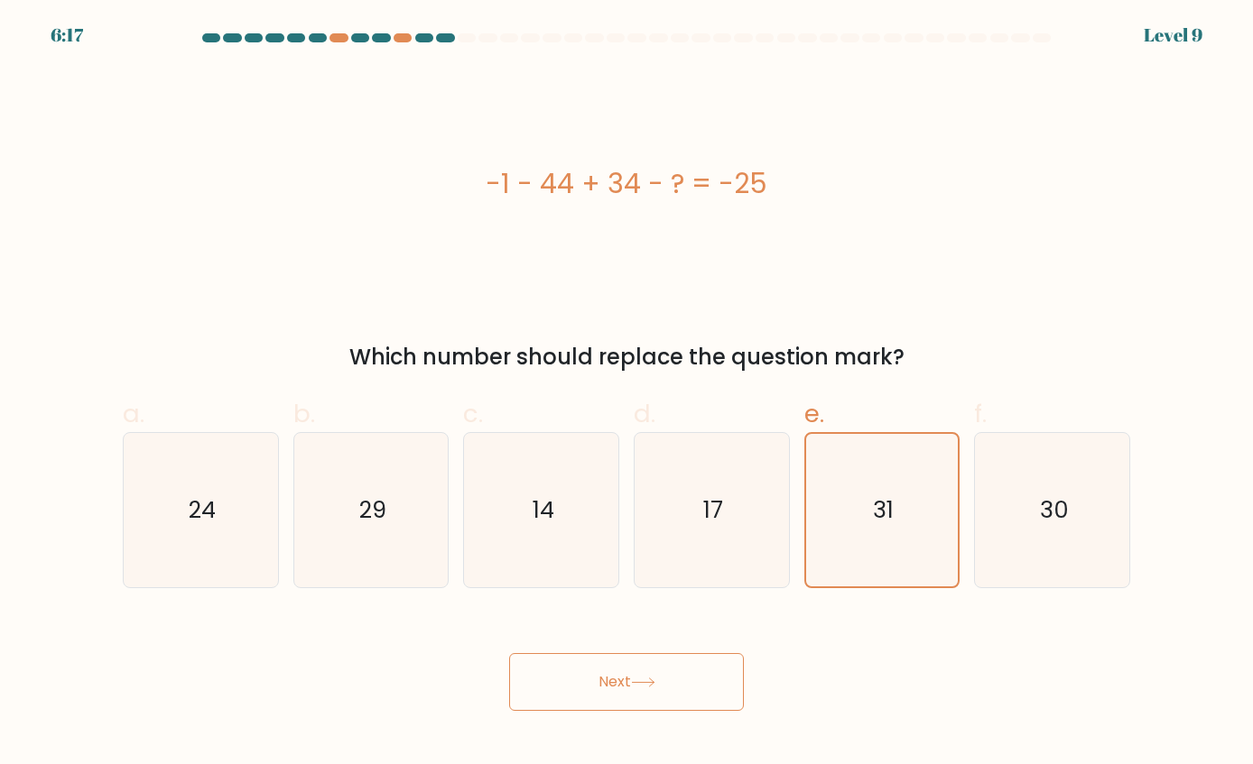
click at [592, 672] on button "Next" at bounding box center [626, 682] width 235 height 58
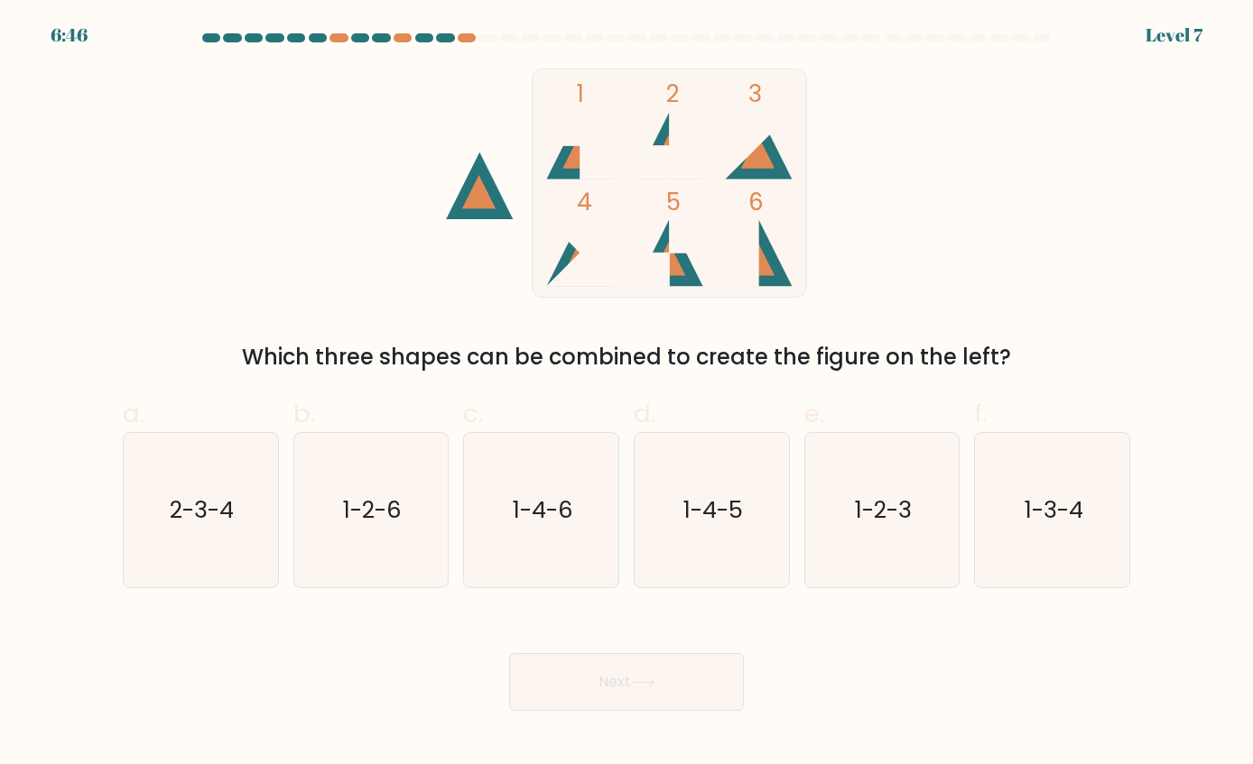
click at [583, 261] on icon at bounding box center [580, 252] width 67 height 67
click at [603, 256] on icon at bounding box center [580, 252] width 67 height 67
click at [635, 255] on rect at bounding box center [670, 183] width 274 height 228
click at [699, 523] on text "1-4-5" at bounding box center [713, 510] width 60 height 32
click at [627, 394] on input "d. 1-4-5" at bounding box center [626, 389] width 1 height 12
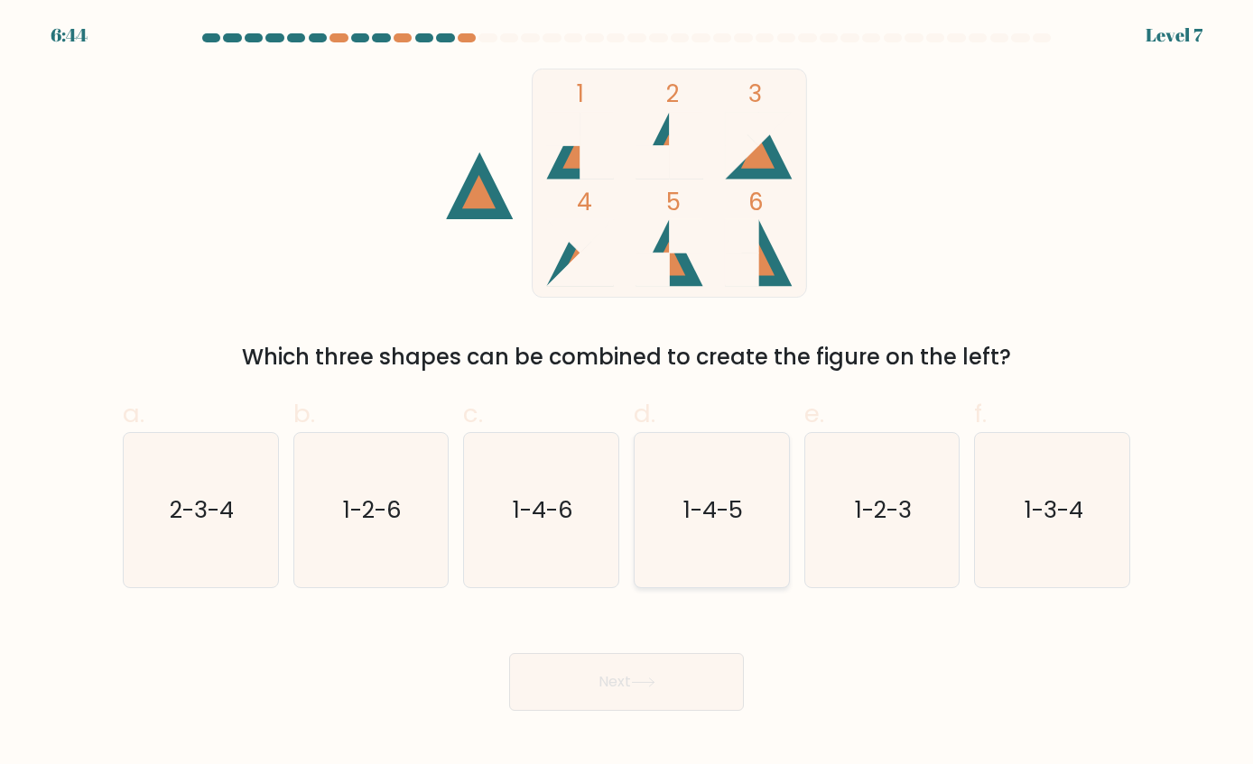
radio input "true"
click at [626, 692] on button "Next" at bounding box center [626, 682] width 235 height 58
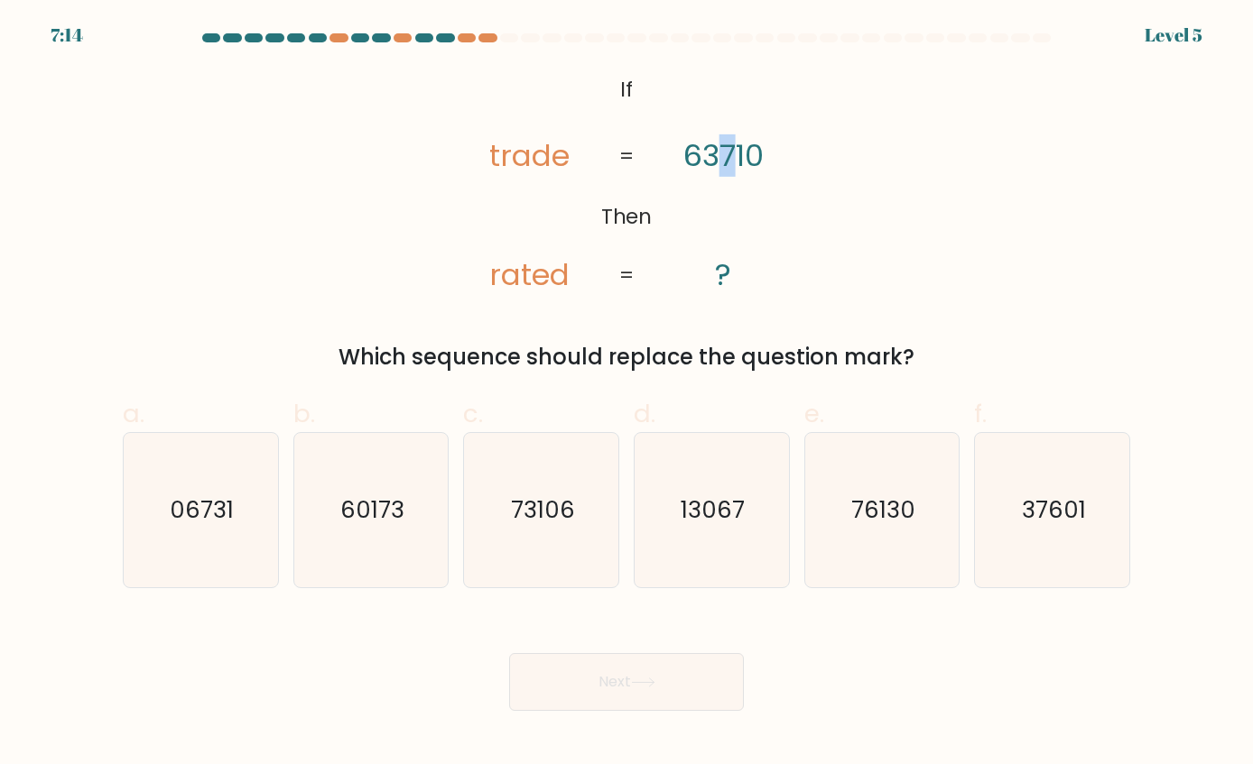
click at [736, 154] on tspan "63710" at bounding box center [723, 155] width 80 height 42
click at [714, 161] on tspan "63710" at bounding box center [723, 155] width 80 height 42
click at [746, 162] on tspan "63710" at bounding box center [723, 155] width 80 height 42
click at [1097, 525] on icon "37601" at bounding box center [1052, 509] width 153 height 153
click at [627, 394] on input "f. 37601" at bounding box center [626, 389] width 1 height 12
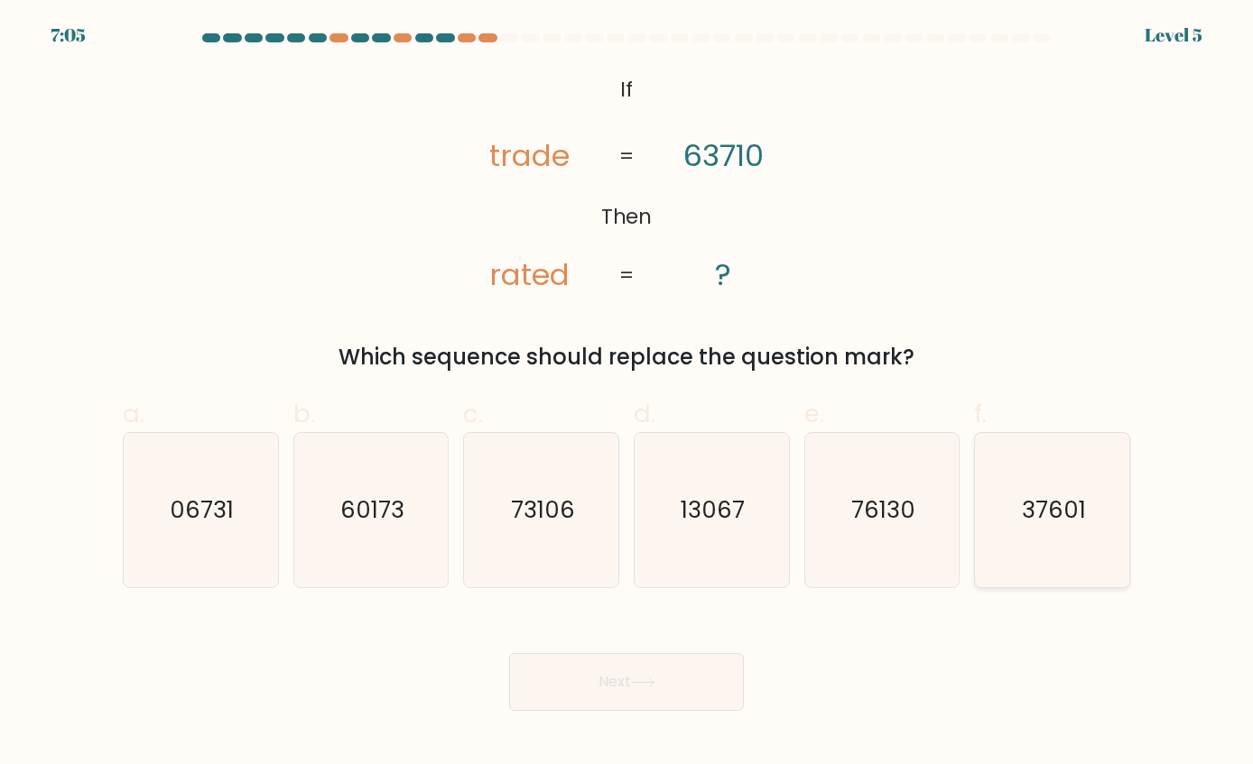
radio input "true"
click at [645, 678] on icon at bounding box center [643, 683] width 24 height 10
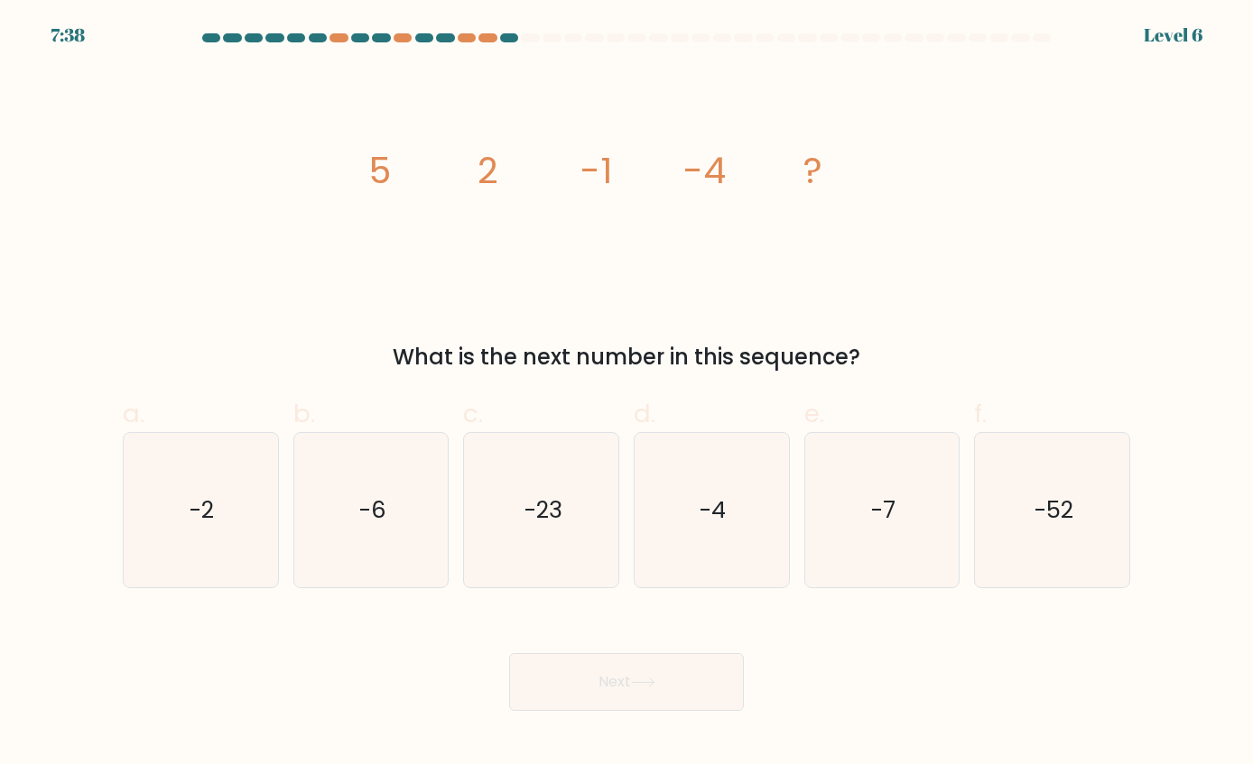
click at [14, 46] on form at bounding box center [626, 372] width 1253 height 678
drag, startPoint x: 357, startPoint y: 520, endPoint x: 407, endPoint y: 526, distance: 50.0
click at [359, 519] on icon "-6" at bounding box center [370, 509] width 153 height 153
click at [626, 394] on input "b. -6" at bounding box center [626, 389] width 1 height 12
radio input "true"
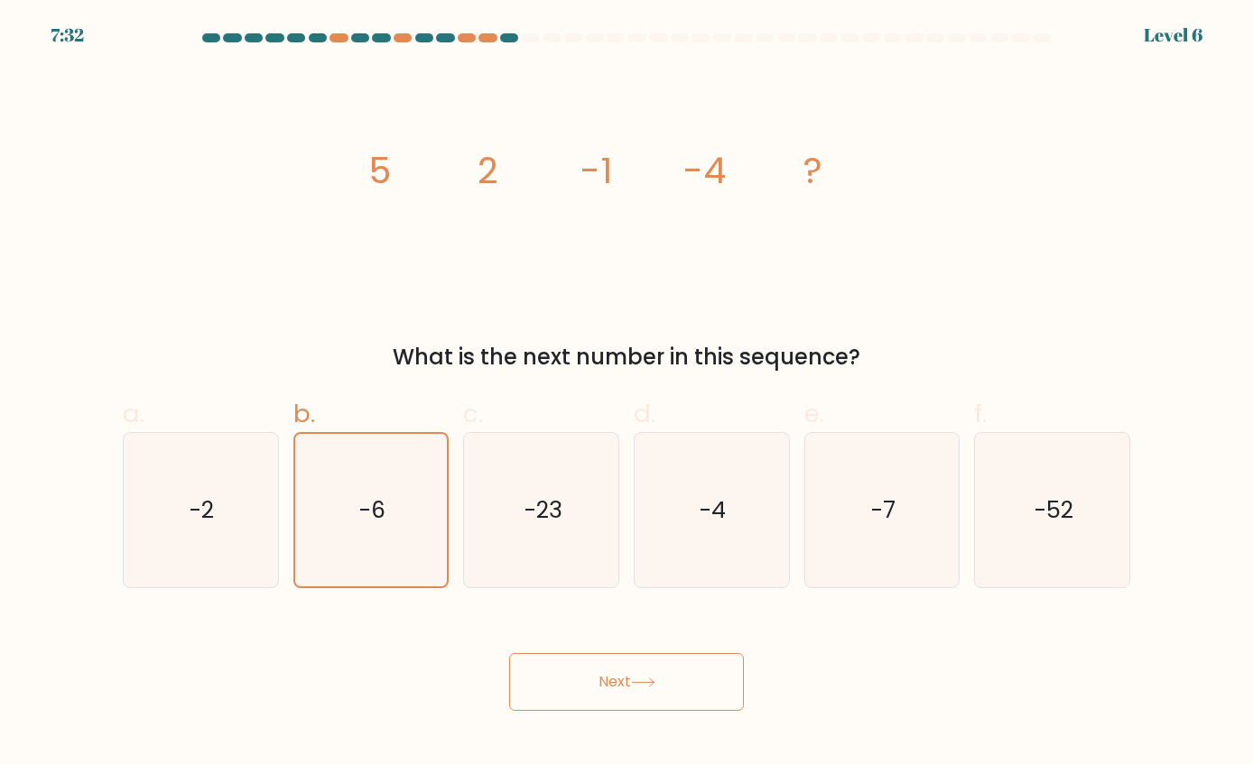
click at [645, 691] on button "Next" at bounding box center [626, 682] width 235 height 58
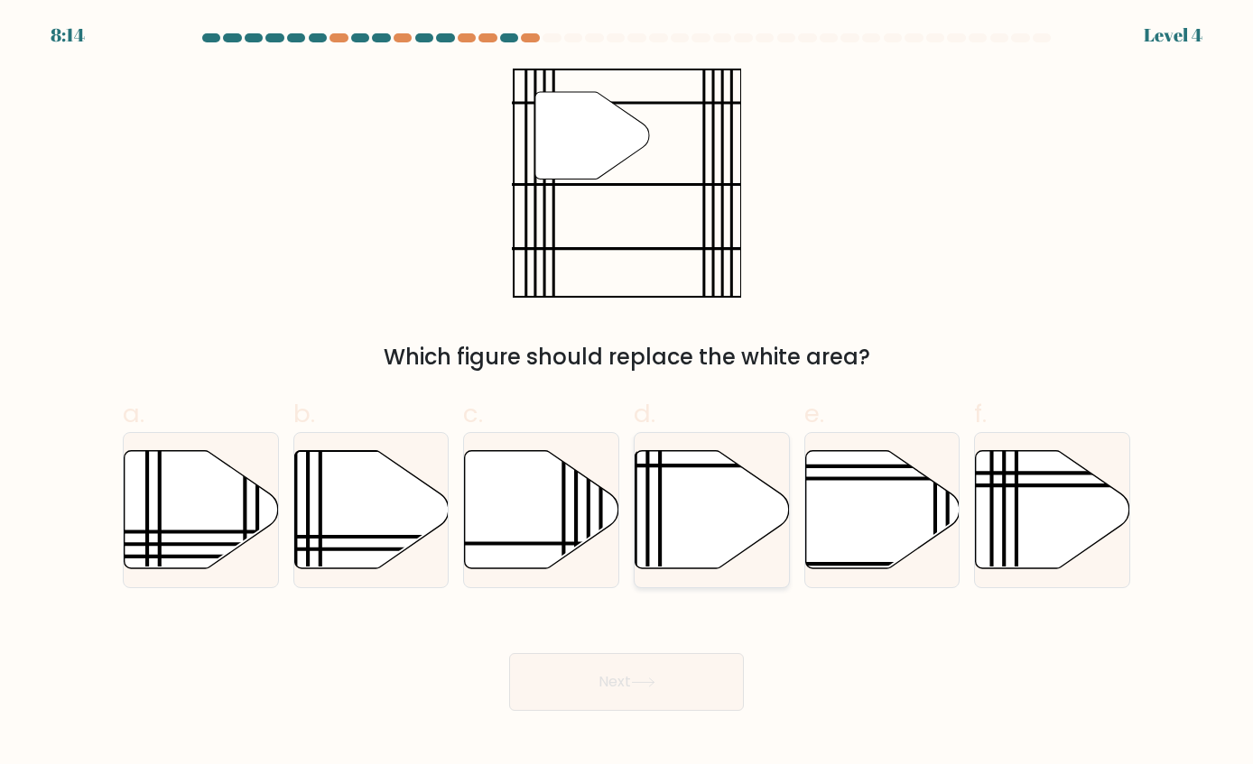
click at [687, 514] on icon at bounding box center [712, 509] width 154 height 118
click at [627, 394] on input "d." at bounding box center [626, 389] width 1 height 12
radio input "true"
click at [574, 684] on button "Next" at bounding box center [626, 682] width 235 height 58
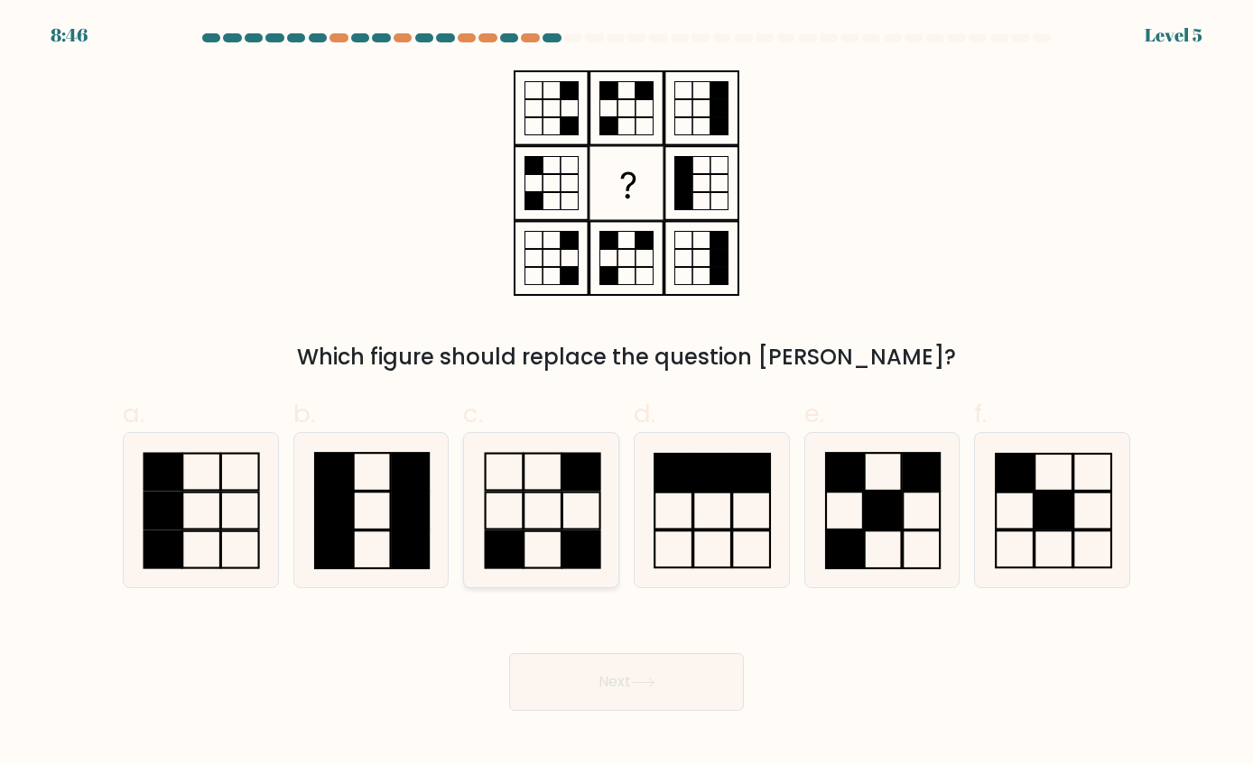
click at [562, 507] on rect at bounding box center [580, 511] width 38 height 37
click at [626, 394] on input "c." at bounding box center [626, 389] width 1 height 12
radio input "true"
click at [651, 685] on icon at bounding box center [643, 683] width 24 height 10
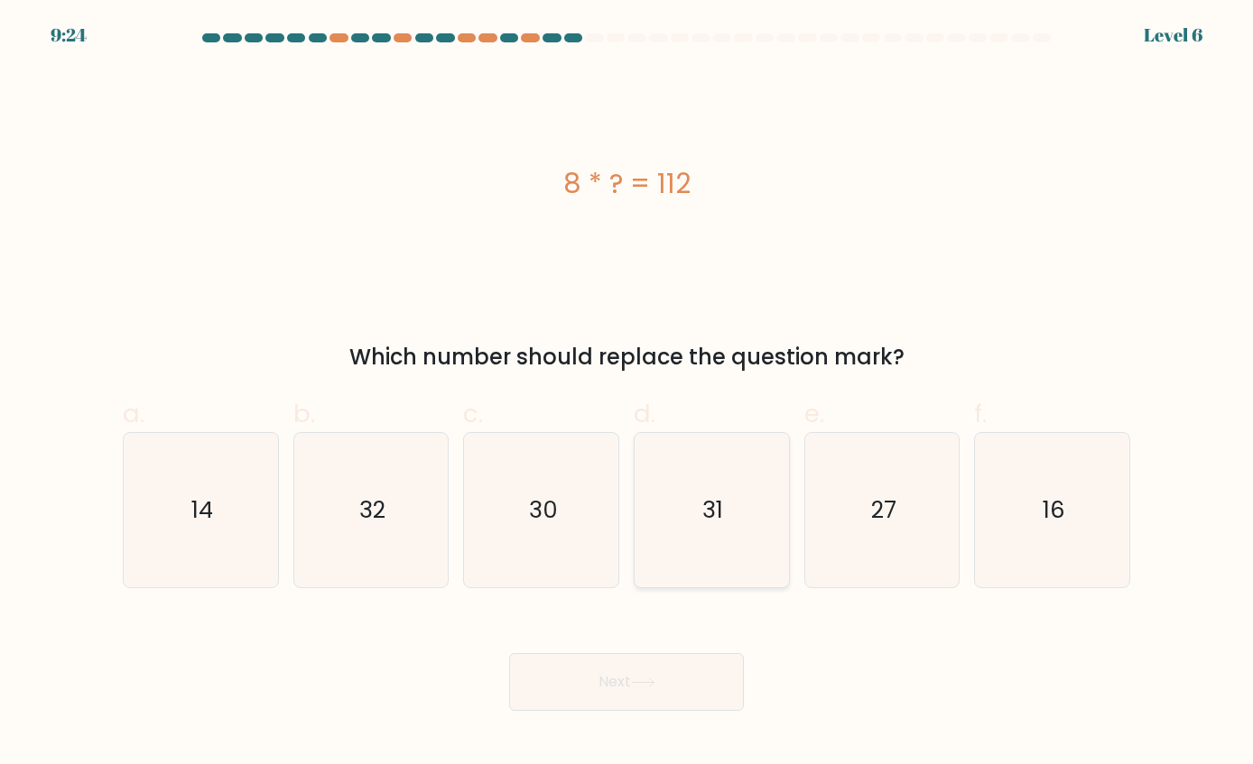
click at [727, 526] on icon "31" at bounding box center [711, 509] width 153 height 153
click at [627, 394] on input "d. 31" at bounding box center [626, 389] width 1 height 12
radio input "true"
drag, startPoint x: 678, startPoint y: 627, endPoint x: 661, endPoint y: 671, distance: 46.6
click at [671, 642] on div "Next" at bounding box center [626, 660] width 1029 height 101
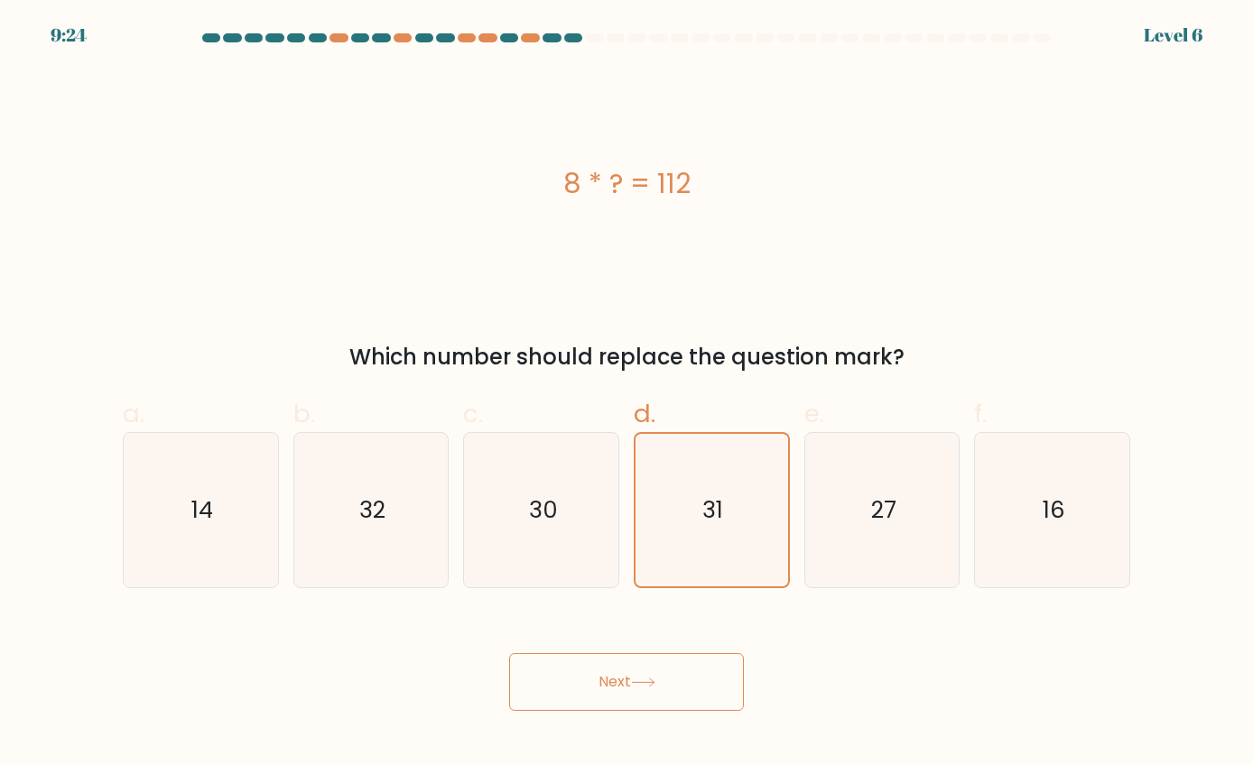
click at [658, 674] on button "Next" at bounding box center [626, 682] width 235 height 58
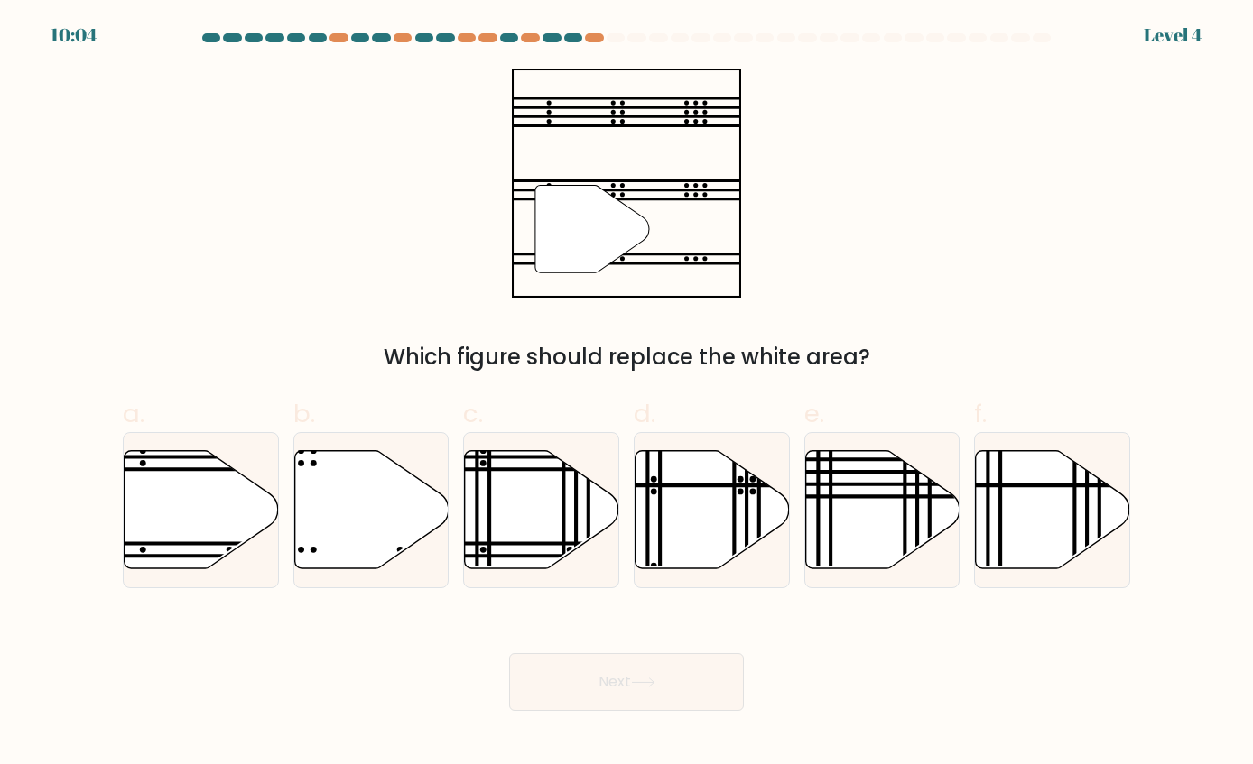
drag, startPoint x: 195, startPoint y: 486, endPoint x: 464, endPoint y: 616, distance: 298.3
click at [196, 489] on icon at bounding box center [202, 509] width 154 height 118
click at [626, 394] on input "a." at bounding box center [626, 389] width 1 height 12
radio input "true"
click at [605, 688] on button "Next" at bounding box center [626, 682] width 235 height 58
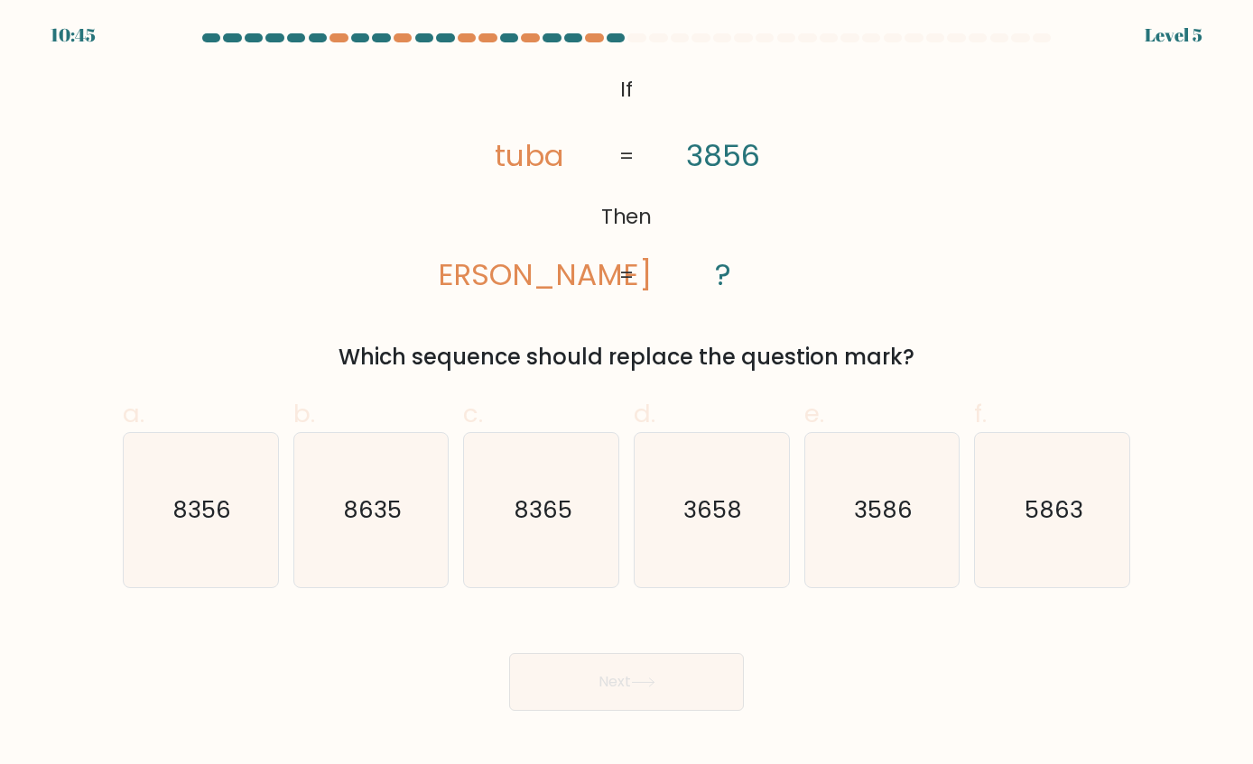
click at [496, 157] on icon "@import url('https://fonts.googleapis.com/css?family=Abril+Fatface:400,100,100i…" at bounding box center [626, 183] width 372 height 229
click at [499, 158] on tspan "tuba" at bounding box center [529, 155] width 69 height 42
click at [701, 157] on tspan "3856" at bounding box center [723, 155] width 74 height 42
click at [701, 190] on icon "@import url('https://fonts.googleapis.com/css?family=Abril+Fatface:400,100,100i…" at bounding box center [626, 183] width 372 height 229
drag, startPoint x: 348, startPoint y: 514, endPoint x: 363, endPoint y: 519, distance: 15.1
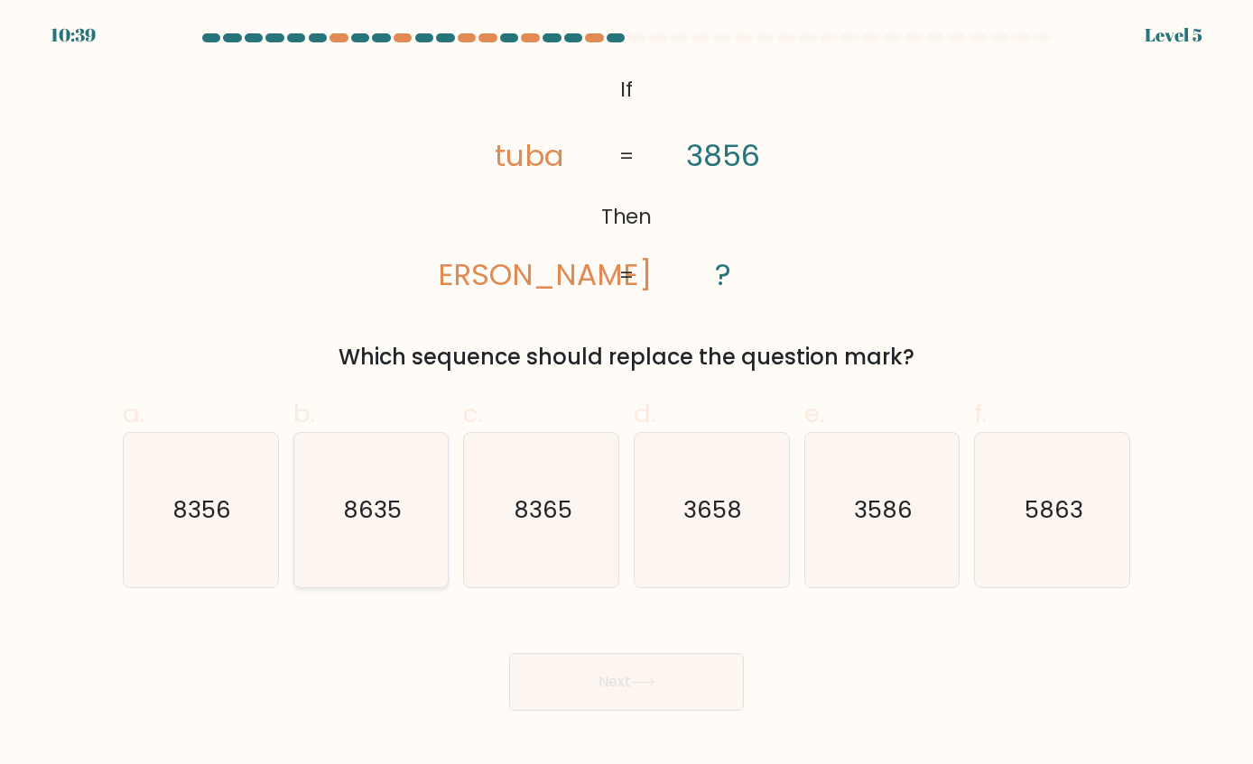
click at [350, 514] on text "8635" at bounding box center [372, 510] width 59 height 32
click at [626, 394] on input "b. 8635" at bounding box center [626, 389] width 1 height 12
radio input "true"
click at [216, 526] on text "8356" at bounding box center [202, 510] width 59 height 32
click at [626, 394] on input "a. 8356" at bounding box center [626, 389] width 1 height 12
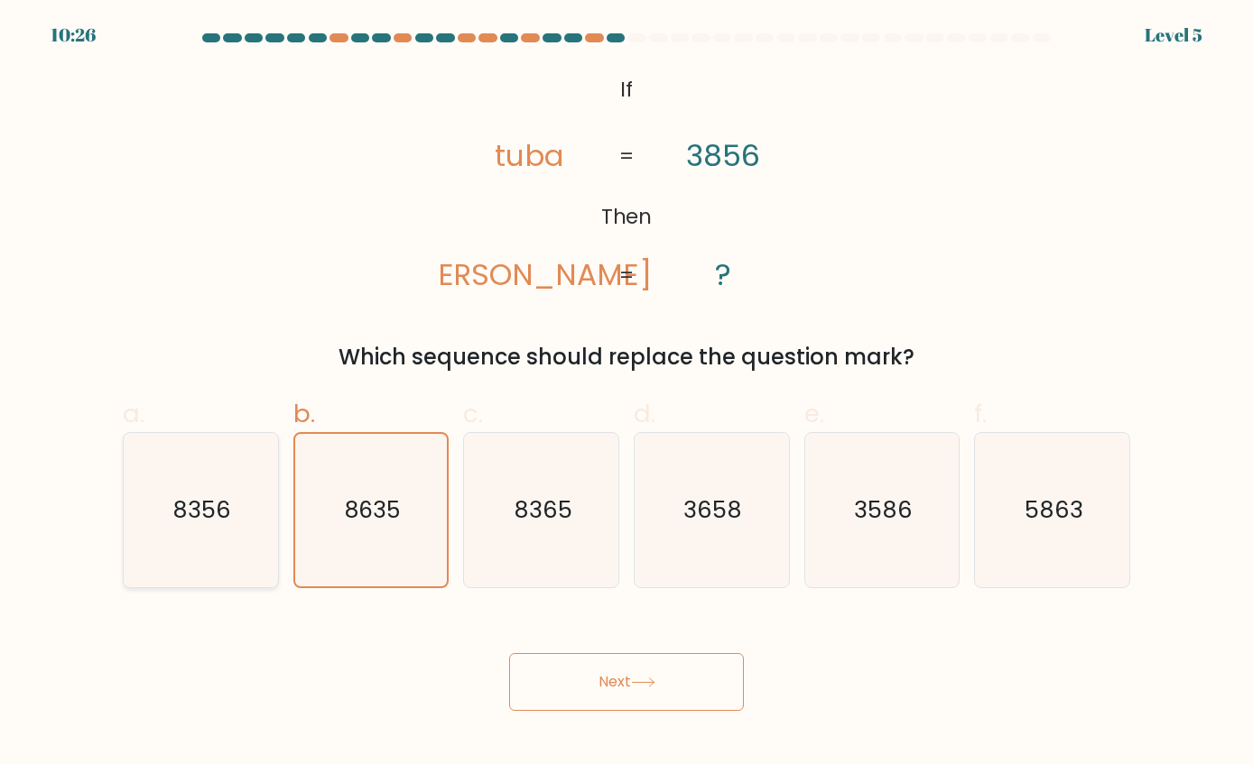
radio input "true"
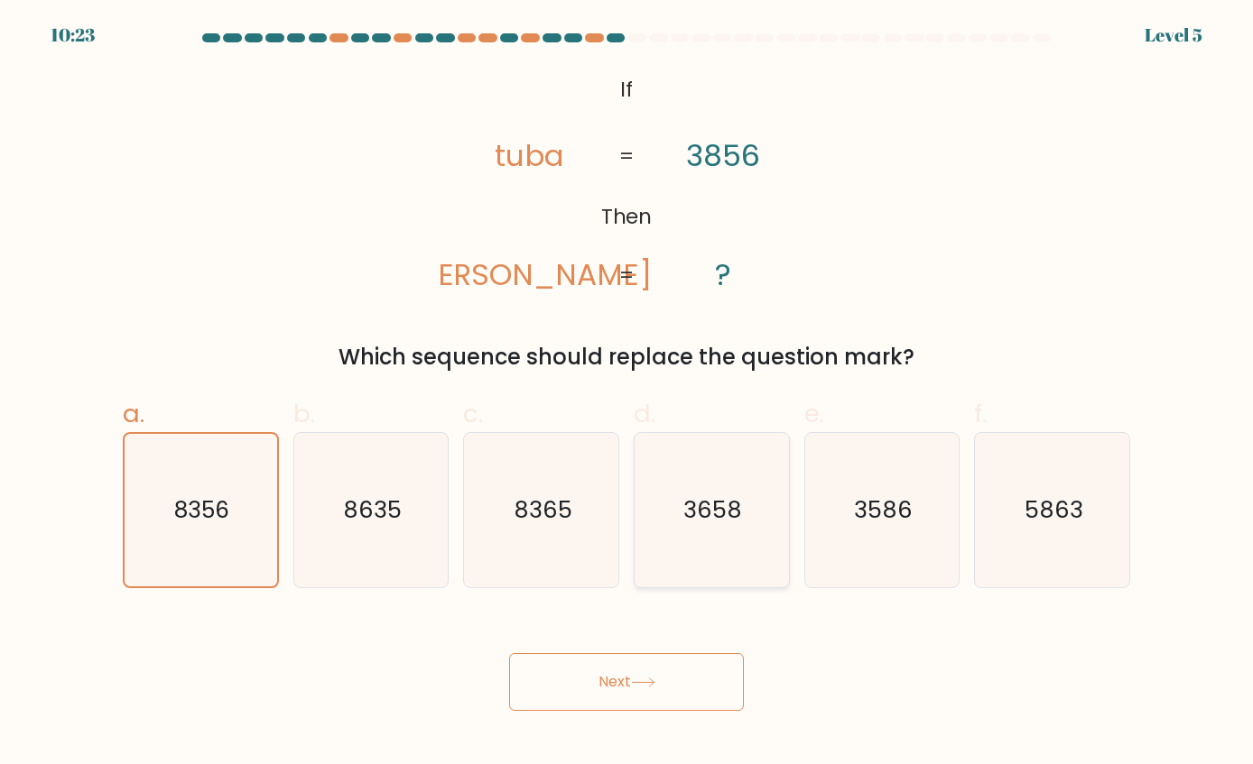
click at [715, 524] on text "3658" at bounding box center [712, 510] width 59 height 32
click at [627, 394] on input "d. 3658" at bounding box center [626, 389] width 1 height 12
radio input "true"
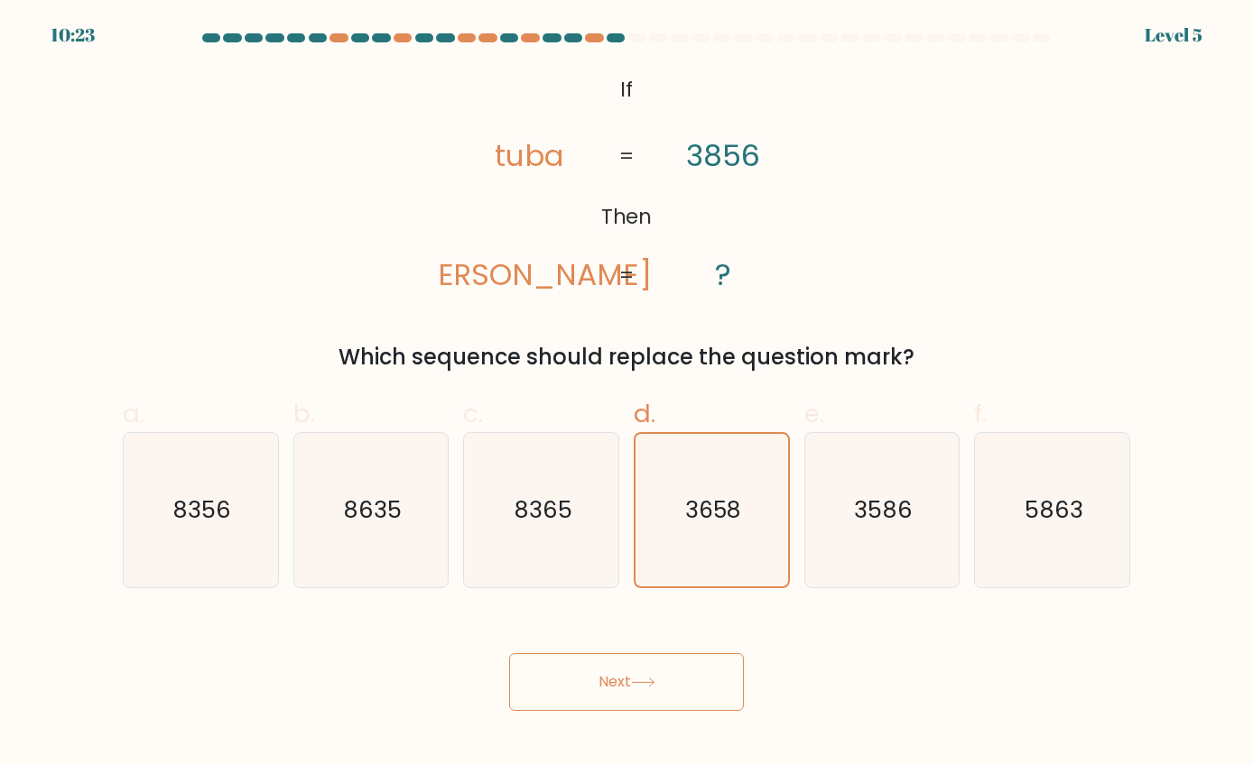
click at [599, 694] on button "Next" at bounding box center [626, 682] width 235 height 58
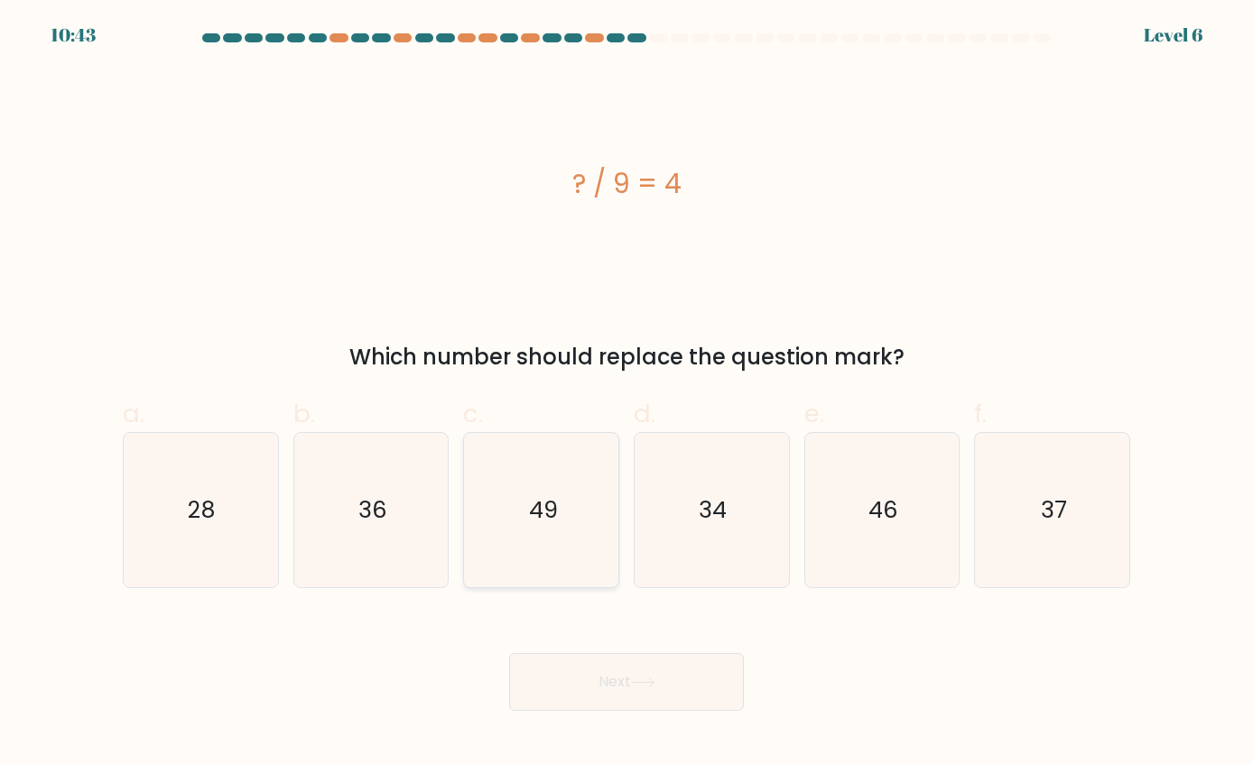
click at [588, 486] on icon "49" at bounding box center [541, 509] width 153 height 153
click at [626, 394] on input "c. 49" at bounding box center [626, 389] width 1 height 12
radio input "true"
drag, startPoint x: 672, startPoint y: 703, endPoint x: 667, endPoint y: 677, distance: 26.7
click at [672, 692] on button "Next" at bounding box center [626, 682] width 235 height 58
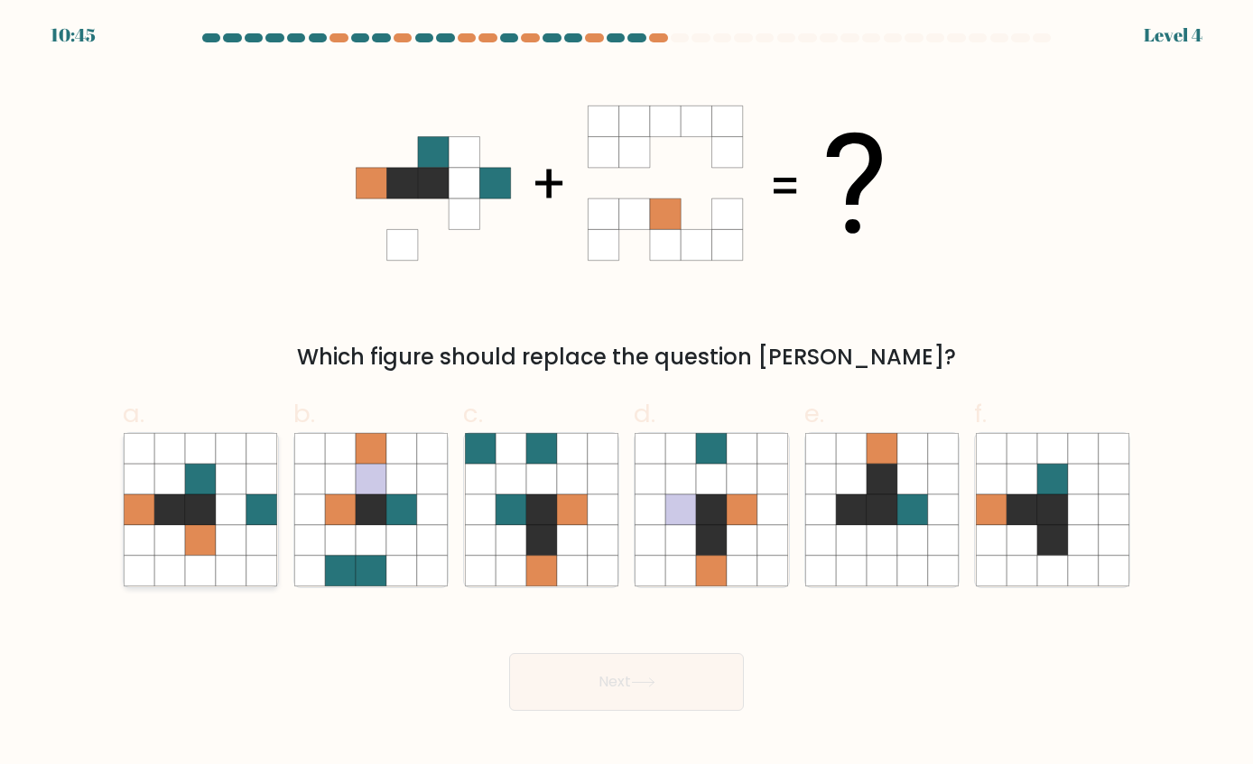
click at [199, 509] on icon at bounding box center [200, 511] width 31 height 31
click at [626, 394] on input "a." at bounding box center [626, 389] width 1 height 12
radio input "true"
click at [670, 687] on button "Next" at bounding box center [626, 682] width 235 height 58
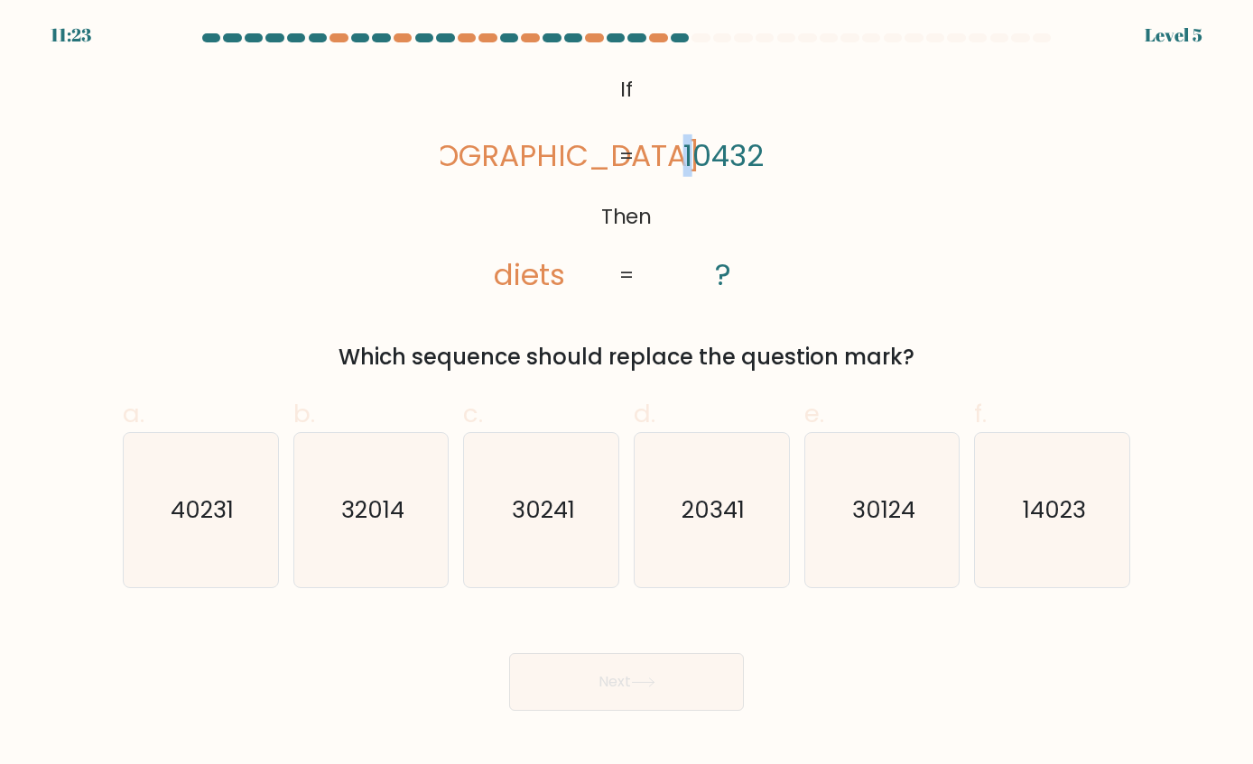
click at [692, 154] on tspan "10432" at bounding box center [723, 155] width 80 height 42
drag, startPoint x: 718, startPoint y: 158, endPoint x: 728, endPoint y: 155, distance: 11.2
click at [728, 155] on tspan "10432" at bounding box center [723, 155] width 80 height 42
drag, startPoint x: 1039, startPoint y: 486, endPoint x: 644, endPoint y: 719, distance: 459.3
click at [1038, 488] on icon "14023" at bounding box center [1052, 509] width 153 height 153
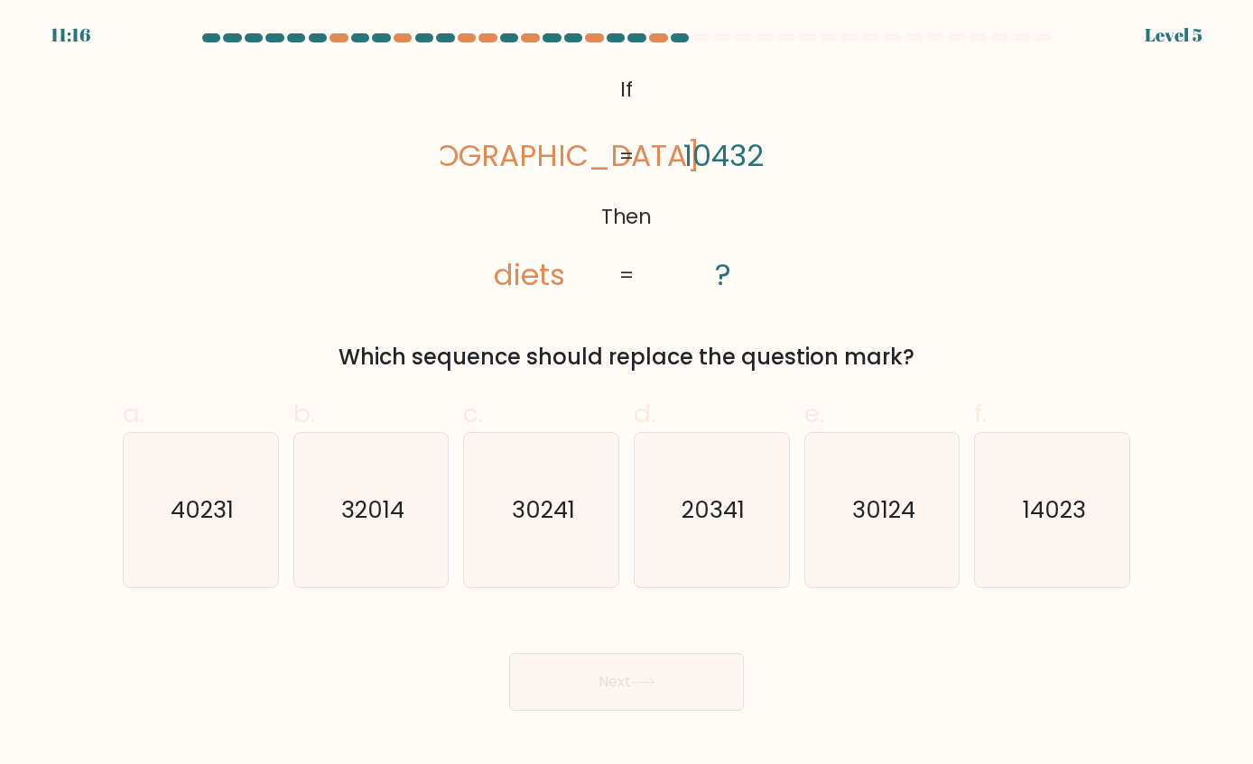
click at [627, 394] on input "f. 14023" at bounding box center [626, 389] width 1 height 12
radio input "true"
click at [515, 680] on div "Next" at bounding box center [626, 660] width 1029 height 101
click at [555, 674] on button "Next" at bounding box center [626, 682] width 235 height 58
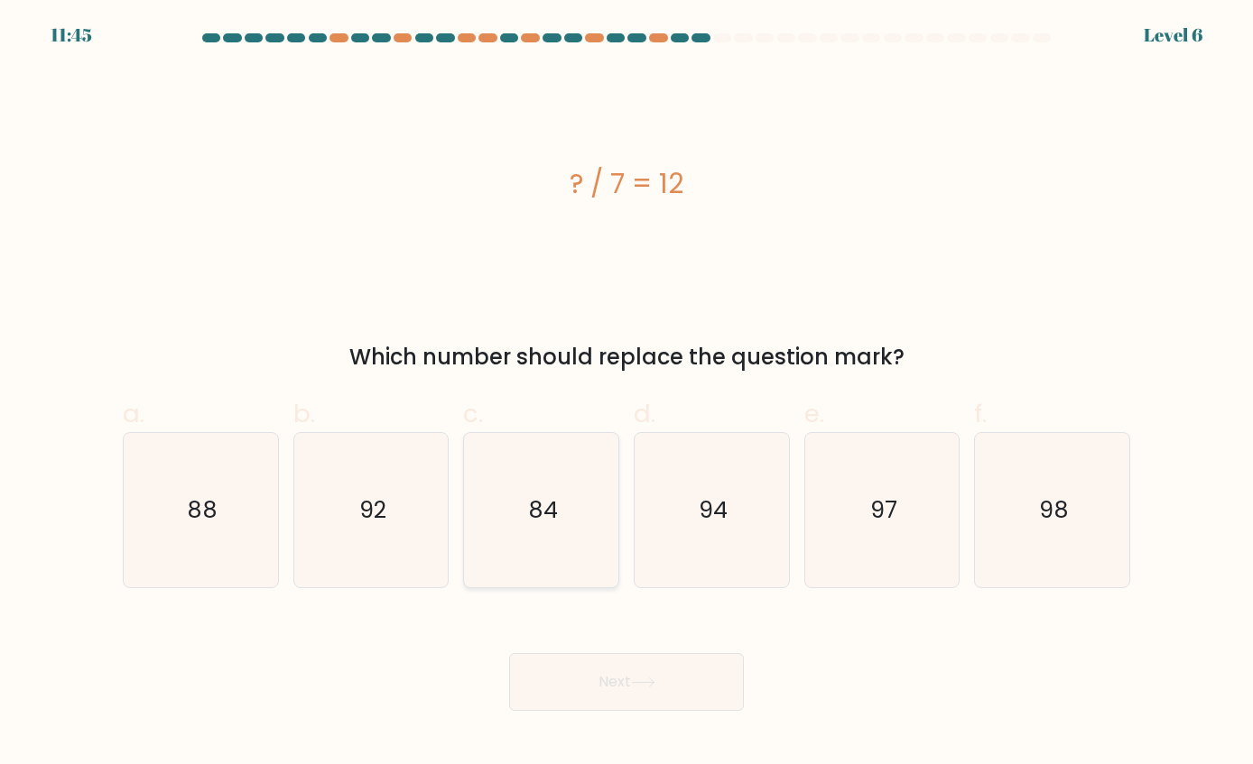
click at [514, 501] on icon "84" at bounding box center [541, 509] width 153 height 153
click at [626, 394] on input "c. 84" at bounding box center [626, 389] width 1 height 12
radio input "true"
click at [650, 675] on button "Next" at bounding box center [626, 682] width 235 height 58
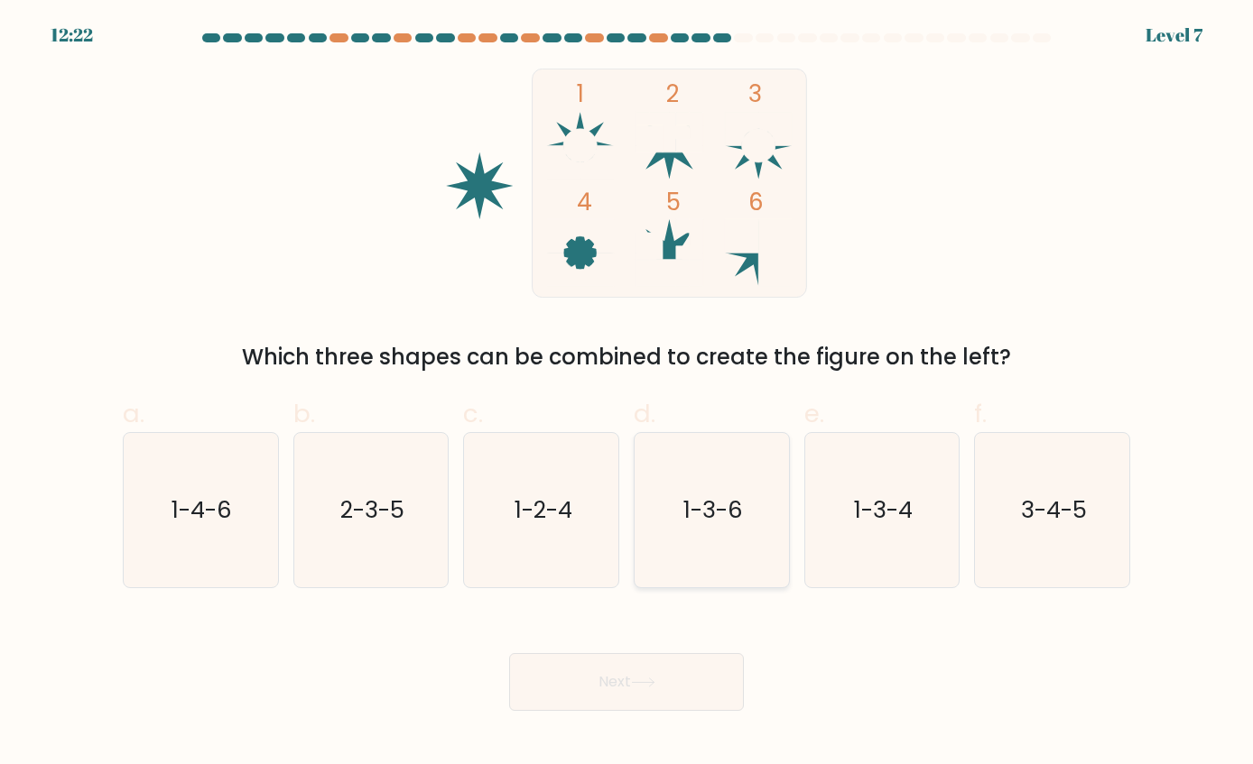
click at [708, 527] on icon "1-3-6" at bounding box center [711, 509] width 153 height 153
click at [627, 394] on input "d. 1-3-6" at bounding box center [626, 389] width 1 height 12
radio input "true"
drag, startPoint x: 914, startPoint y: 521, endPoint x: 598, endPoint y: 651, distance: 342.4
click at [908, 523] on icon "1-3-4" at bounding box center [881, 509] width 153 height 153
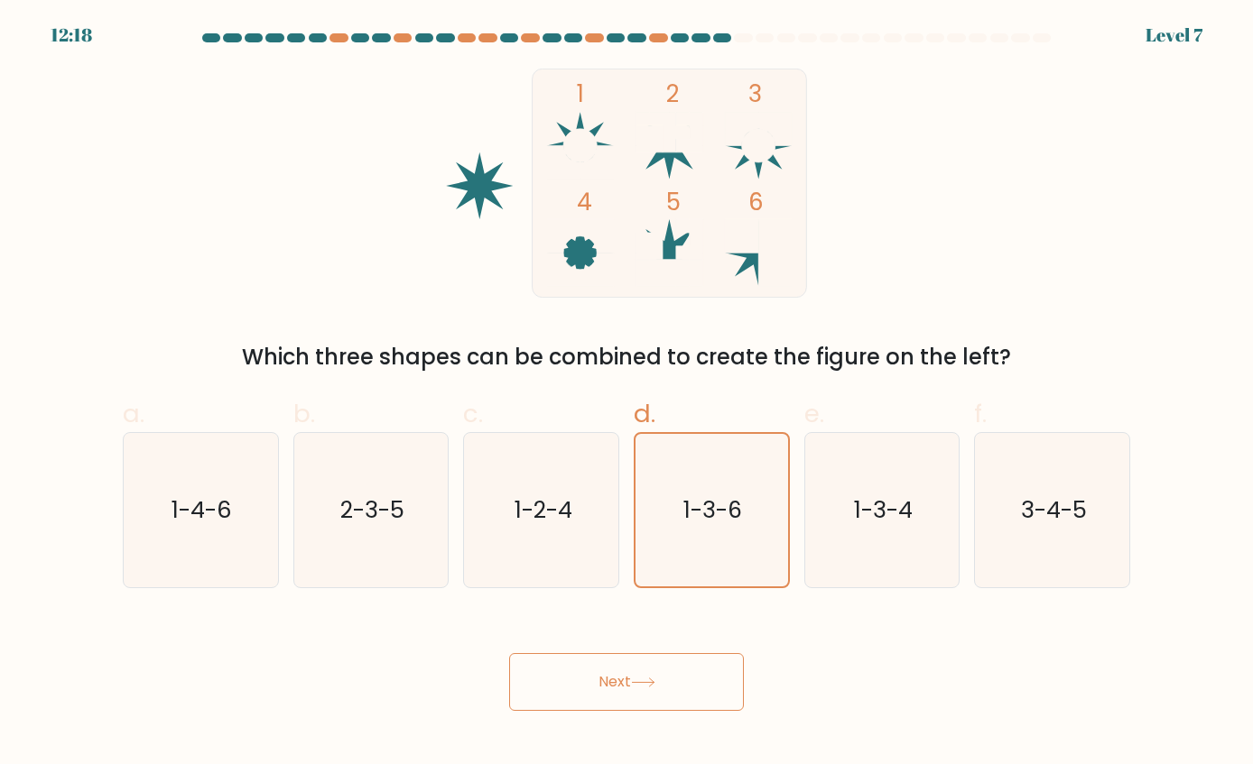
click at [627, 394] on input "e. 1-3-4" at bounding box center [626, 389] width 1 height 12
radio input "true"
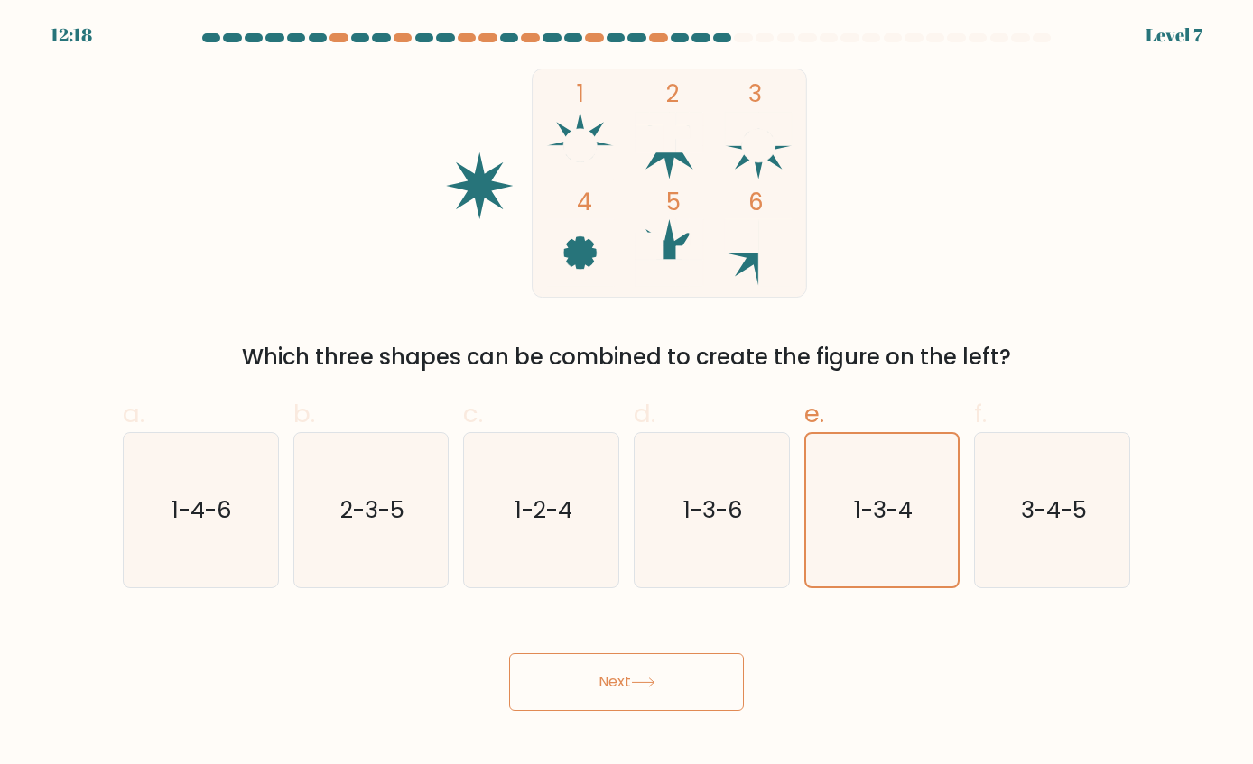
click at [510, 695] on button "Next" at bounding box center [626, 682] width 235 height 58
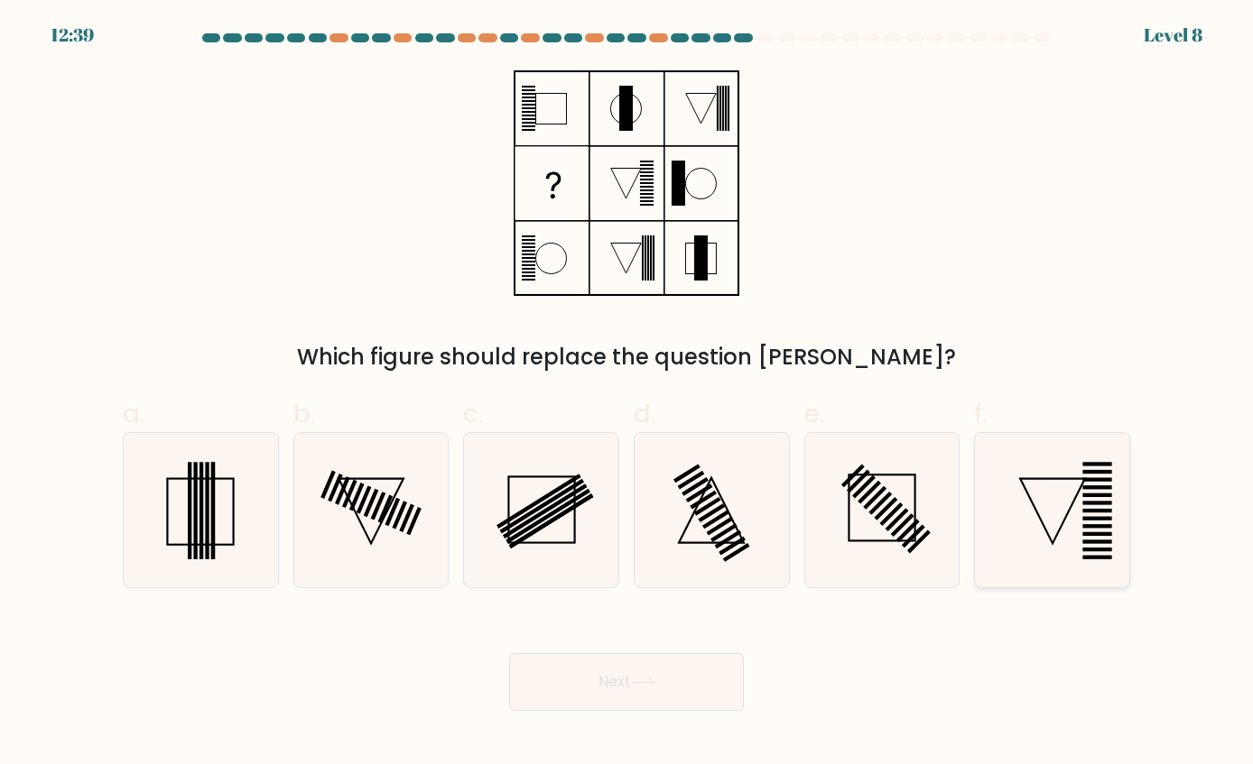
click at [1055, 497] on icon at bounding box center [1052, 509] width 153 height 153
click at [627, 394] on input "f." at bounding box center [626, 389] width 1 height 12
radio input "true"
click at [616, 681] on button "Next" at bounding box center [626, 682] width 235 height 58
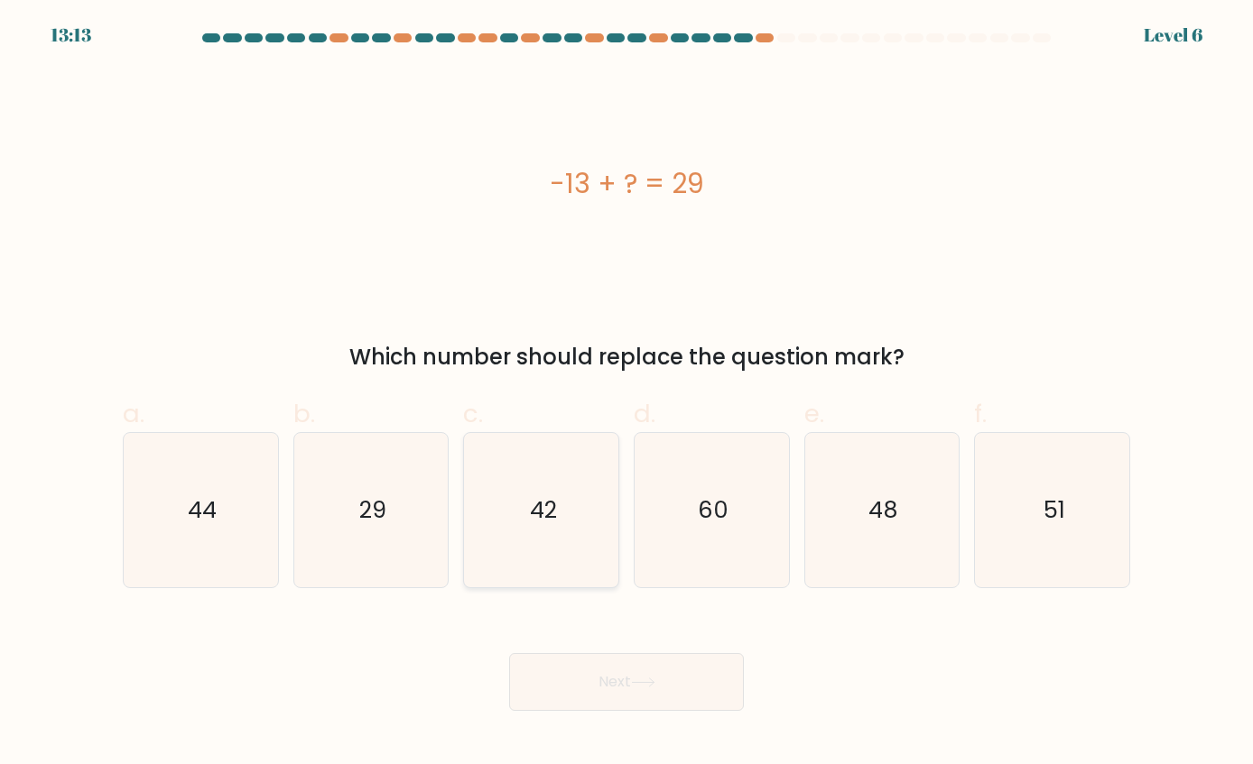
drag, startPoint x: 245, startPoint y: 514, endPoint x: 480, endPoint y: 555, distance: 239.2
click at [249, 512] on icon "44" at bounding box center [200, 509] width 153 height 153
click at [626, 394] on input "a. 44" at bounding box center [626, 389] width 1 height 12
radio input "true"
drag, startPoint x: 607, startPoint y: 661, endPoint x: 447, endPoint y: 629, distance: 162.8
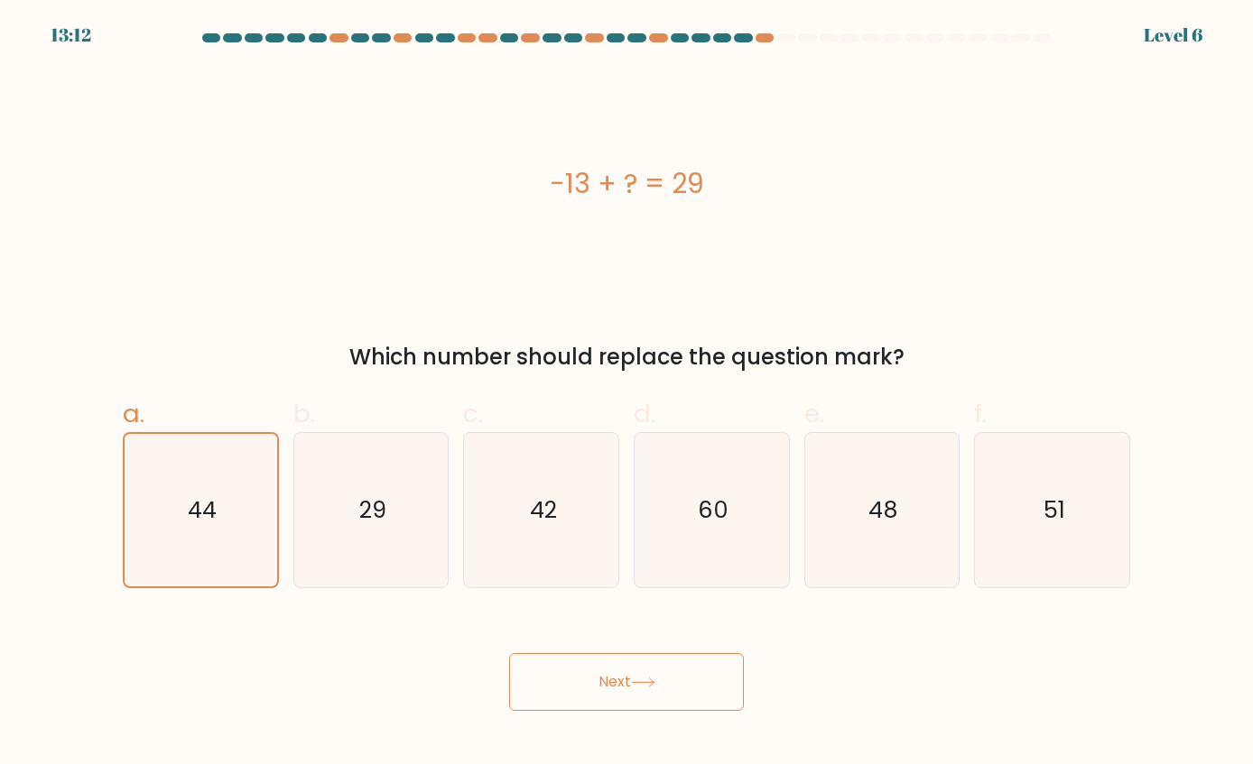
click at [606, 661] on button "Next" at bounding box center [626, 682] width 235 height 58
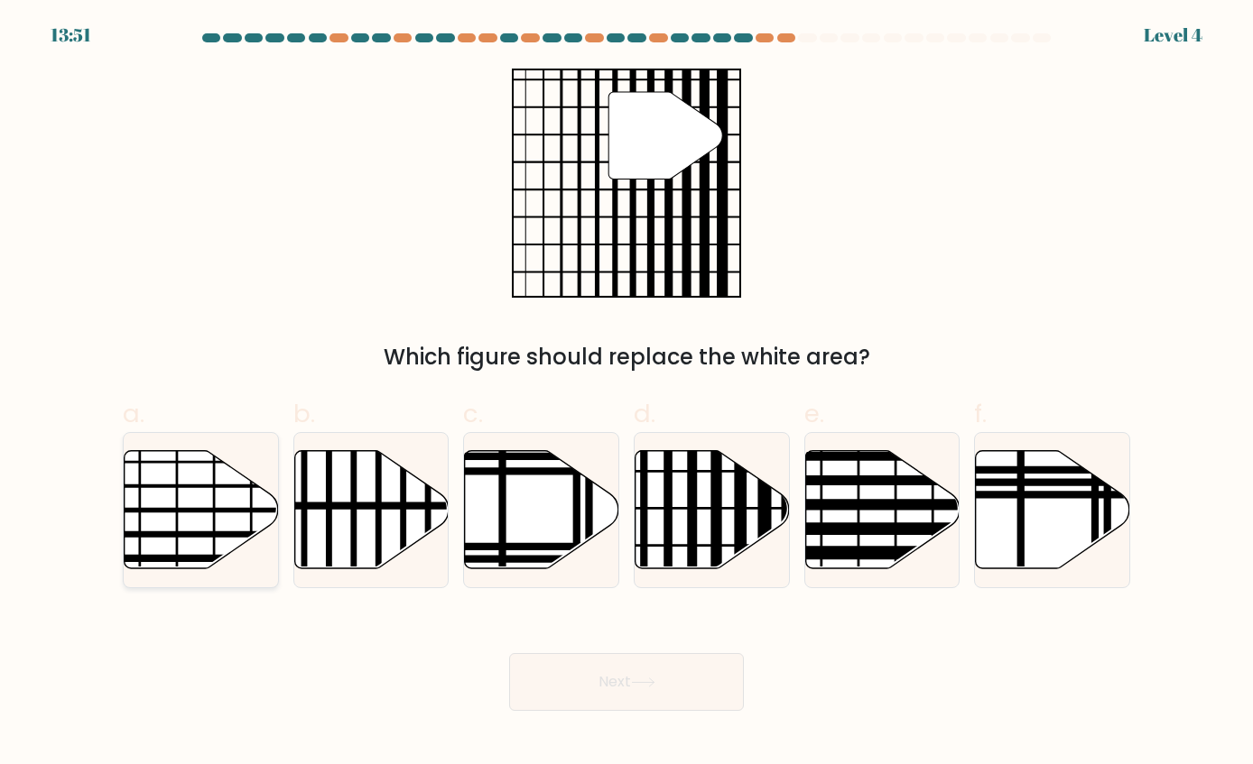
click at [222, 496] on icon at bounding box center [202, 509] width 154 height 118
click at [626, 394] on input "a." at bounding box center [626, 389] width 1 height 12
radio input "true"
click at [727, 512] on icon at bounding box center [712, 509] width 154 height 118
click at [627, 394] on input "d." at bounding box center [626, 389] width 1 height 12
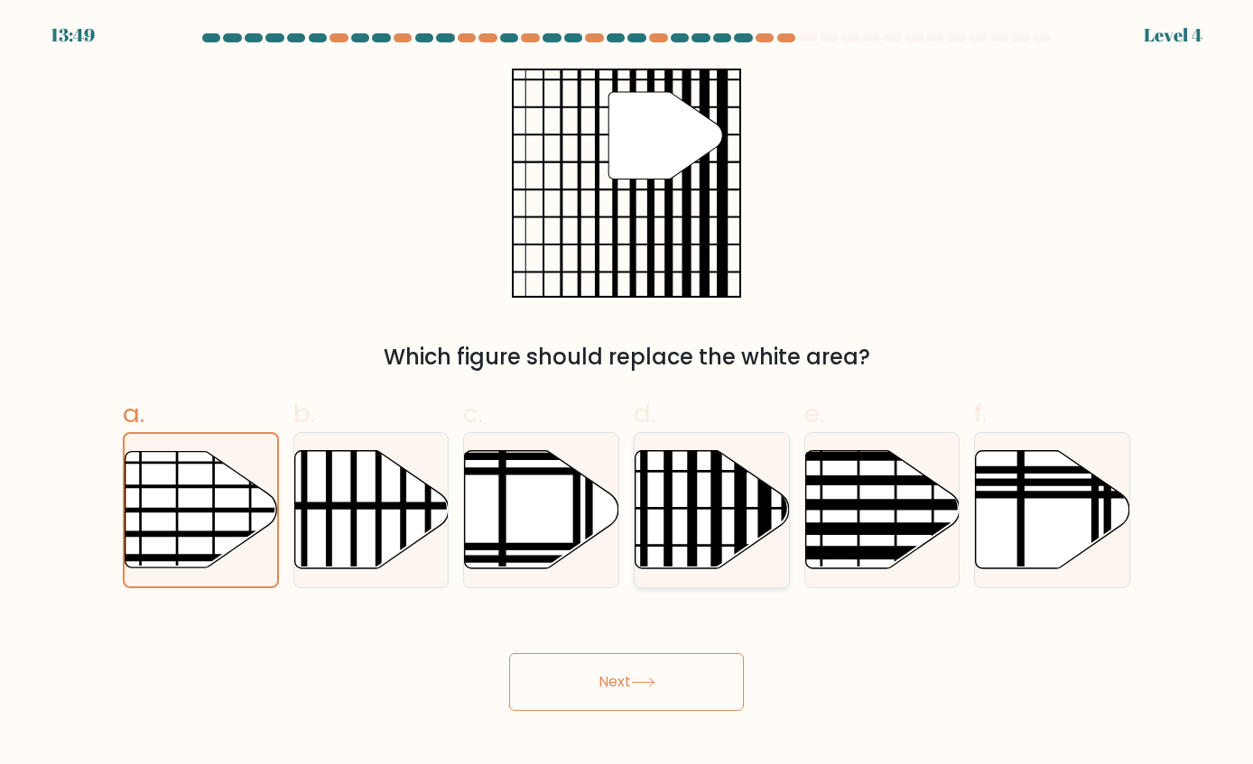
radio input "true"
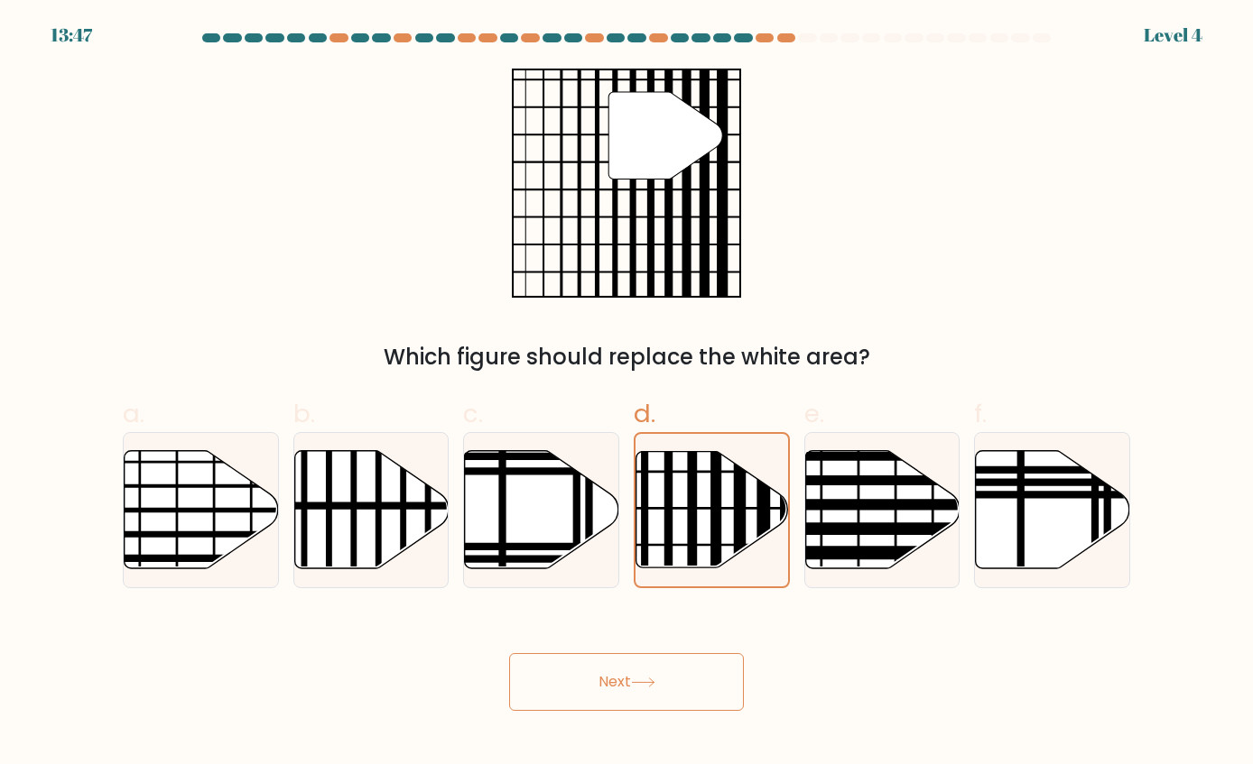
click at [651, 671] on button "Next" at bounding box center [626, 682] width 235 height 58
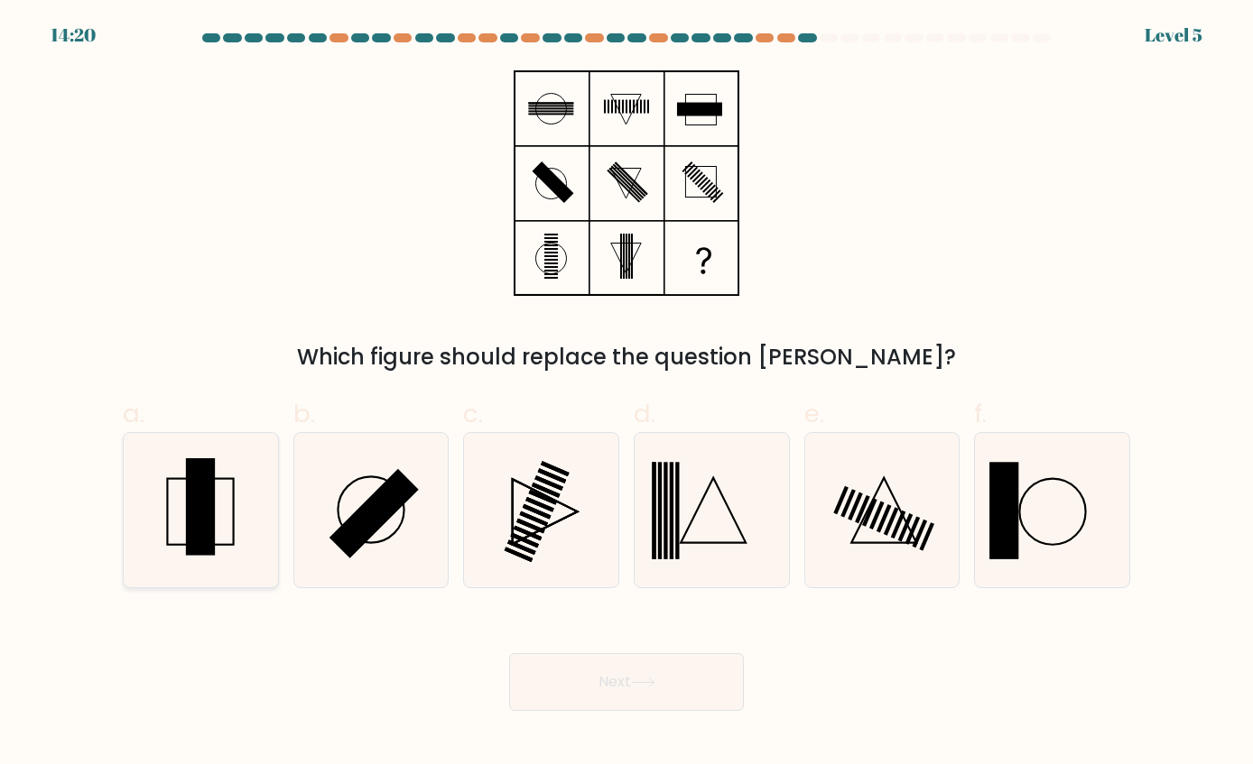
click at [196, 492] on rect at bounding box center [200, 507] width 29 height 97
click at [626, 394] on input "a." at bounding box center [626, 389] width 1 height 12
radio input "true"
click at [660, 666] on button "Next" at bounding box center [626, 682] width 235 height 58
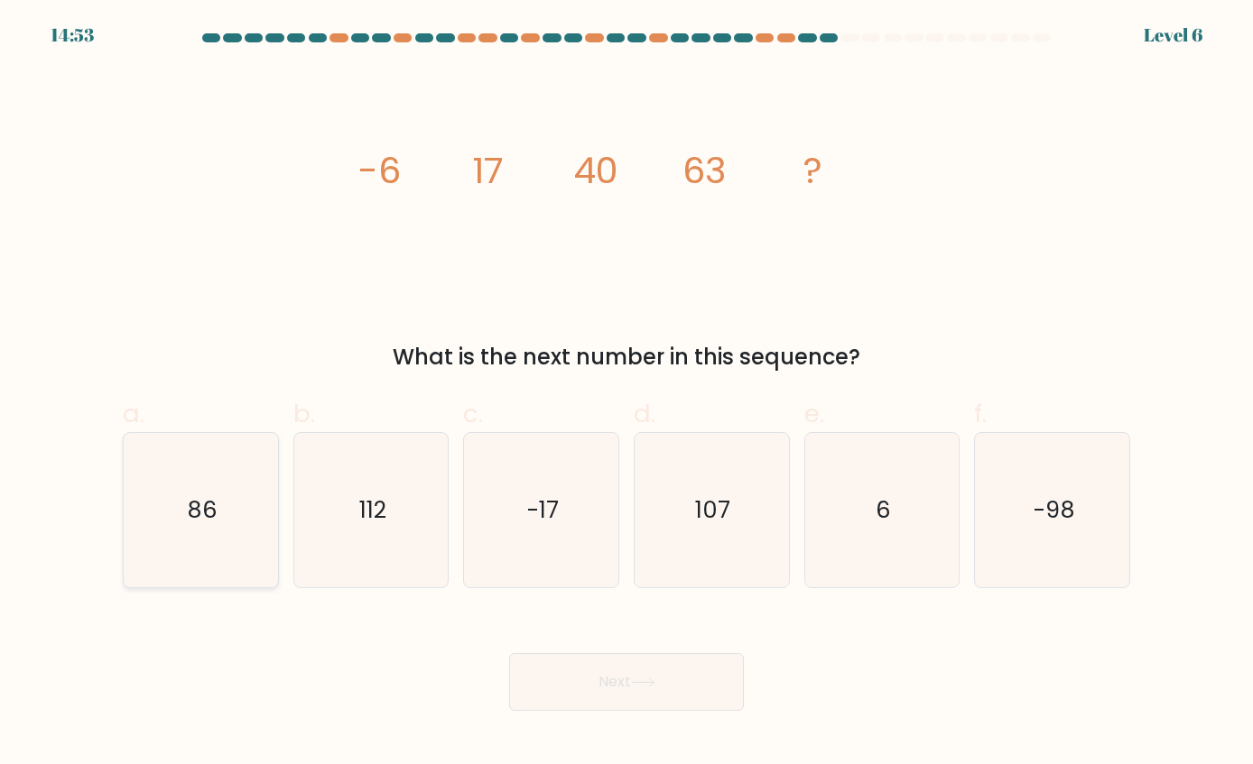
click at [191, 500] on text "86" at bounding box center [202, 510] width 31 height 32
click at [626, 394] on input "a. 86" at bounding box center [626, 389] width 1 height 12
radio input "true"
click at [729, 708] on button "Next" at bounding box center [626, 682] width 235 height 58
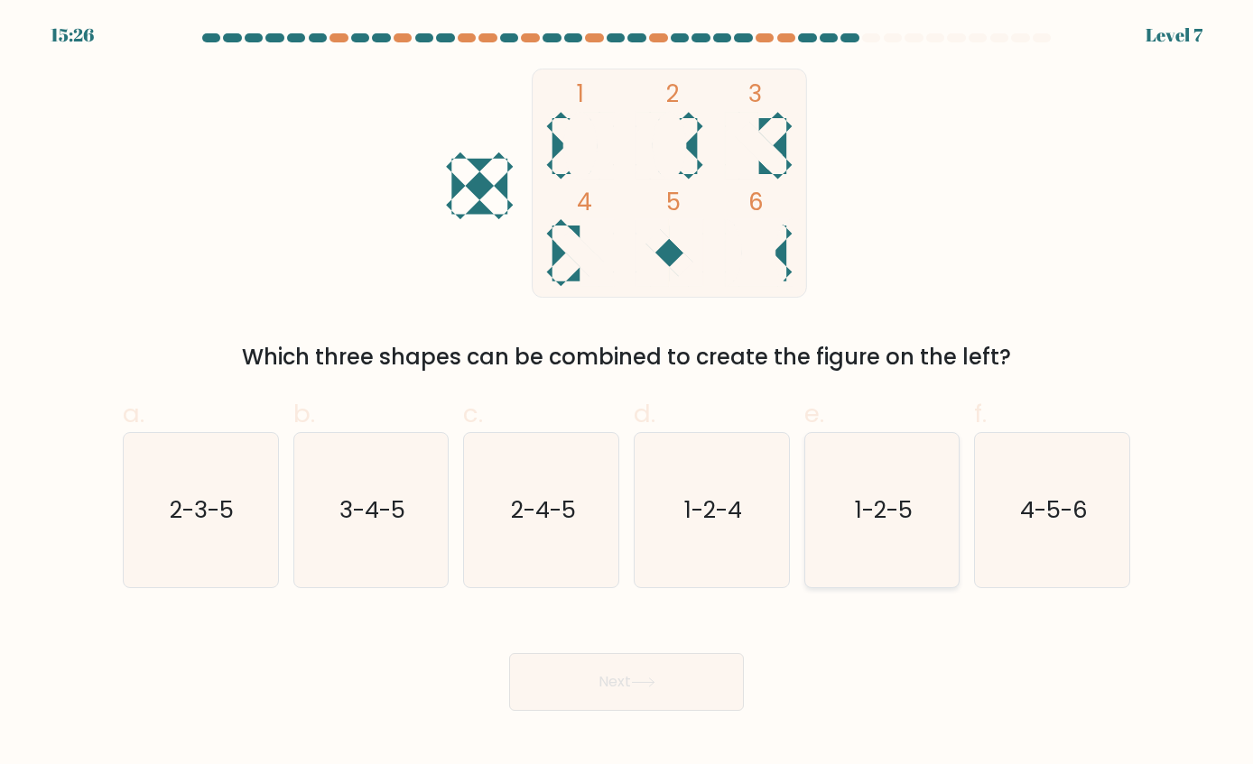
click at [899, 495] on text "1-2-5" at bounding box center [884, 510] width 58 height 32
click at [627, 394] on input "e. 1-2-5" at bounding box center [626, 389] width 1 height 12
radio input "true"
click at [601, 676] on button "Next" at bounding box center [626, 682] width 235 height 58
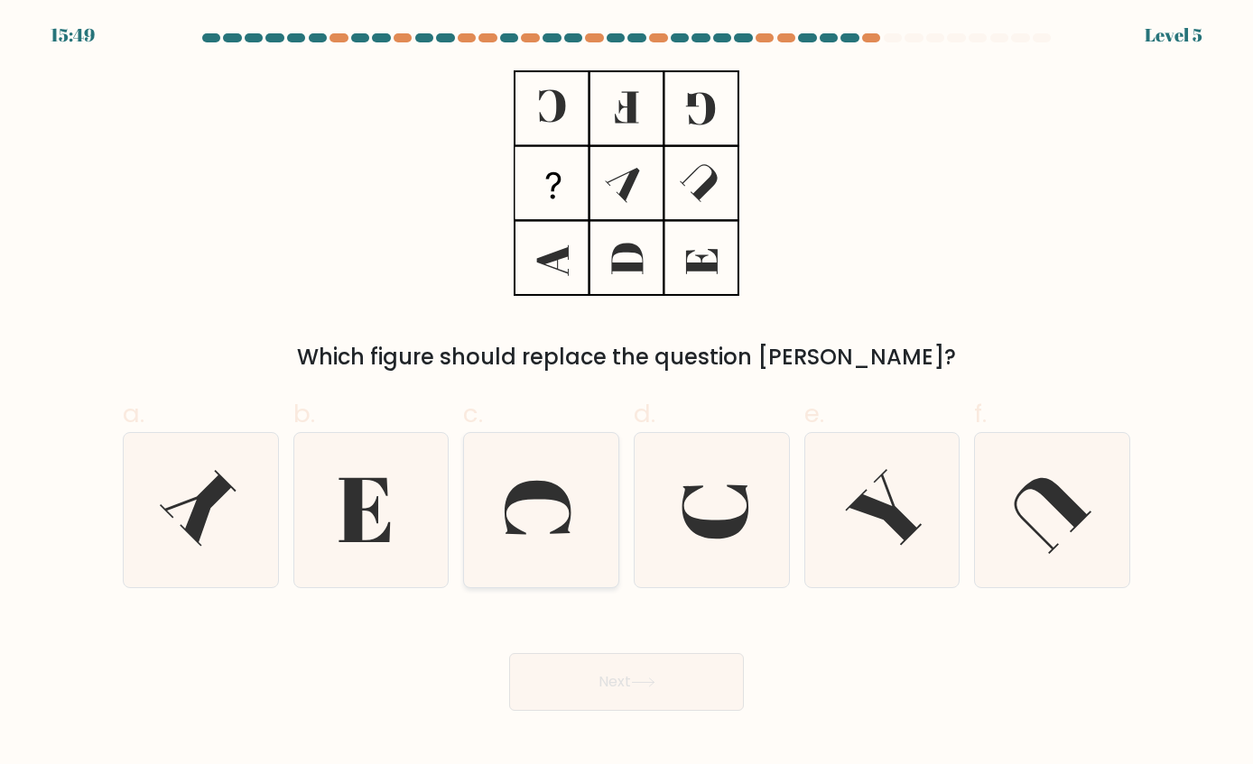
drag, startPoint x: 184, startPoint y: 506, endPoint x: 531, endPoint y: 570, distance: 352.3
click at [188, 506] on icon at bounding box center [200, 509] width 153 height 153
click at [626, 394] on input "a." at bounding box center [626, 389] width 1 height 12
radio input "true"
drag, startPoint x: 659, startPoint y: 703, endPoint x: 652, endPoint y: 697, distance: 9.6
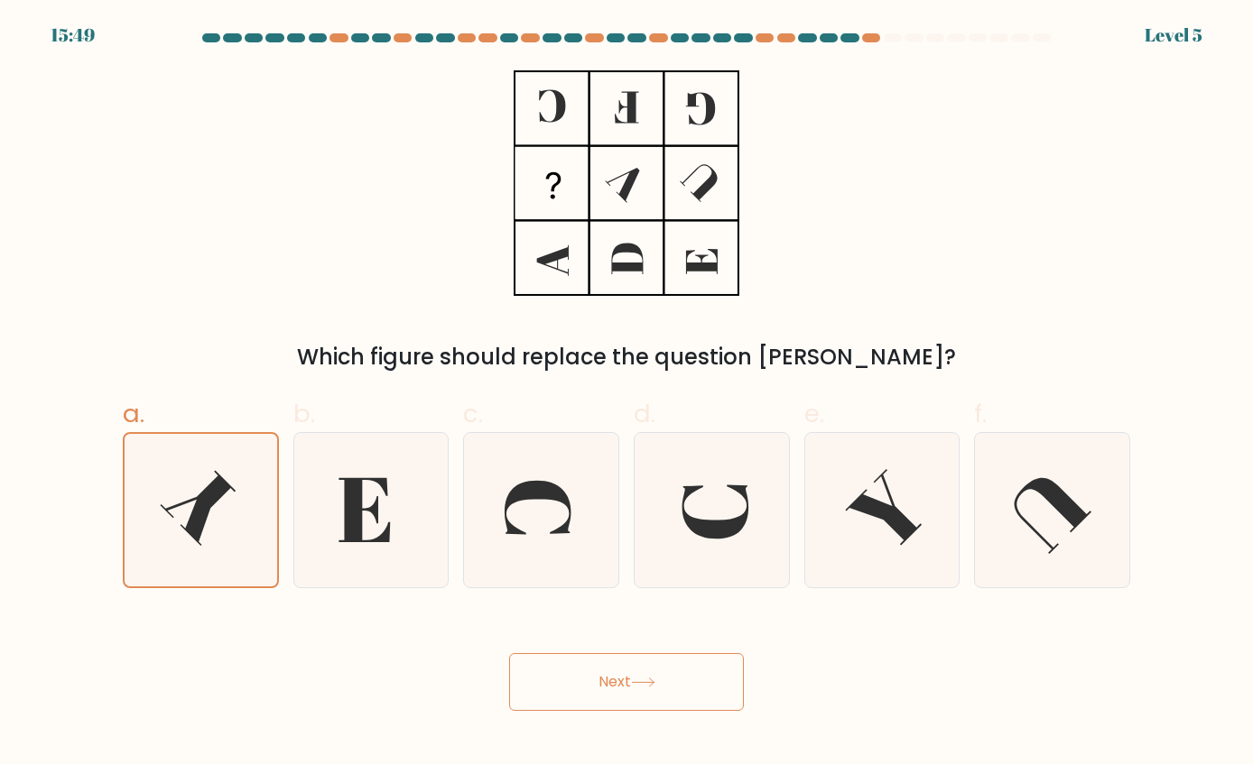
click at [658, 702] on button "Next" at bounding box center [626, 682] width 235 height 58
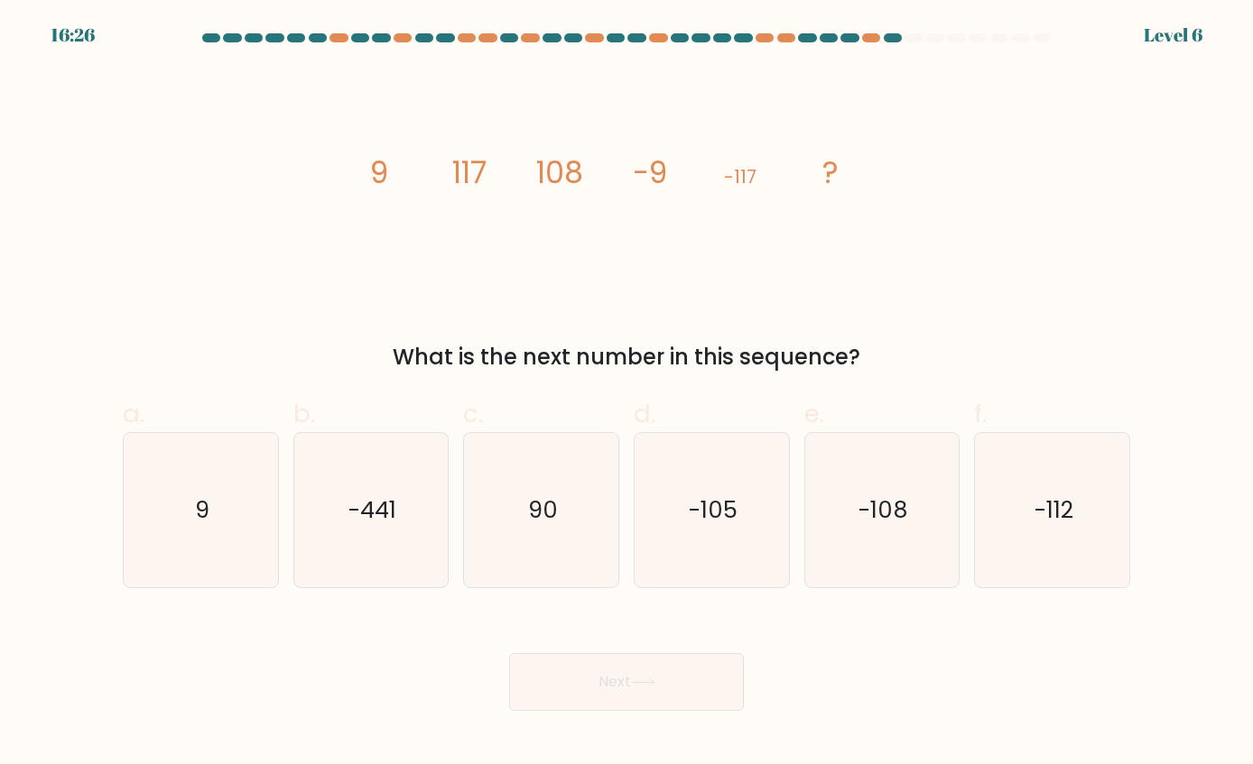
click at [1245, 62] on form at bounding box center [626, 372] width 1253 height 678
click at [1185, 86] on form at bounding box center [626, 372] width 1253 height 678
click at [879, 528] on icon "-108" at bounding box center [881, 509] width 153 height 153
click at [627, 394] on input "e. -108" at bounding box center [626, 389] width 1 height 12
radio input "true"
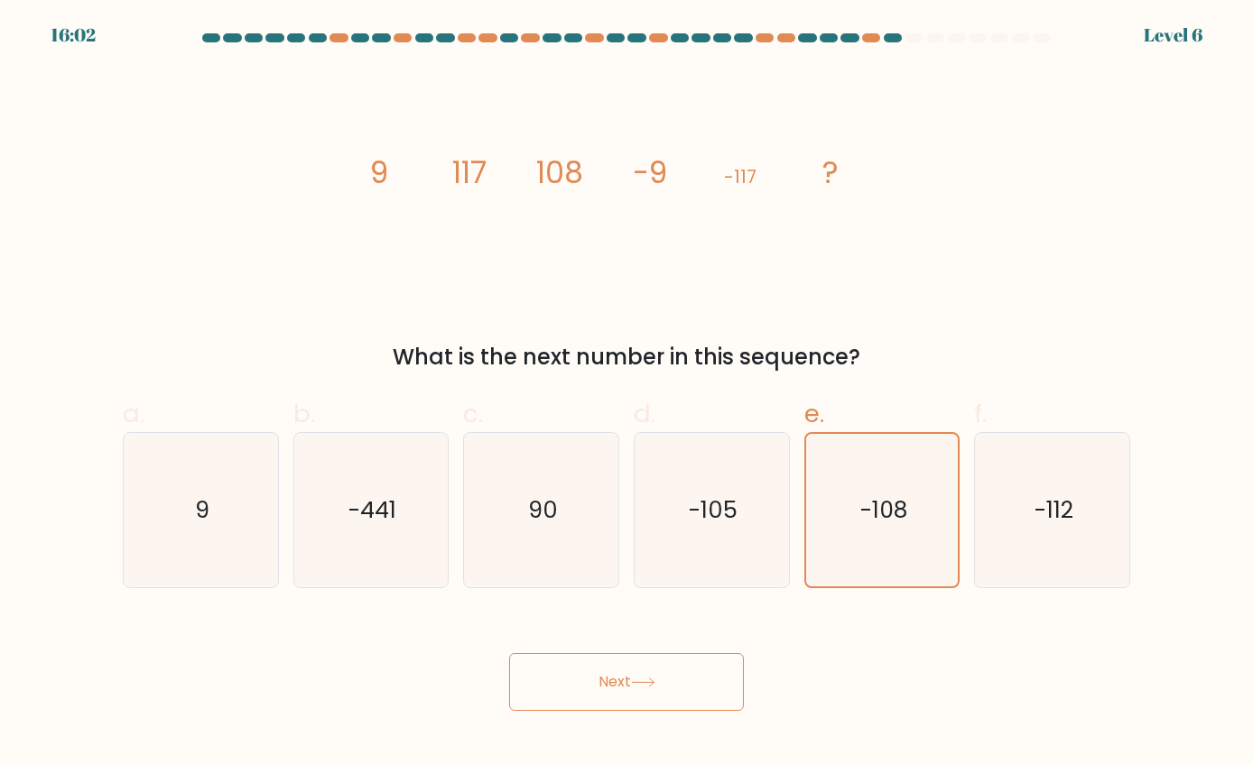
click at [674, 664] on button "Next" at bounding box center [626, 682] width 235 height 58
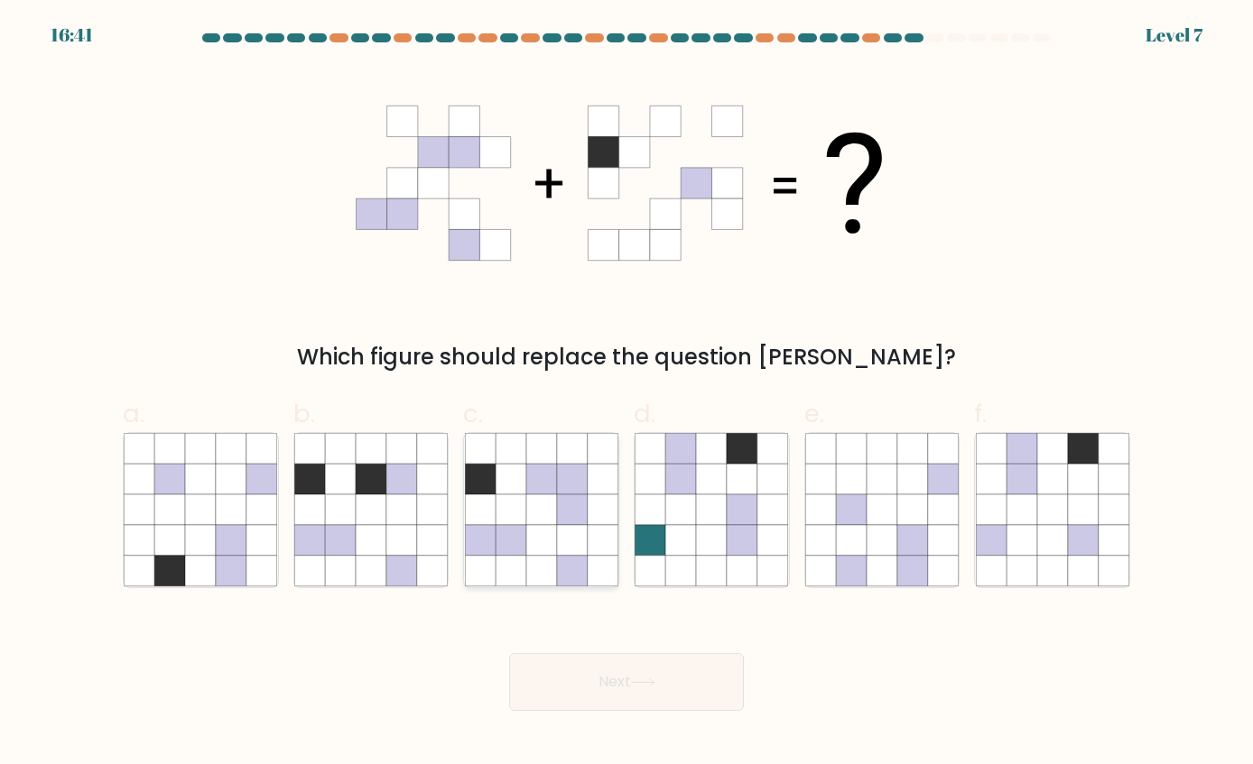
click at [520, 490] on icon at bounding box center [511, 480] width 31 height 31
click at [626, 394] on input "c." at bounding box center [626, 389] width 1 height 12
radio input "true"
click at [652, 686] on icon at bounding box center [643, 683] width 24 height 10
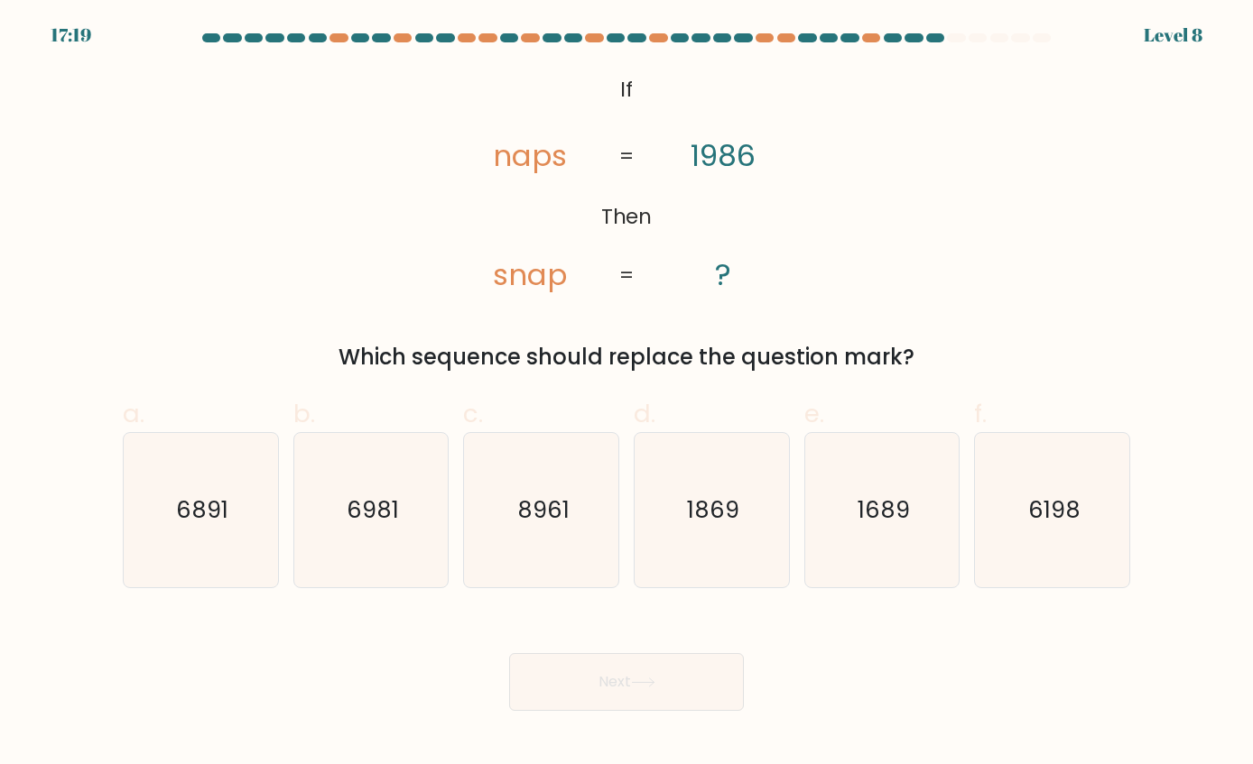
drag, startPoint x: 755, startPoint y: 153, endPoint x: 777, endPoint y: 150, distance: 22.7
click at [777, 150] on icon "@import url('https://fonts.googleapis.com/css?family=Abril+Fatface:400,100,100i…" at bounding box center [626, 183] width 372 height 229
drag, startPoint x: 740, startPoint y: 154, endPoint x: 760, endPoint y: 156, distance: 19.9
click at [760, 156] on icon "@import url('https://fonts.googleapis.com/css?family=Abril+Fatface:400,100,100i…" at bounding box center [626, 183] width 372 height 229
click at [689, 144] on icon "@import url('https://fonts.googleapis.com/css?family=Abril+Fatface:400,100,100i…" at bounding box center [626, 183] width 372 height 229
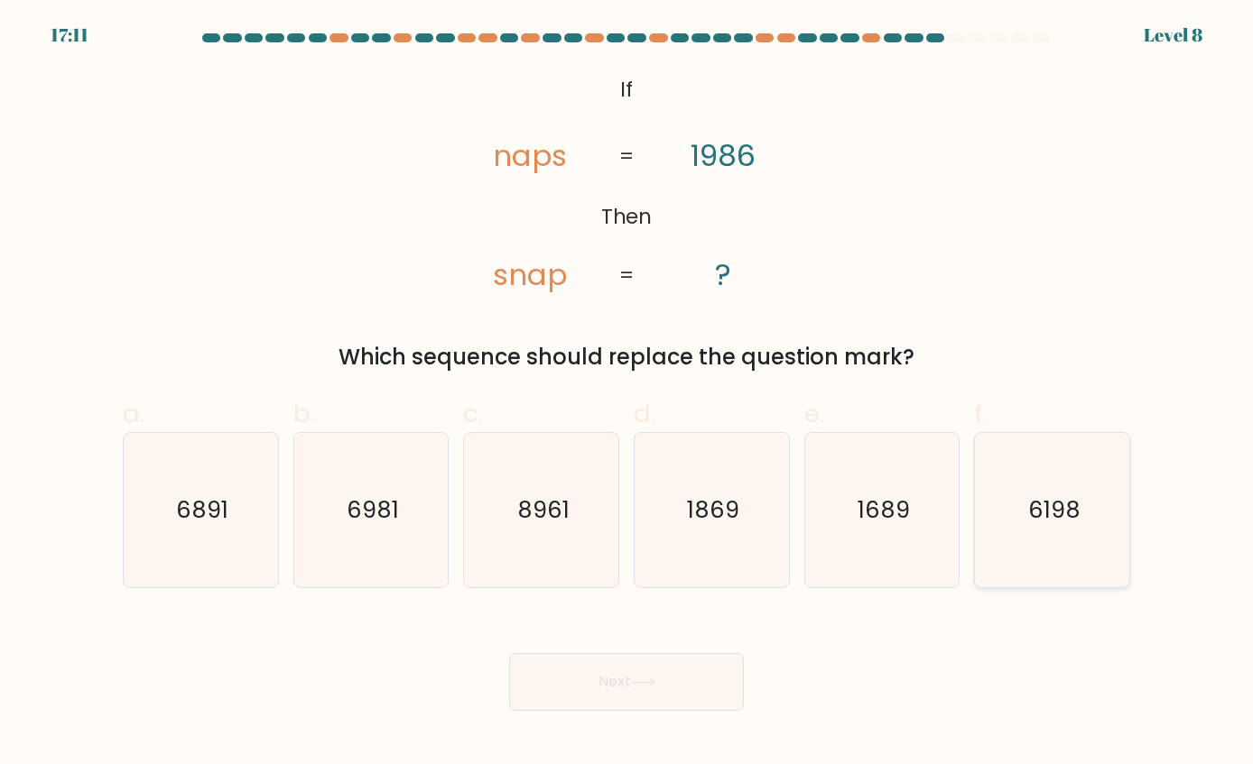
click at [1006, 509] on icon "6198" at bounding box center [1052, 509] width 153 height 153
click at [627, 394] on input "f. 6198" at bounding box center [626, 389] width 1 height 12
radio input "true"
drag, startPoint x: 632, startPoint y: 684, endPoint x: 525, endPoint y: 657, distance: 109.9
click at [631, 684] on button "Next" at bounding box center [626, 682] width 235 height 58
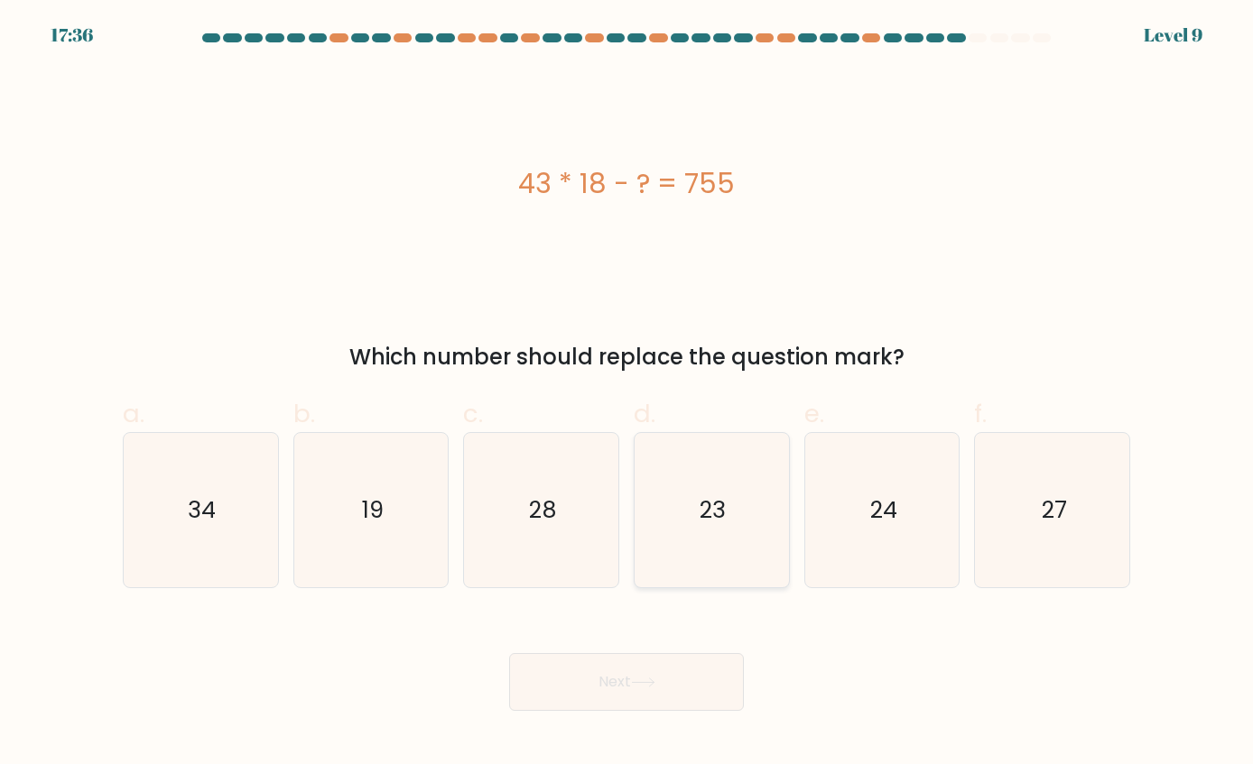
click at [709, 493] on icon "23" at bounding box center [711, 509] width 153 height 153
click at [627, 394] on input "d. 23" at bounding box center [626, 389] width 1 height 12
radio input "true"
click at [631, 672] on button "Next" at bounding box center [626, 682] width 235 height 58
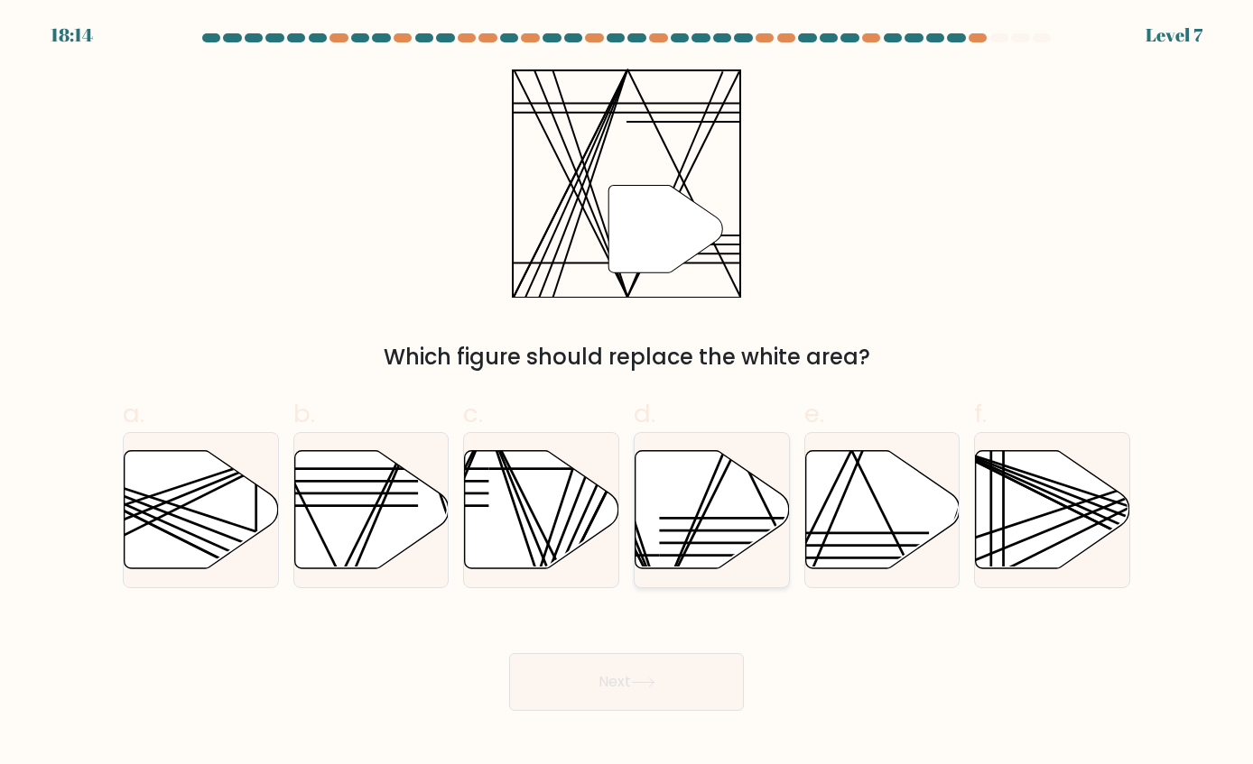
click at [687, 505] on icon at bounding box center [712, 509] width 154 height 118
click at [627, 394] on input "d." at bounding box center [626, 389] width 1 height 12
radio input "true"
drag, startPoint x: 674, startPoint y: 680, endPoint x: 629, endPoint y: 677, distance: 45.2
click at [666, 680] on button "Next" at bounding box center [626, 682] width 235 height 58
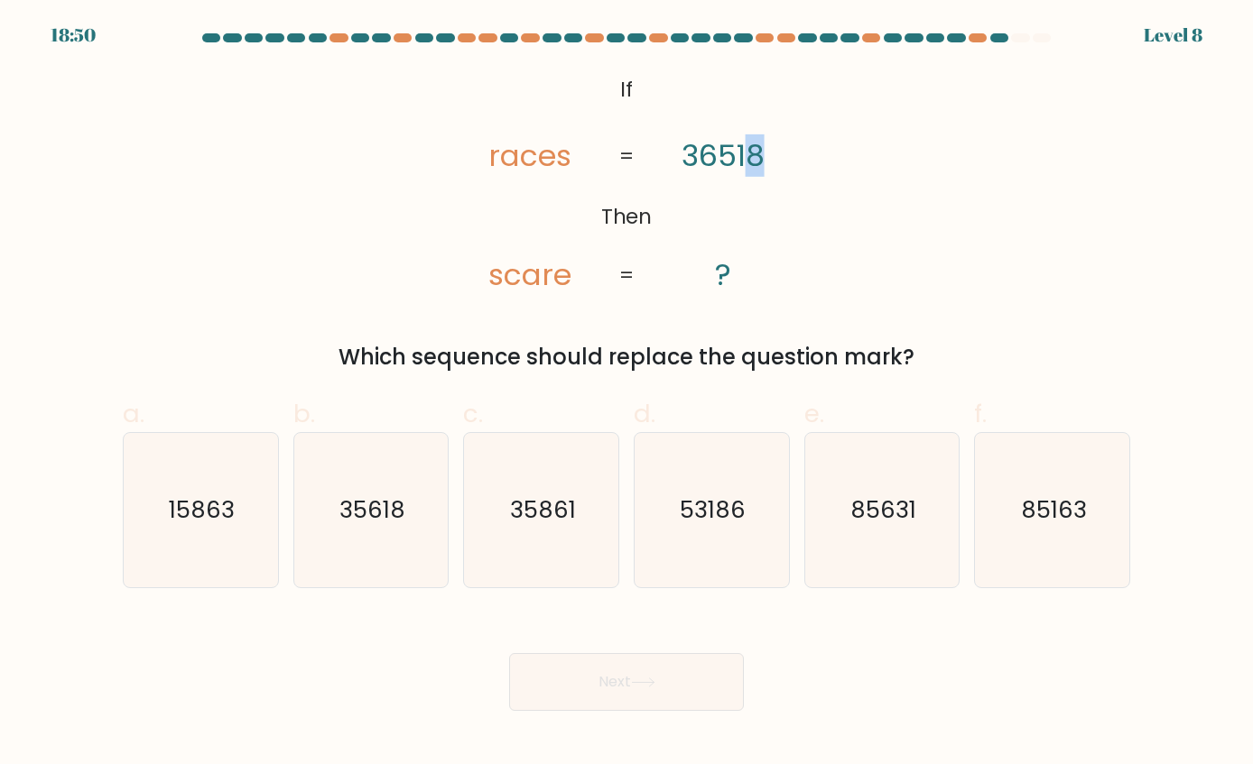
drag, startPoint x: 755, startPoint y: 155, endPoint x: 774, endPoint y: 149, distance: 19.1
click at [774, 149] on icon "@import url('https://fonts.googleapis.com/css?family=Abril+Fatface:400,100,100i…" at bounding box center [626, 183] width 372 height 229
click at [731, 156] on tspan "36518" at bounding box center [722, 155] width 83 height 42
click at [1049, 514] on text "85163" at bounding box center [1054, 510] width 66 height 32
click at [627, 394] on input "f. 85163" at bounding box center [626, 389] width 1 height 12
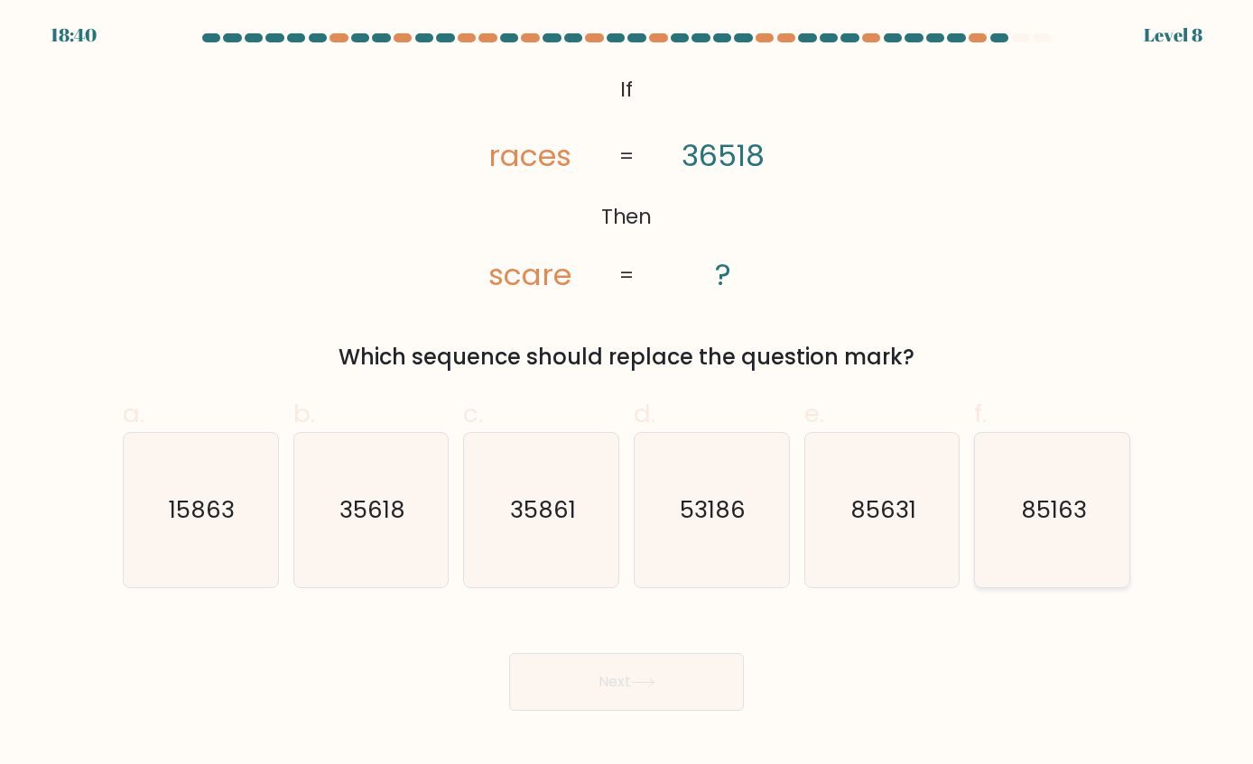
radio input "true"
drag, startPoint x: 851, startPoint y: 529, endPoint x: 842, endPoint y: 534, distance: 10.5
click at [848, 531] on icon "85631" at bounding box center [881, 509] width 153 height 153
click at [627, 394] on input "e. 85631" at bounding box center [626, 389] width 1 height 12
radio input "true"
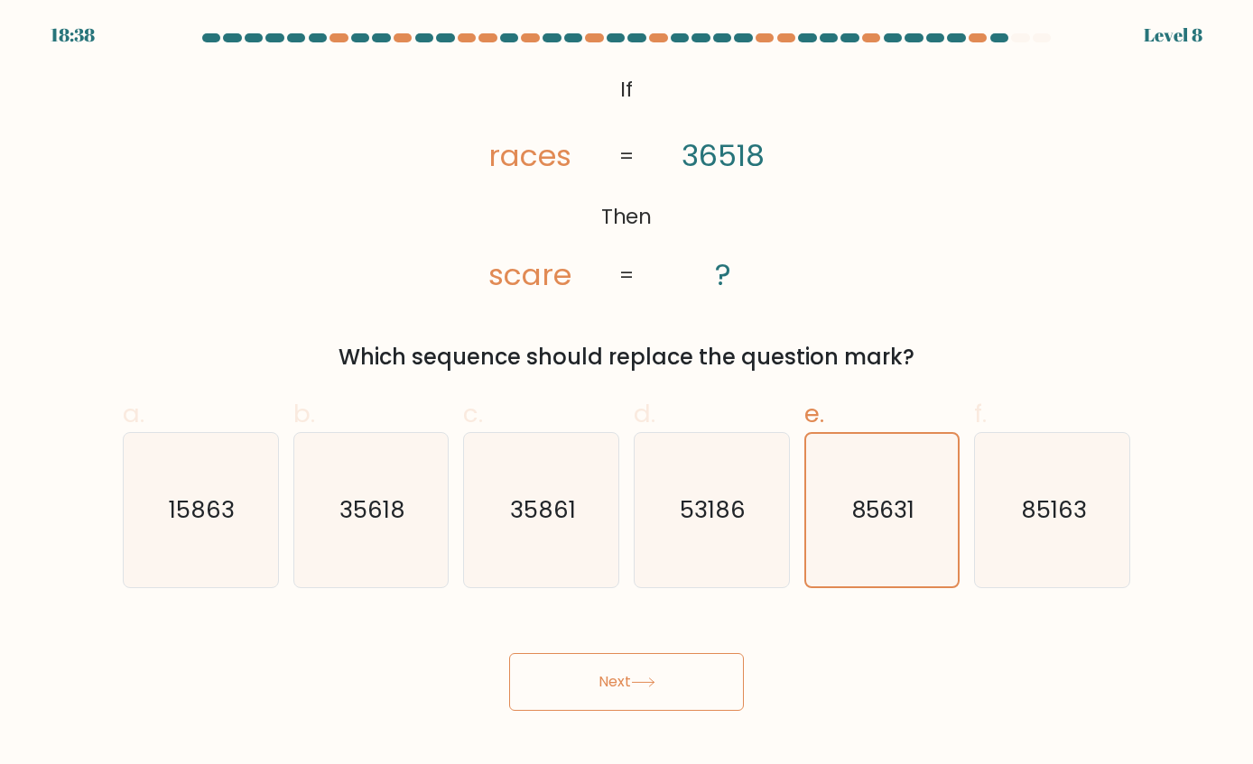
click at [557, 678] on button "Next" at bounding box center [626, 682] width 235 height 58
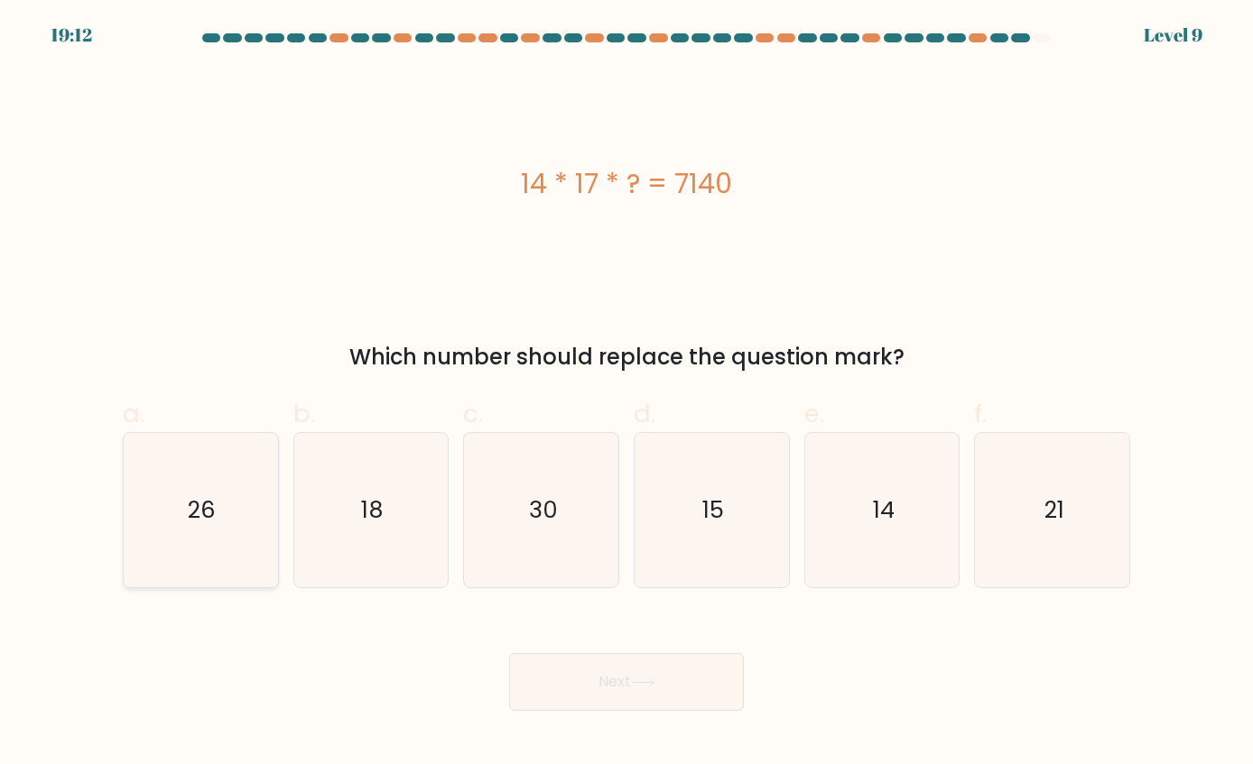
drag, startPoint x: 187, startPoint y: 490, endPoint x: 197, endPoint y: 496, distance: 11.8
click at [190, 493] on icon "26" at bounding box center [200, 509] width 153 height 153
click at [626, 394] on input "a. 26" at bounding box center [626, 389] width 1 height 12
radio input "true"
click at [603, 673] on button "Next" at bounding box center [626, 682] width 235 height 58
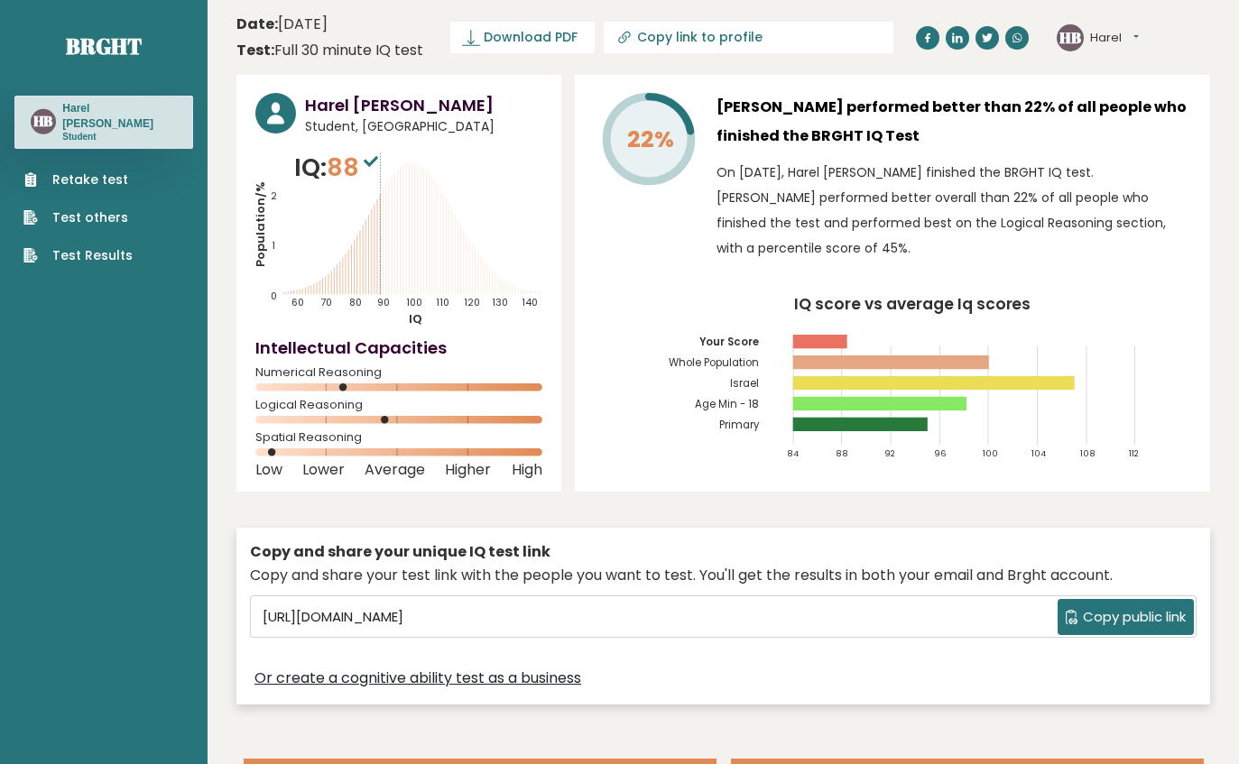
click at [80, 149] on div "Retake test Test others Test Results" at bounding box center [103, 207] width 179 height 116
click at [87, 171] on link "Retake test" at bounding box center [77, 180] width 109 height 19
click at [81, 171] on link "Retake test" at bounding box center [77, 180] width 109 height 19
click at [82, 195] on ul "Retake test Test others Test Results" at bounding box center [77, 218] width 127 height 95
click at [82, 208] on link "Test others" at bounding box center [77, 217] width 109 height 19
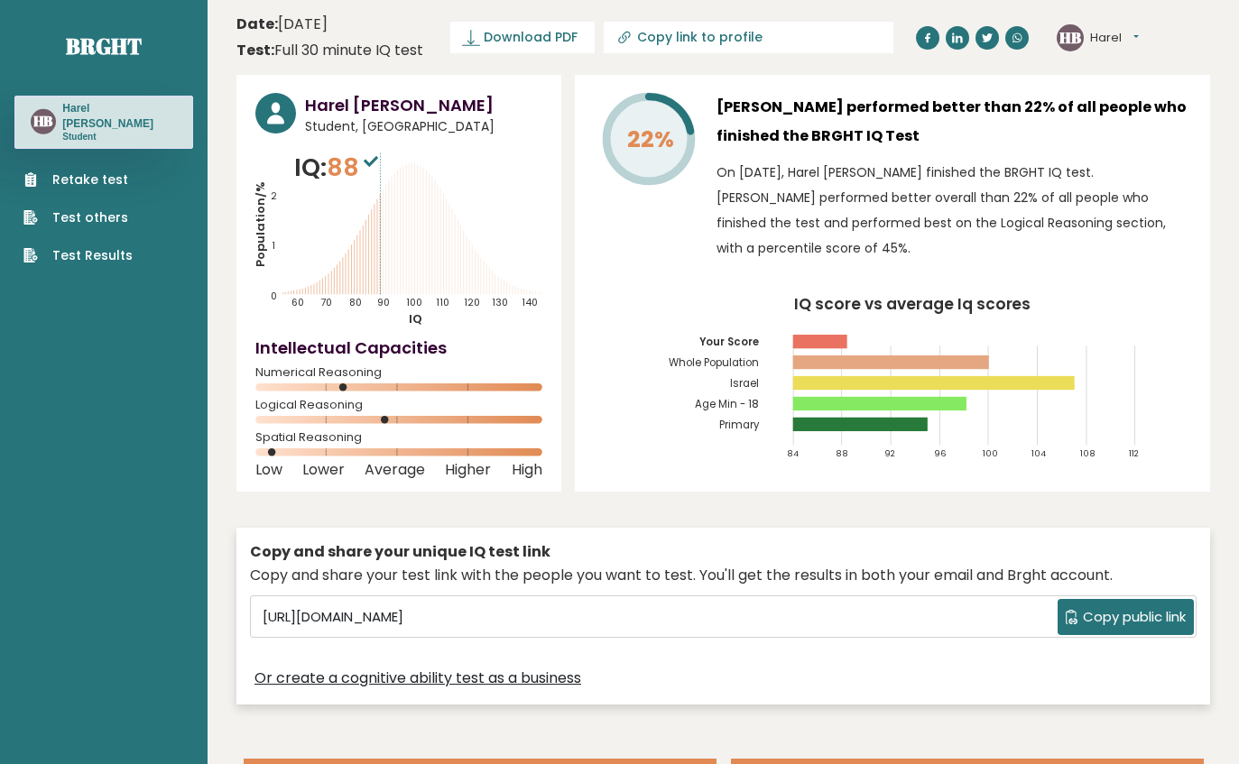
click at [271, 452] on icon at bounding box center [398, 452] width 287 height 7
click at [1064, 34] on text "HB" at bounding box center [1071, 36] width 22 height 21
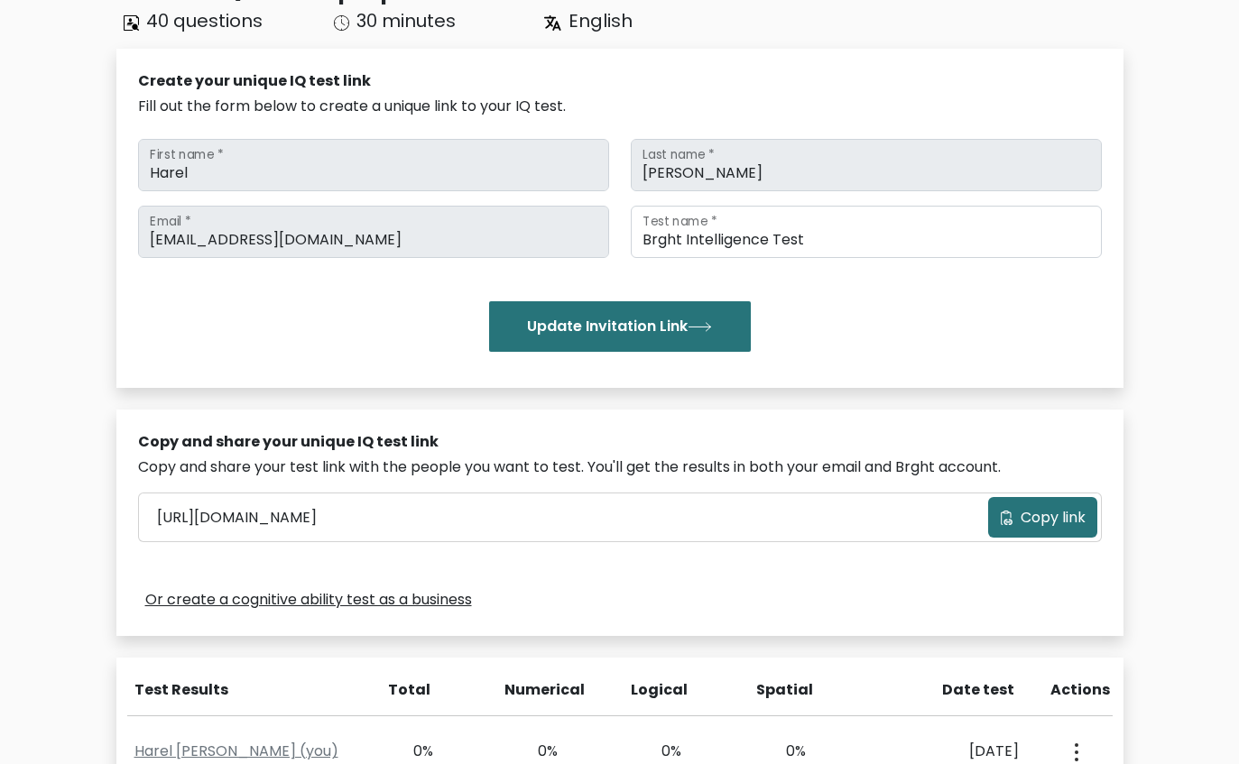
scroll to position [181, 0]
